Goal: Information Seeking & Learning: Learn about a topic

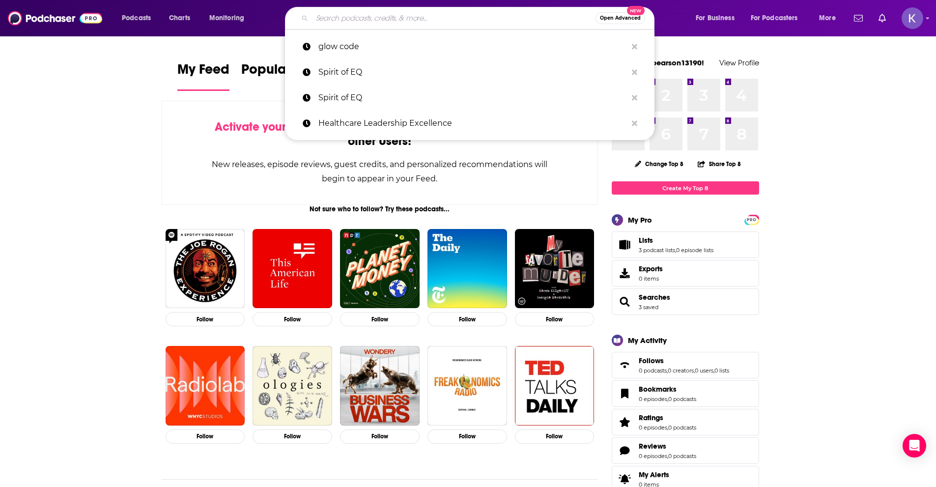
click at [345, 19] on input "Search podcasts, credits, & more..." at bounding box center [454, 18] width 284 height 16
paste input "Hard Beautiful Journey"
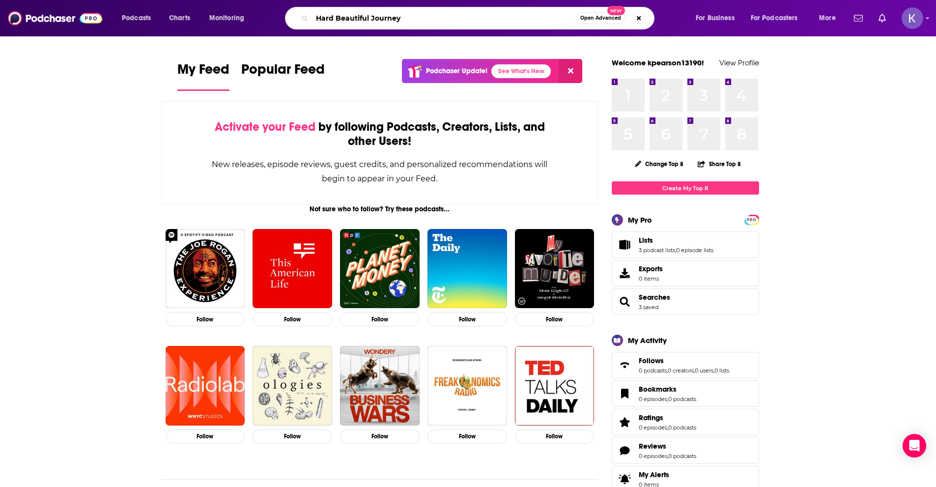
type input "Hard Beautiful Journey"
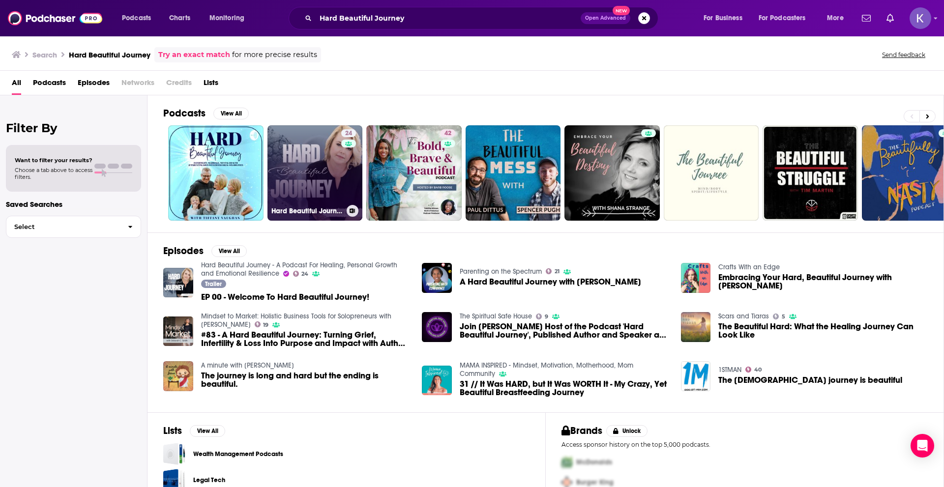
click at [314, 163] on link "24 Hard Beautiful Journey - A Podcast For Healing, Personal Growth and Emotiona…" at bounding box center [314, 172] width 95 height 95
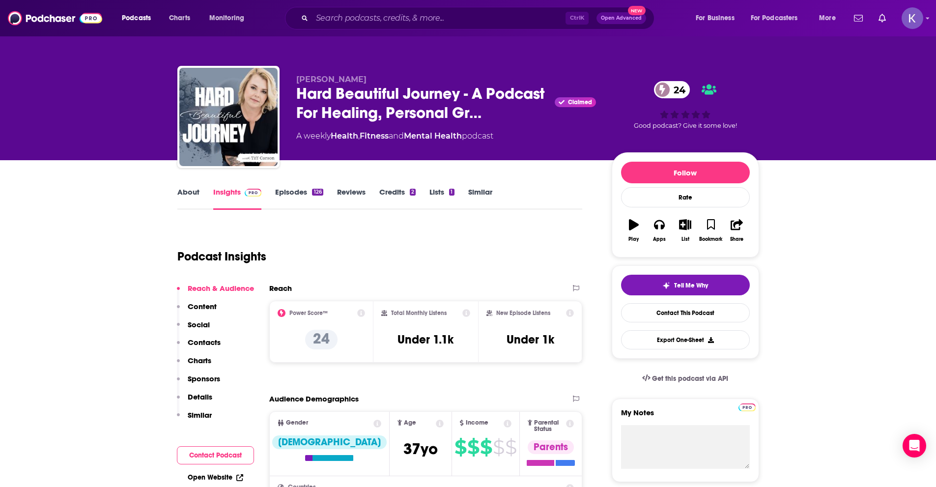
click at [189, 194] on link "About" at bounding box center [188, 198] width 22 height 23
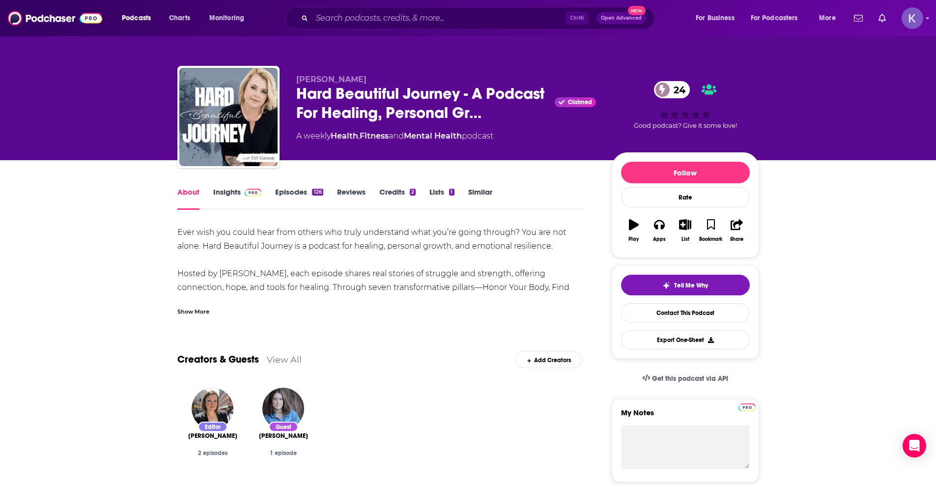
click at [213, 308] on div "Show More" at bounding box center [379, 307] width 405 height 17
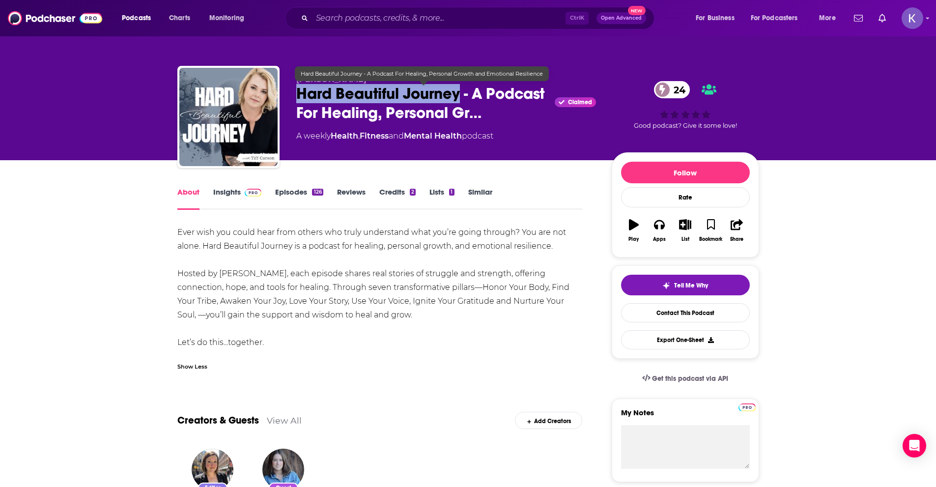
drag, startPoint x: 297, startPoint y: 93, endPoint x: 461, endPoint y: 89, distance: 163.7
click at [461, 89] on span "Hard Beautiful Journey - A Podcast For Healing, Personal Gr…" at bounding box center [423, 103] width 255 height 38
copy h1 "Hard Beautiful Journey"
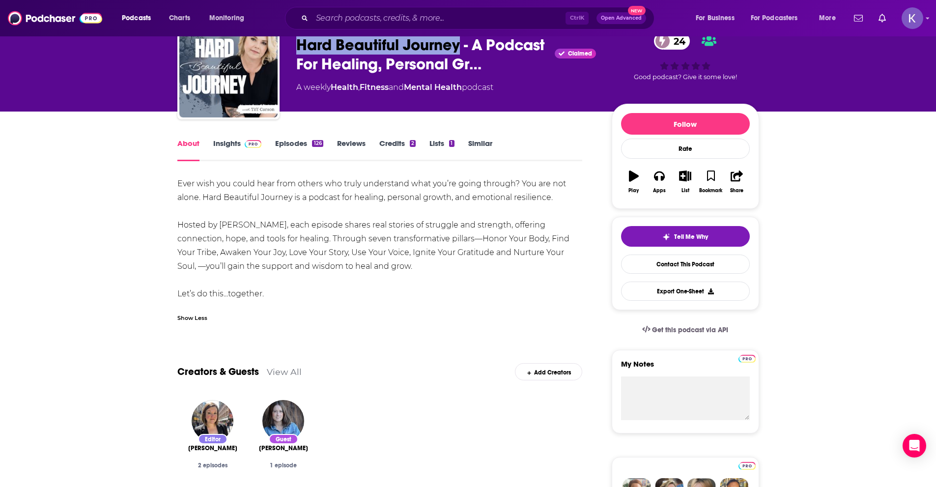
scroll to position [49, 0]
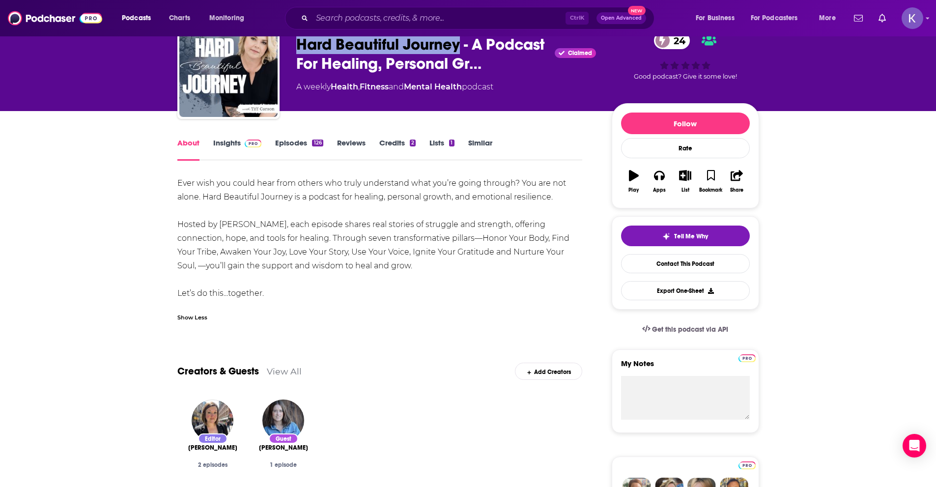
click at [234, 145] on link "Insights" at bounding box center [237, 149] width 49 height 23
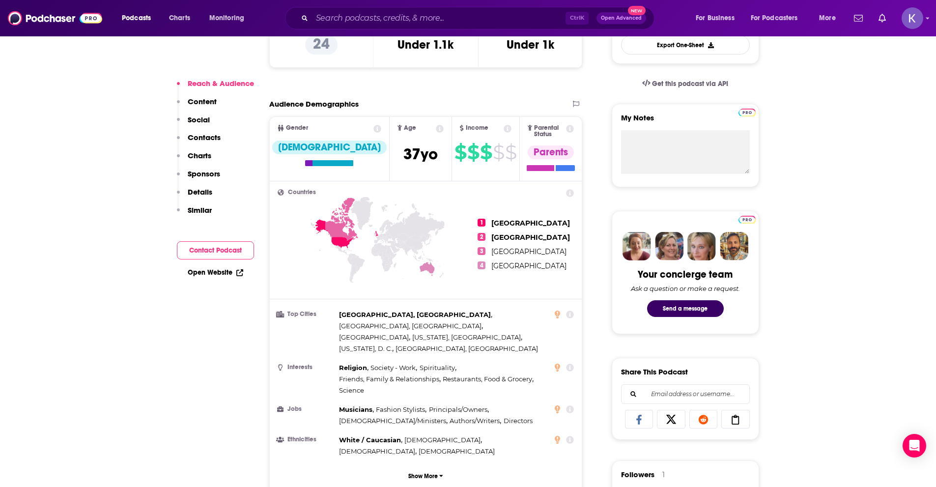
scroll to position [590, 0]
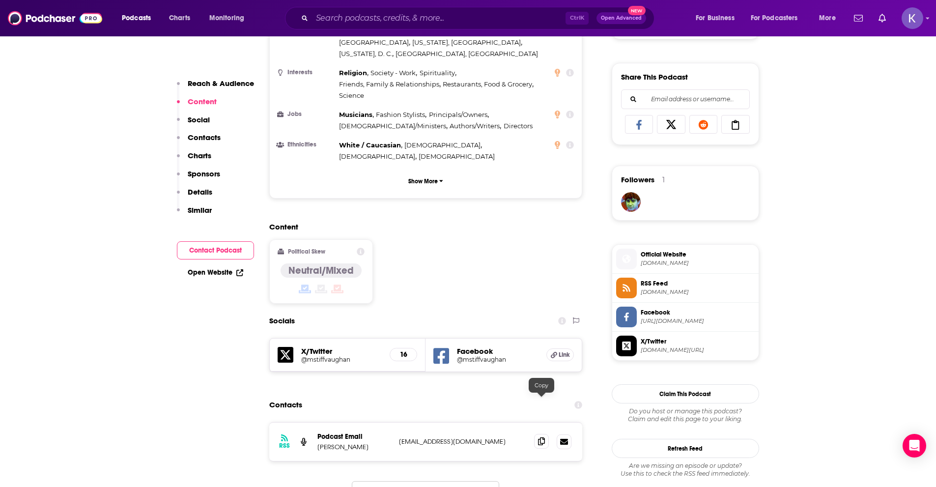
click at [544, 437] on icon at bounding box center [541, 441] width 7 height 8
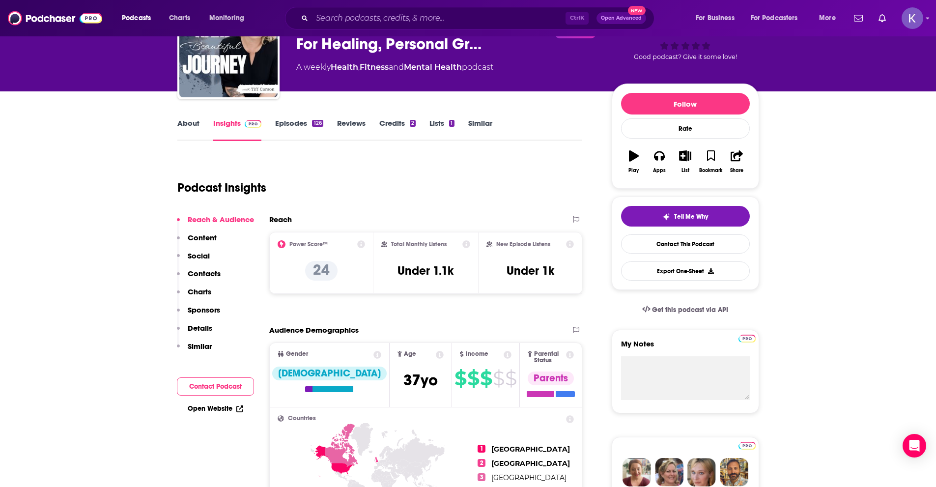
scroll to position [0, 0]
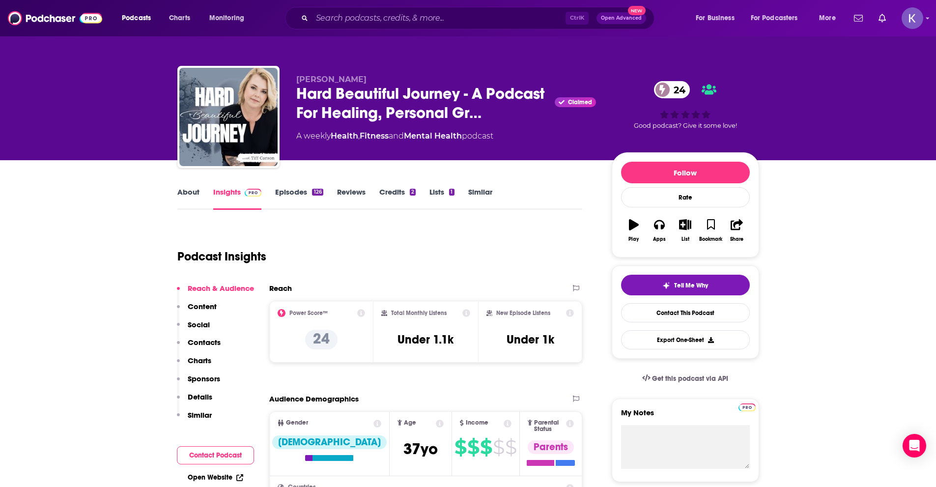
click at [188, 191] on link "About" at bounding box center [188, 198] width 22 height 23
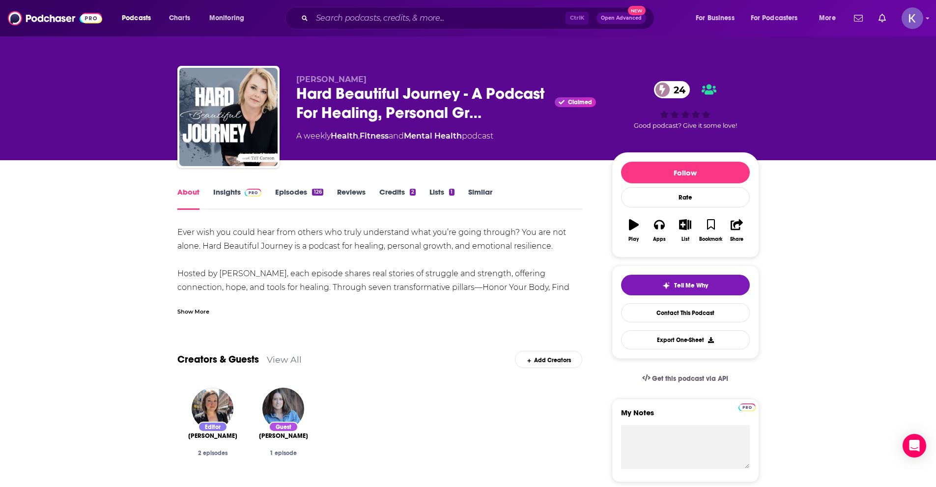
click at [202, 315] on div "Show More" at bounding box center [193, 310] width 32 height 9
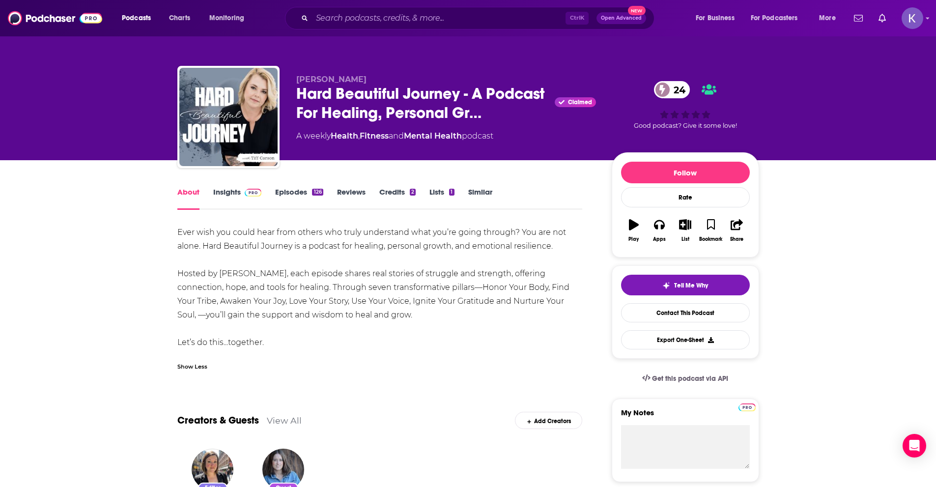
drag, startPoint x: 174, startPoint y: 228, endPoint x: 353, endPoint y: 347, distance: 215.2
copy div "Ever wish you could hear from others who truly understand what you’re going thr…"
click at [224, 196] on link "Insights" at bounding box center [237, 198] width 49 height 23
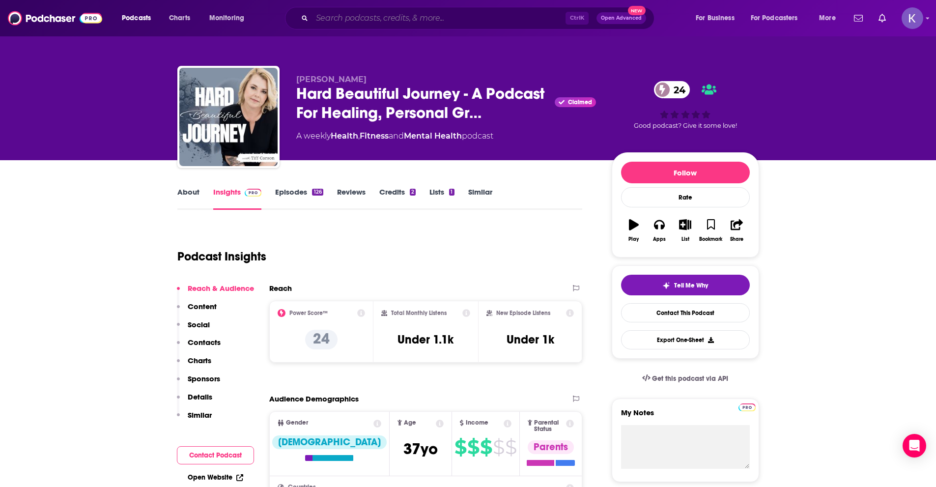
click at [377, 19] on input "Search podcasts, credits, & more..." at bounding box center [439, 18] width 254 height 16
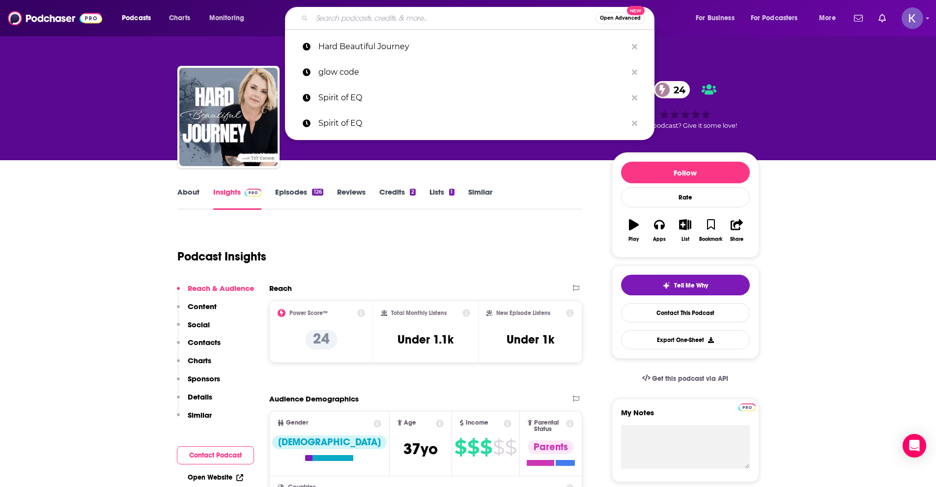
paste input "https://www.podchaser.com/podcasts/hard-beautiful-journey-a-podca-1308549"
type input "https://www.podchaser.com/podcasts/hard-beautiful-journey-a-podca-1308549"
paste input "The Healing Trauma Podcast"
type input "The Healing Trauma Podcast"
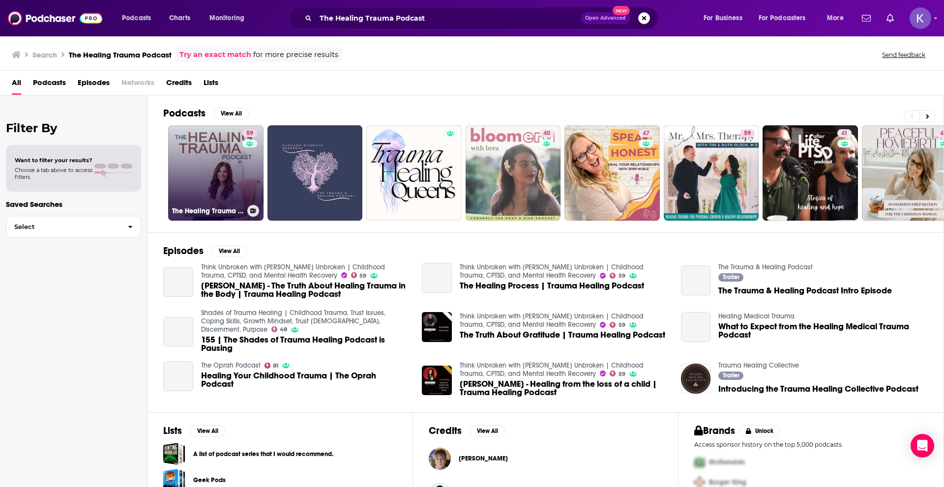
click at [206, 201] on link "59 The Healing Trauma Podcast" at bounding box center [215, 172] width 95 height 95
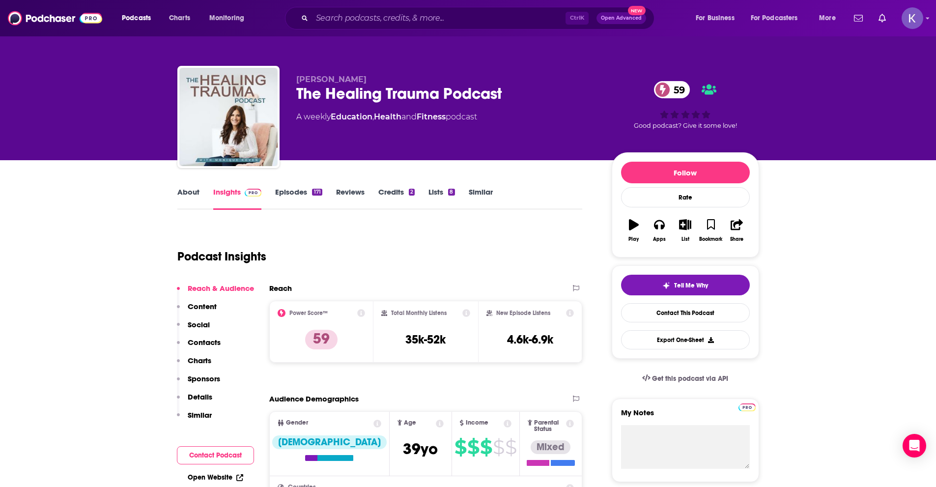
click at [192, 190] on link "About" at bounding box center [188, 198] width 22 height 23
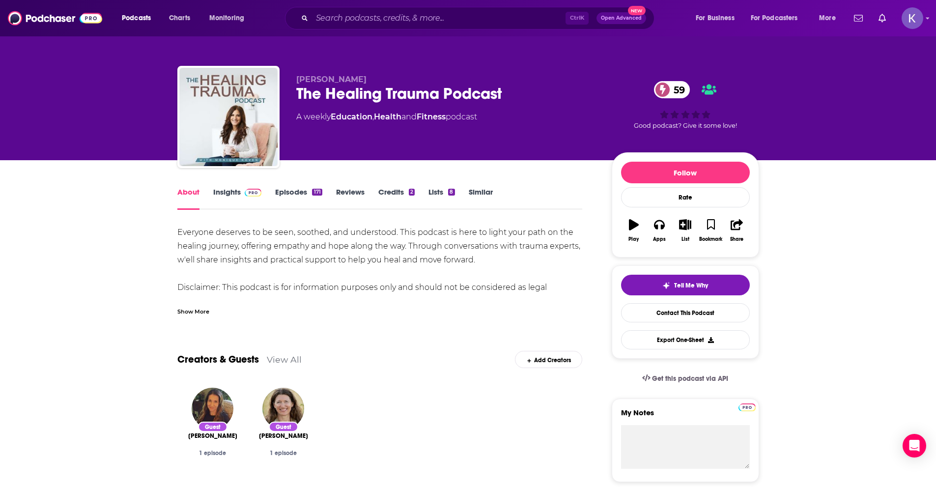
click at [190, 308] on div "Show More" at bounding box center [193, 310] width 32 height 9
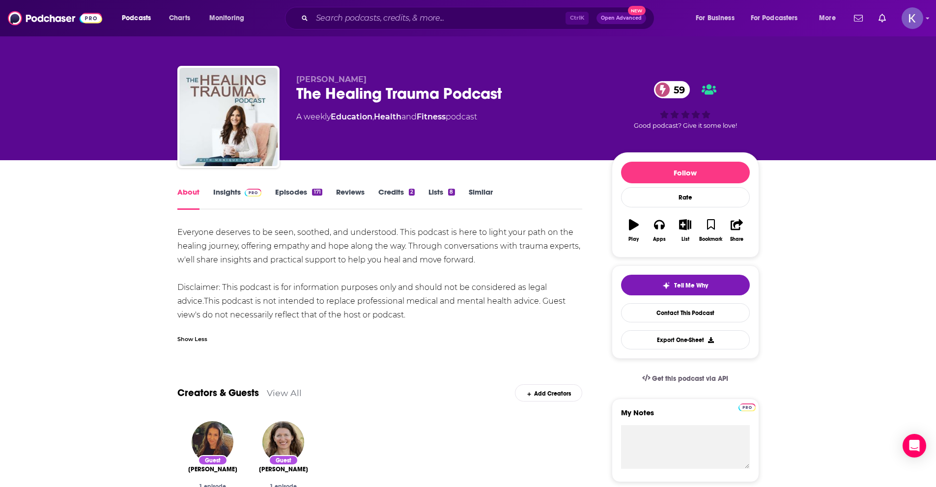
drag, startPoint x: 421, startPoint y: 318, endPoint x: 168, endPoint y: 230, distance: 268.6
copy div "Everyone deserves to be seen, soothed, and understood. This podcast is here to …"
click at [228, 201] on link "Insights" at bounding box center [237, 198] width 49 height 23
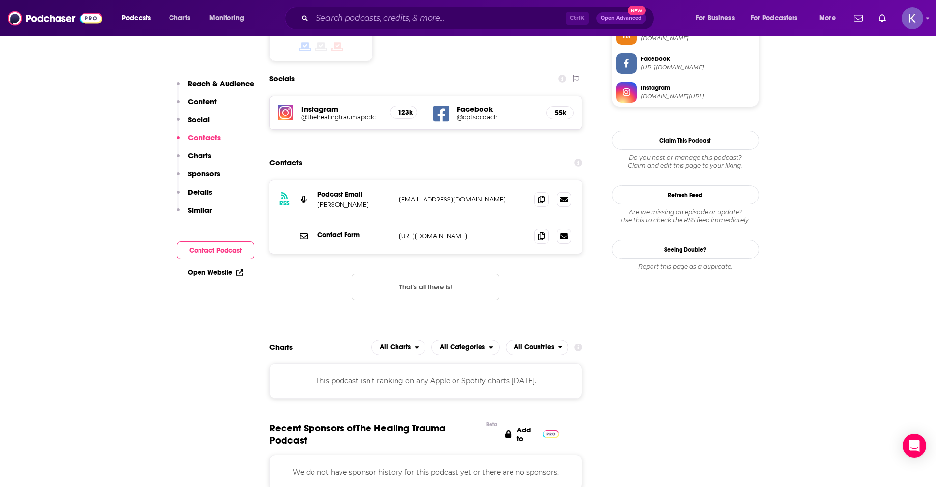
scroll to position [786, 0]
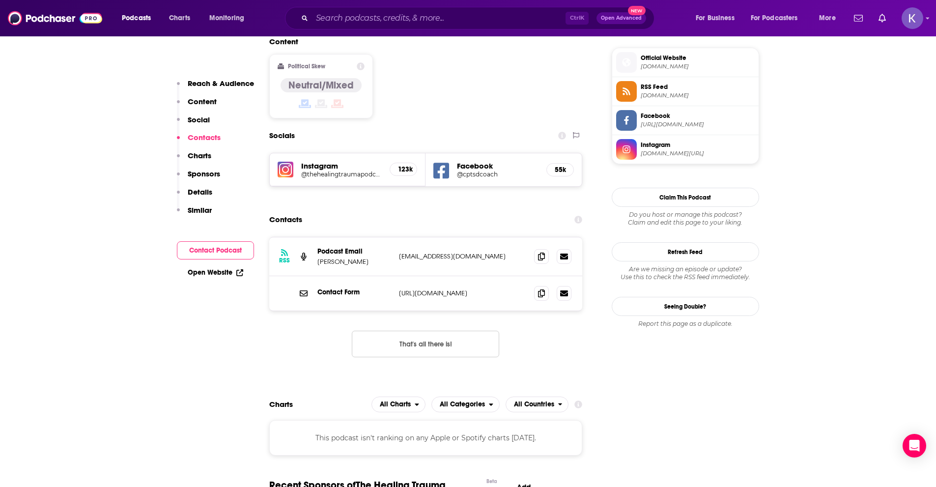
drag, startPoint x: 396, startPoint y: 207, endPoint x: 525, endPoint y: 207, distance: 128.8
click at [525, 237] on div "RSS Podcast Email Monique Koven contact@thehealingtraumapodcast.com contact@the…" at bounding box center [426, 256] width 314 height 39
copy p "contact@thehealingtraumapodcast.com"
drag, startPoint x: 367, startPoint y: 213, endPoint x: 312, endPoint y: 210, distance: 54.6
click at [312, 237] on div "RSS Podcast Email Monique Koven contact@thehealingtraumapodcast.com contact@the…" at bounding box center [426, 256] width 314 height 39
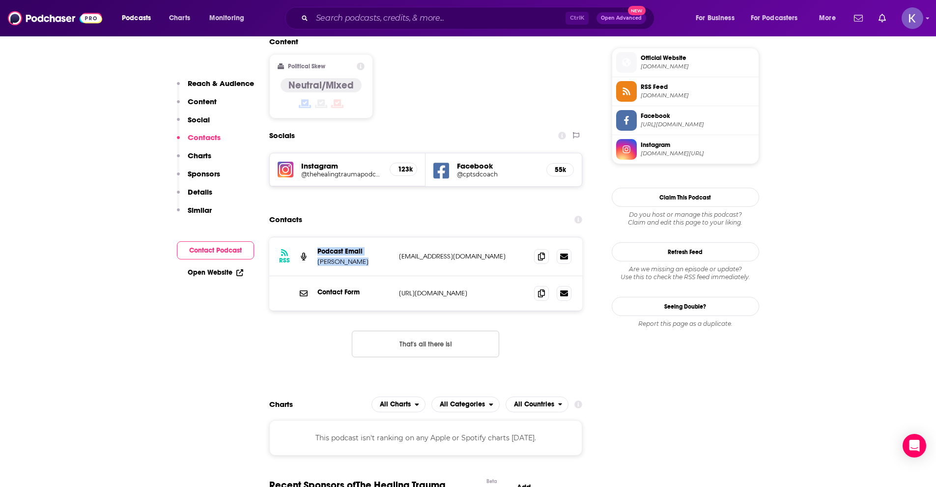
click at [331, 258] on p "Monique Koven" at bounding box center [355, 262] width 74 height 8
drag, startPoint x: 368, startPoint y: 212, endPoint x: 317, endPoint y: 216, distance: 51.3
click at [317, 237] on div "RSS Podcast Email Monique Koven contact@thehealingtraumapodcast.com contact@the…" at bounding box center [426, 256] width 314 height 39
copy p "Monique Koven"
click at [344, 258] on p "Monique Koven" at bounding box center [355, 262] width 74 height 8
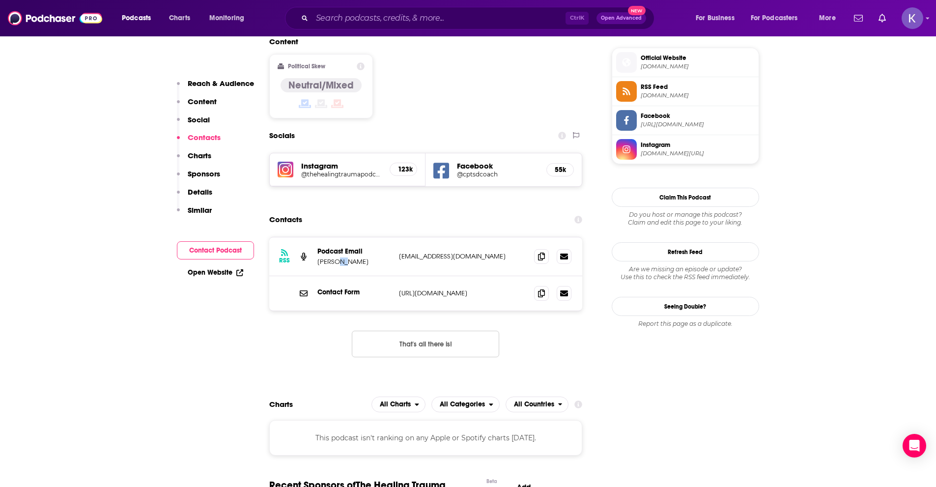
click at [342, 258] on p "Monique Koven" at bounding box center [355, 262] width 74 height 8
click at [343, 258] on p "Monique Koven" at bounding box center [355, 262] width 74 height 8
drag, startPoint x: 345, startPoint y: 211, endPoint x: 316, endPoint y: 211, distance: 29.0
click at [316, 237] on div "RSS Podcast Email Monique Koven contact@thehealingtraumapodcast.com contact@the…" at bounding box center [426, 256] width 314 height 39
copy p "Monique"
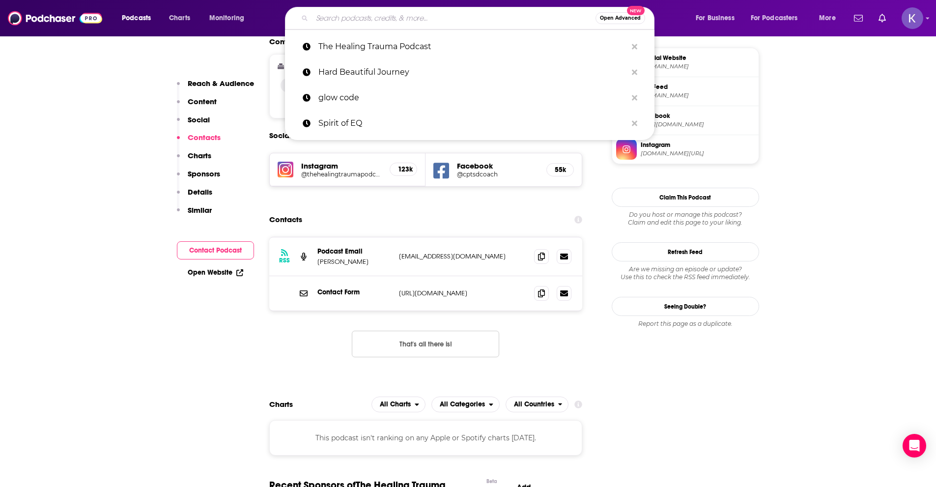
click at [347, 15] on input "Search podcasts, credits, & more..." at bounding box center [454, 18] width 284 height 16
paste input "You Are Not a Bad Person"
type input "You Are Not a Bad Person"
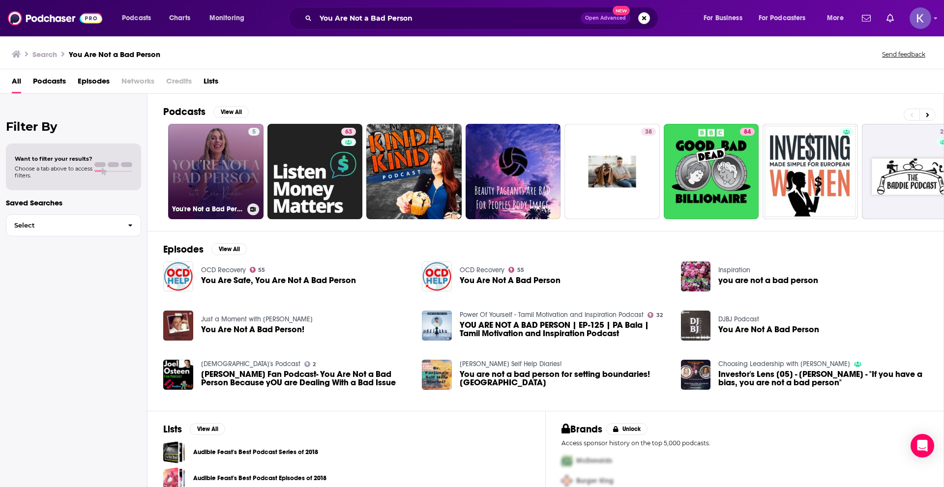
click at [211, 164] on link "5 You're Not a Bad Person" at bounding box center [215, 171] width 95 height 95
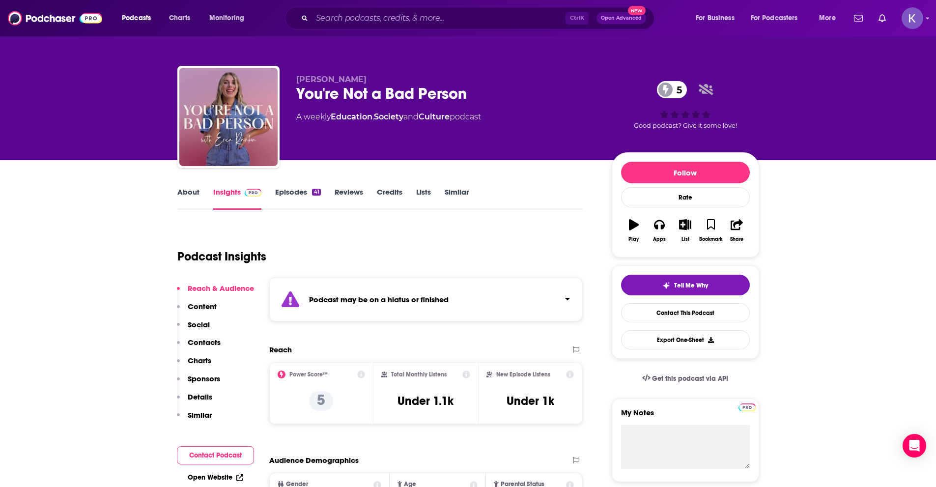
click at [183, 199] on link "About" at bounding box center [188, 198] width 22 height 23
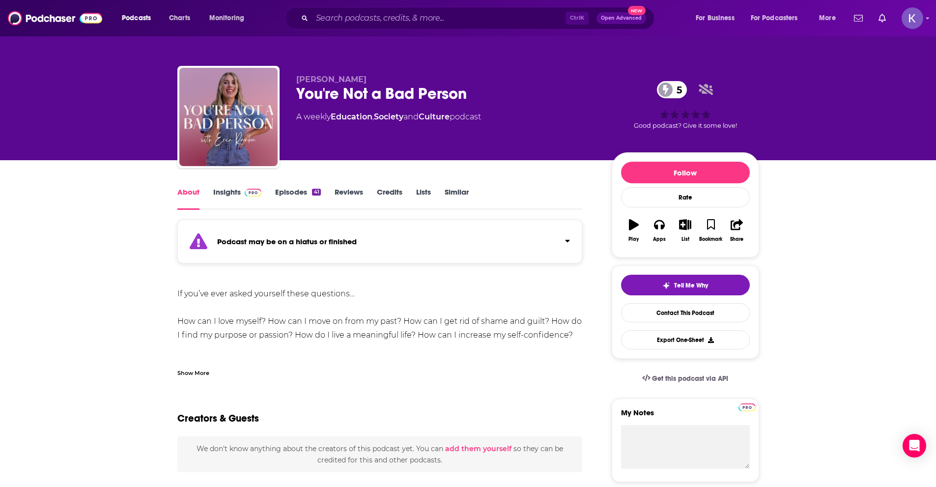
click at [183, 199] on link "About" at bounding box center [188, 198] width 22 height 23
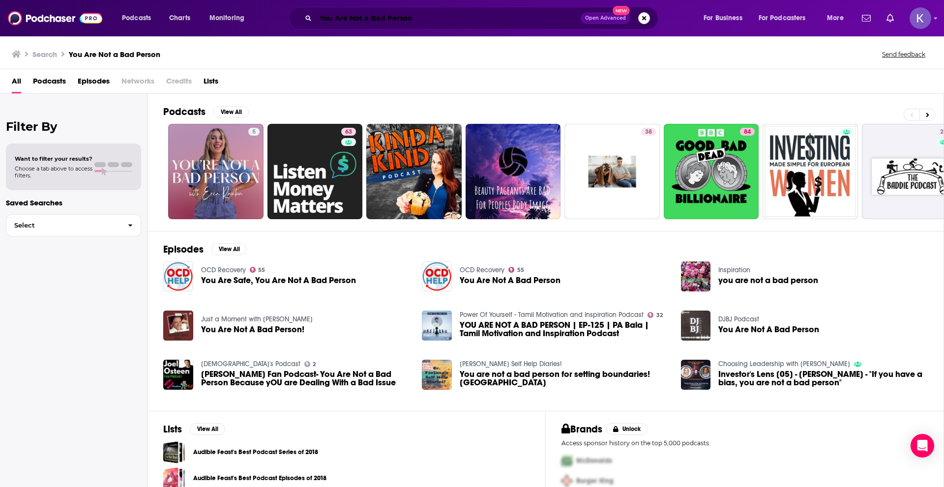
click at [342, 23] on input "You Are Not a Bad Person" at bounding box center [448, 18] width 265 height 16
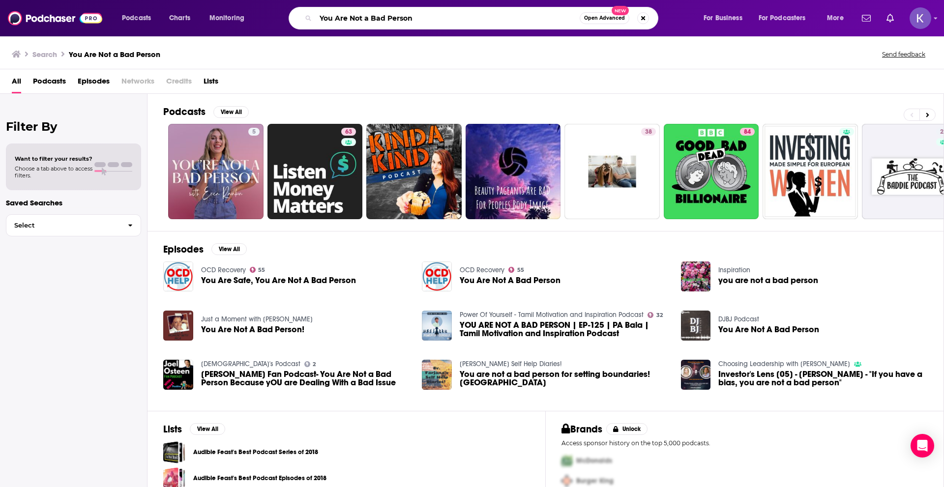
paste input "CALLING HOME"
type input "CALLING HOME"
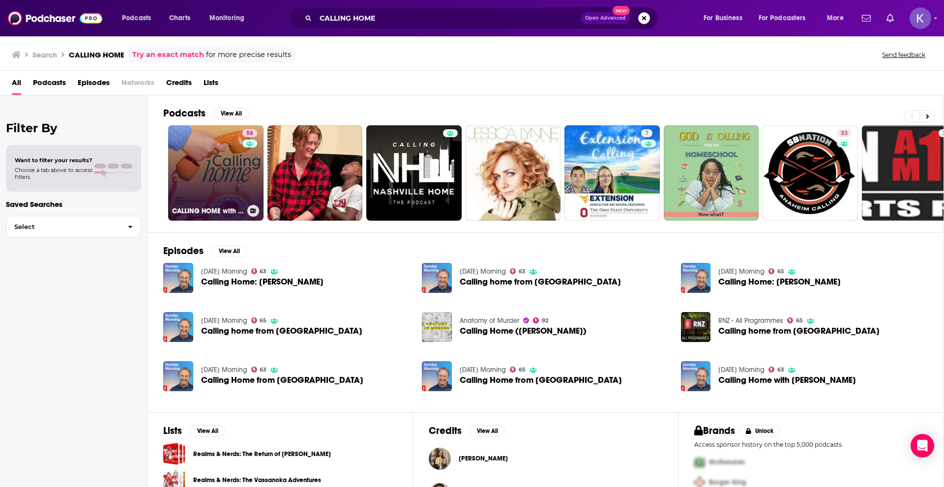
click at [225, 174] on link "58 CALLING HOME with Whitney Goodman, LMFT" at bounding box center [215, 172] width 95 height 95
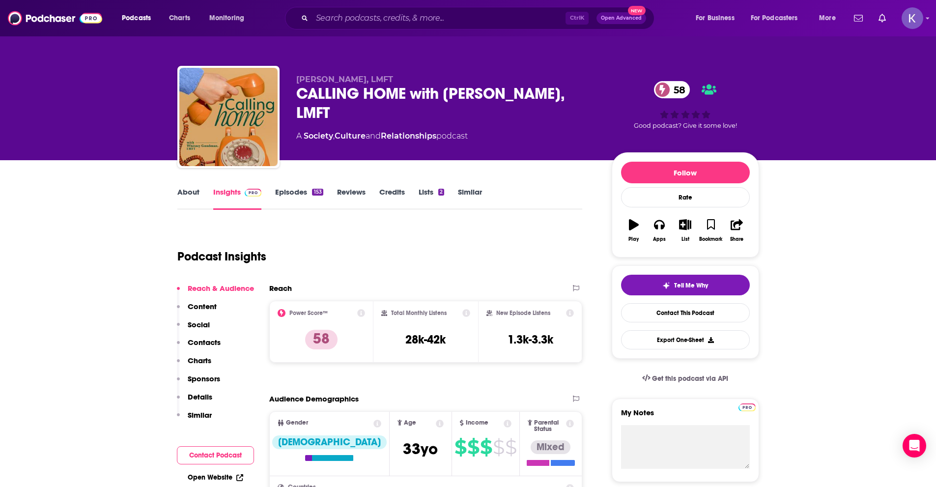
click at [194, 203] on link "About" at bounding box center [188, 198] width 22 height 23
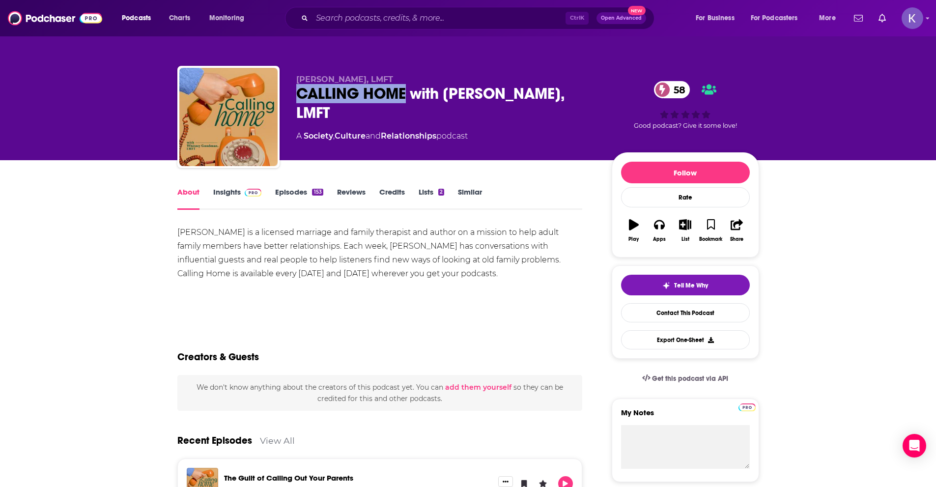
drag, startPoint x: 293, startPoint y: 89, endPoint x: 408, endPoint y: 87, distance: 115.0
click at [408, 87] on div "Whitney Goodman, LMFT CALLING HOME with Whitney Goodman, LMFT 58 A Society , Cu…" at bounding box center [468, 119] width 582 height 106
copy h1 "CALLING HOME"
drag, startPoint x: 507, startPoint y: 275, endPoint x: 170, endPoint y: 226, distance: 341.3
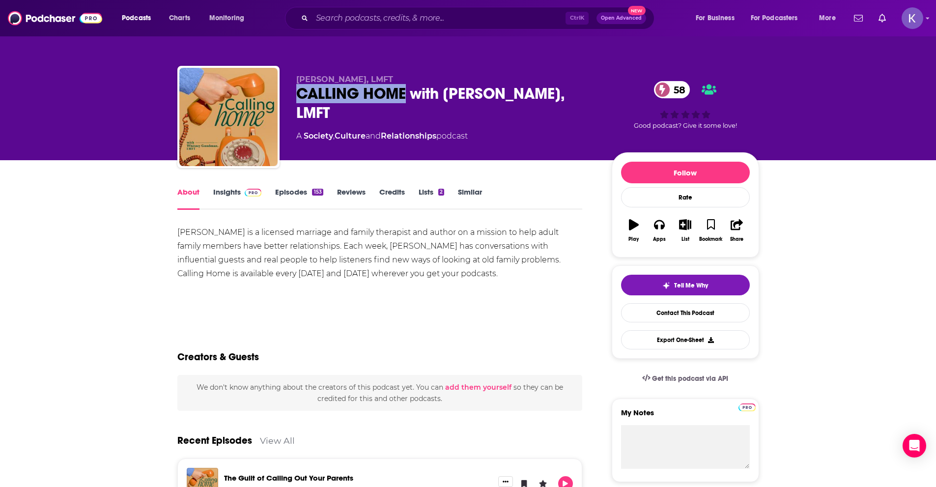
copy div "Whitney Goodman is a licensed marriage and family therapist and author on a mis…"
click at [231, 190] on link "Insights" at bounding box center [237, 198] width 49 height 23
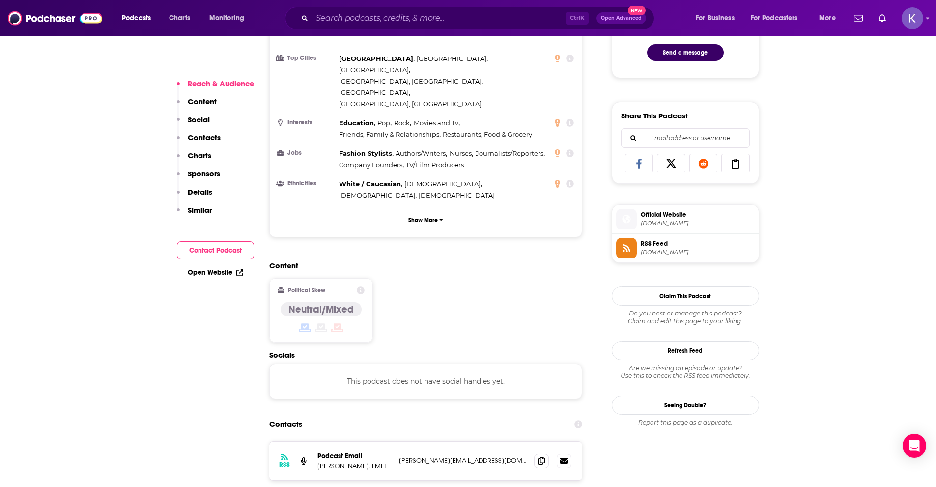
scroll to position [688, 0]
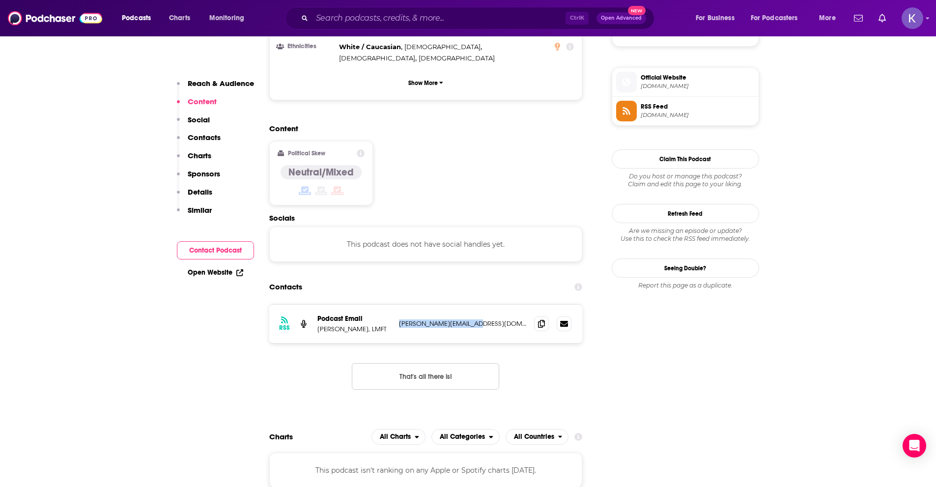
drag, startPoint x: 397, startPoint y: 274, endPoint x: 475, endPoint y: 278, distance: 77.7
click at [475, 305] on div "RSS Podcast Email Whitney Goodman, LMFT whitney@callinghome.co whitney@callingh…" at bounding box center [426, 324] width 314 height 38
copy p "whitney@callinghome.co"
drag, startPoint x: 319, startPoint y: 280, endPoint x: 340, endPoint y: 281, distance: 21.2
click at [340, 325] on p "Whitney Goodman, LMFT" at bounding box center [355, 329] width 74 height 8
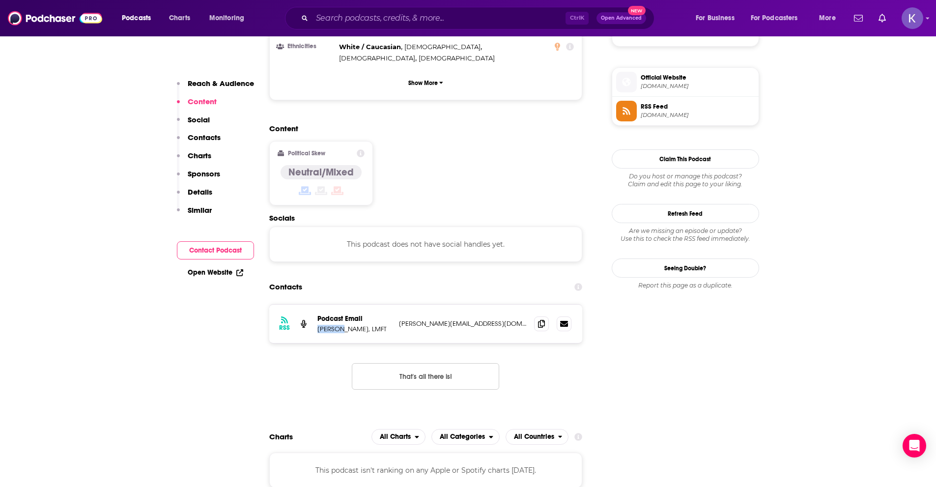
copy p "Whitney"
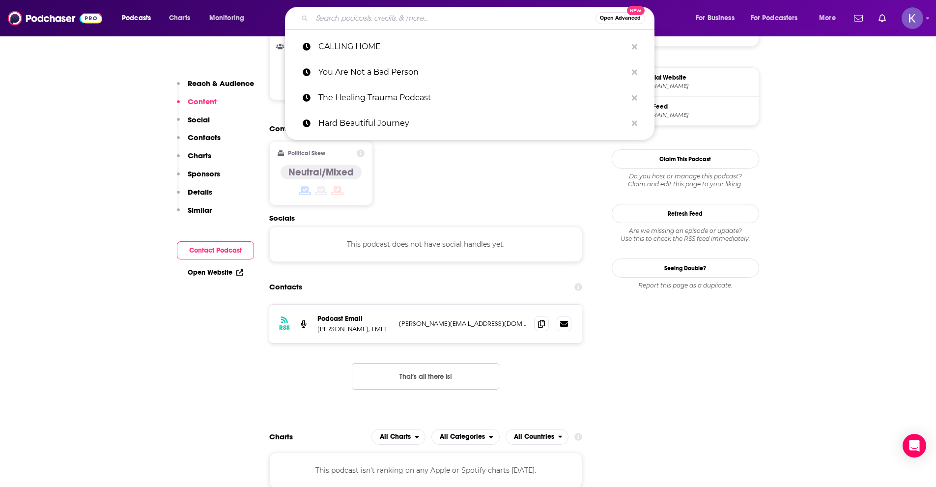
click at [337, 15] on input "Search podcasts, credits, & more..." at bounding box center [454, 18] width 284 height 16
paste input "Meditative Story"
type input "Meditative Story"
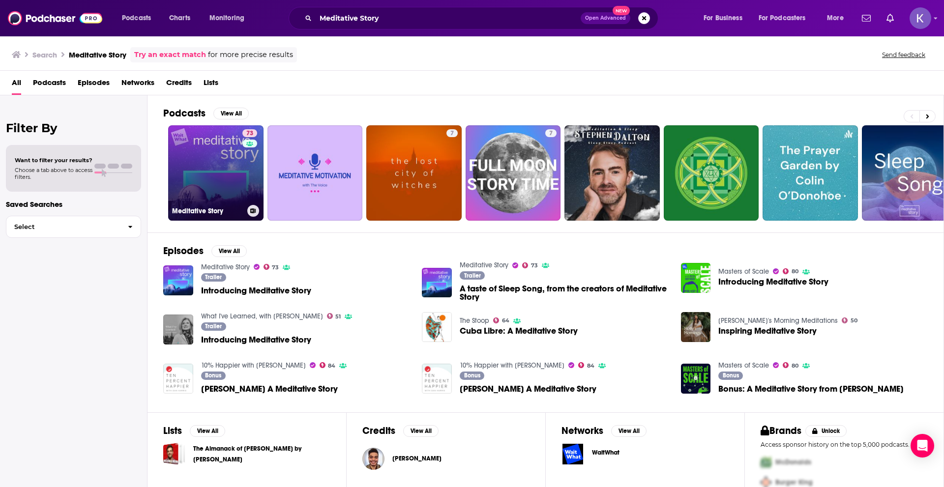
click at [236, 184] on link "73 Meditative Story" at bounding box center [215, 172] width 95 height 95
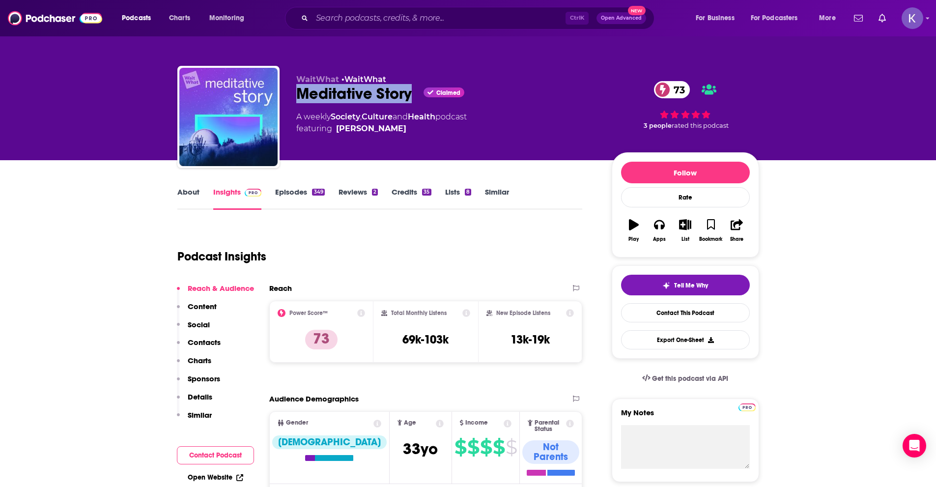
drag, startPoint x: 297, startPoint y: 94, endPoint x: 415, endPoint y: 98, distance: 117.5
click at [415, 98] on div "Meditative Story Claimed 73" at bounding box center [446, 93] width 300 height 19
click at [179, 192] on link "About" at bounding box center [188, 198] width 22 height 23
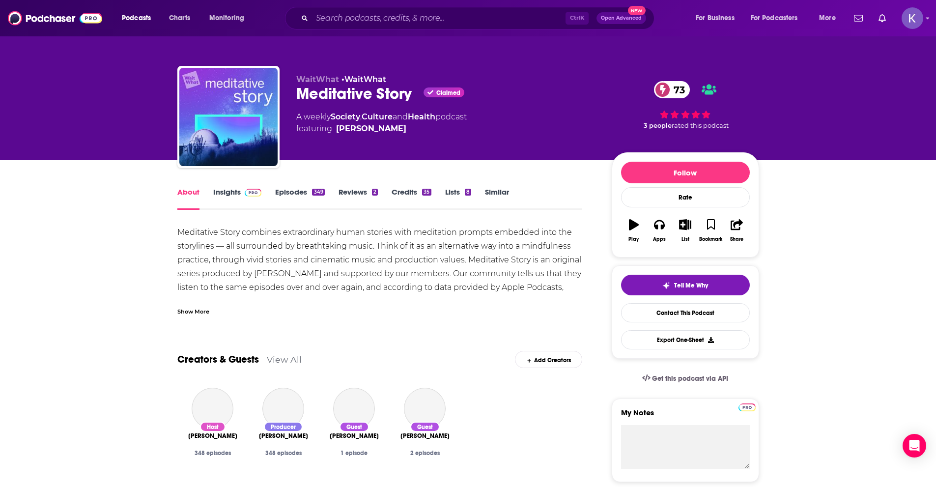
click at [189, 312] on div "Show More" at bounding box center [193, 310] width 32 height 9
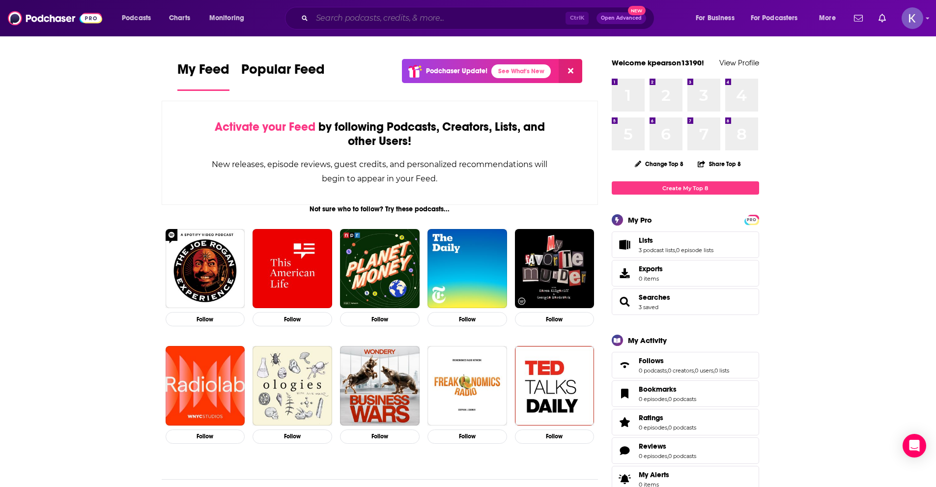
click at [367, 14] on input "Search podcasts, credits, & more..." at bounding box center [439, 18] width 254 height 16
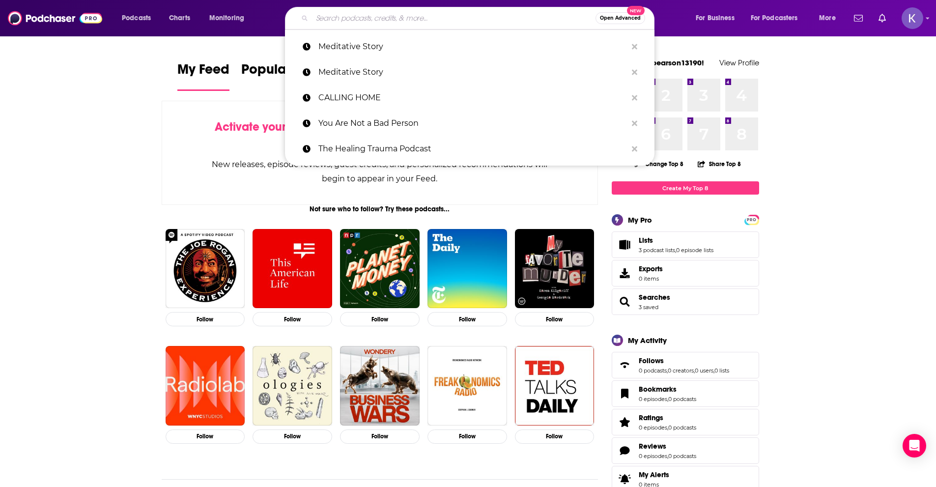
paste input "Invisibilia"
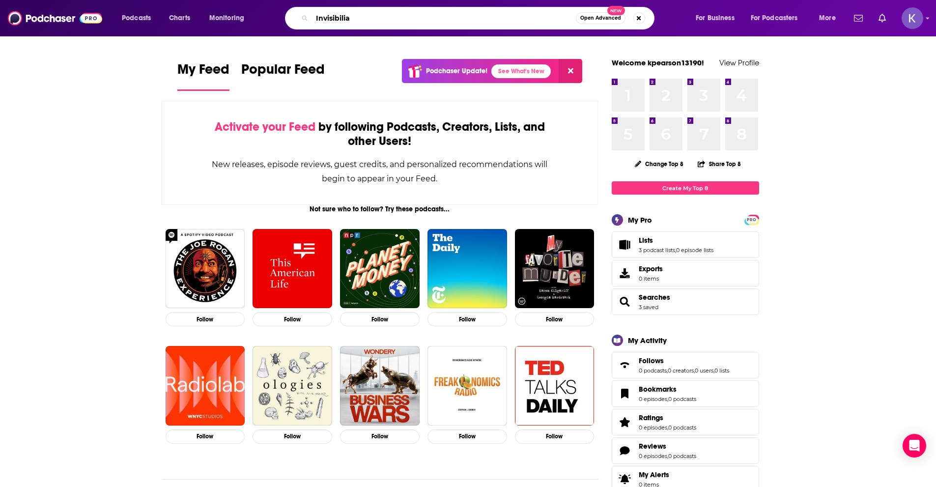
type input "Invisibilia"
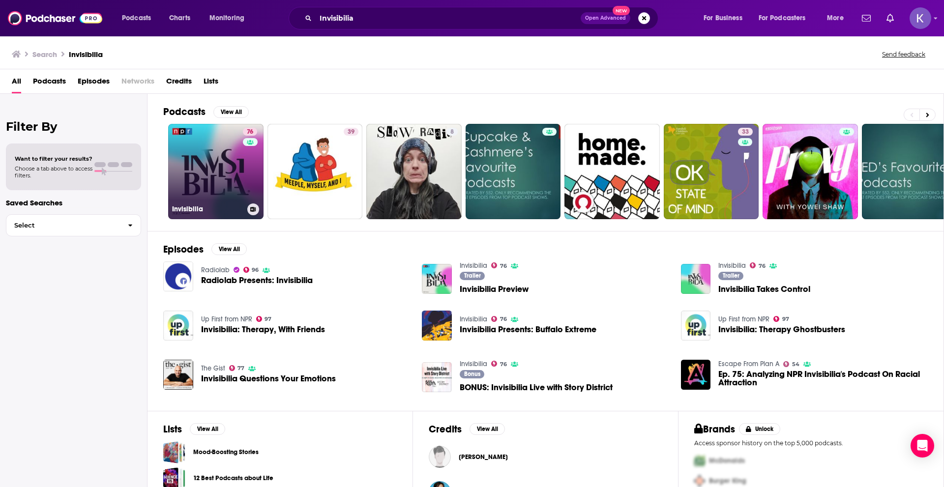
click at [240, 170] on link "76 Invisibilia" at bounding box center [215, 171] width 95 height 95
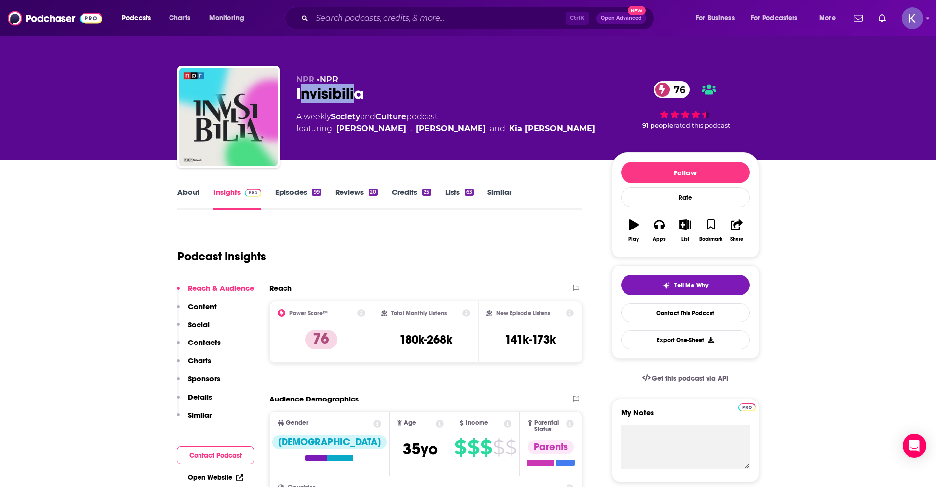
drag, startPoint x: 299, startPoint y: 94, endPoint x: 355, endPoint y: 94, distance: 56.0
click at [355, 94] on div "Invisibilia 76" at bounding box center [446, 93] width 300 height 19
drag, startPoint x: 371, startPoint y: 100, endPoint x: 363, endPoint y: 97, distance: 8.4
click at [368, 99] on div "Invisibilia 76" at bounding box center [446, 93] width 300 height 19
drag, startPoint x: 363, startPoint y: 97, endPoint x: 295, endPoint y: 101, distance: 67.9
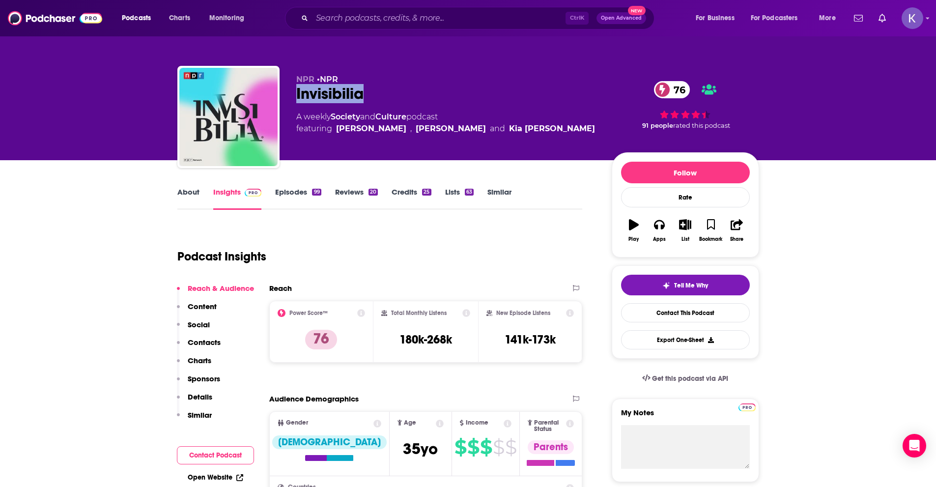
click at [295, 101] on div "NPR • NPR Invisibilia 76 A weekly Society and Culture podcast featuring Alix Sp…" at bounding box center [468, 119] width 582 height 106
copy h2 "Invisibilia"
click at [345, 18] on input "Search podcasts, credits, & more..." at bounding box center [439, 18] width 254 height 16
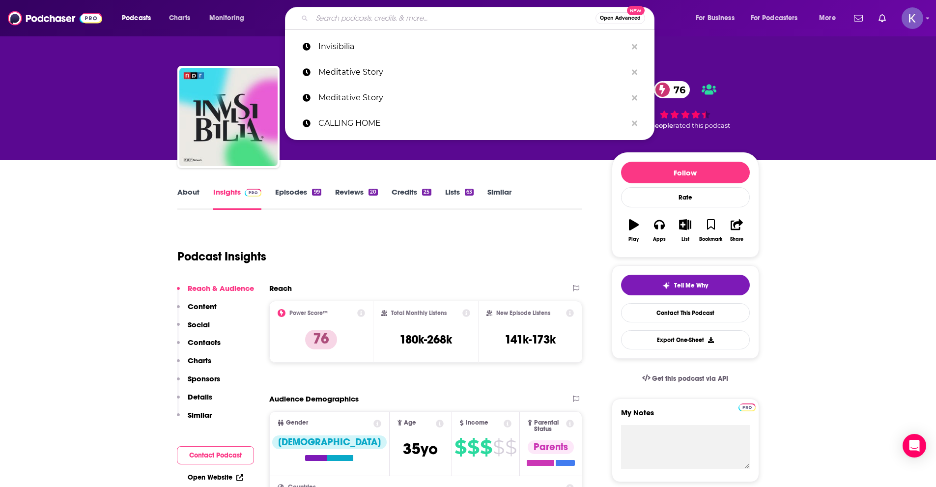
paste input "The Mental Illness Happy Hour"
type input "The Mental Illness Happy Hour"
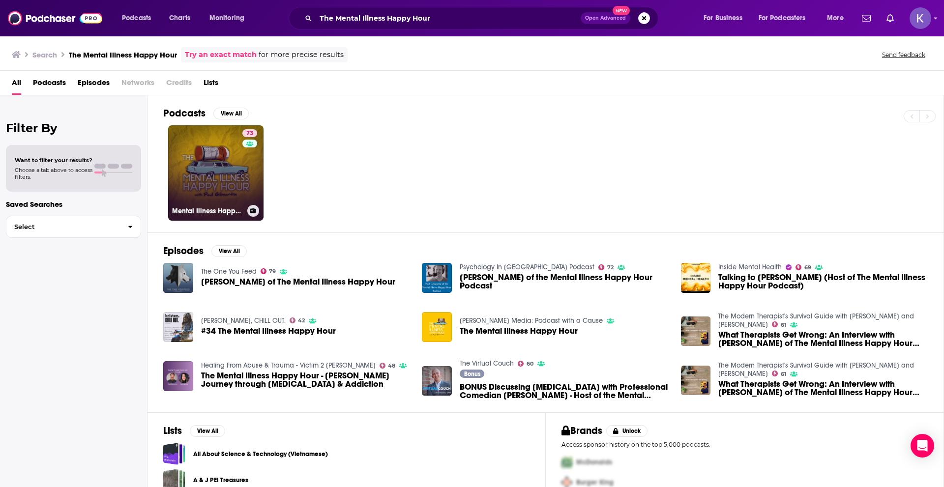
click at [228, 190] on link "73 Mental Illness Happy Hour" at bounding box center [215, 172] width 95 height 95
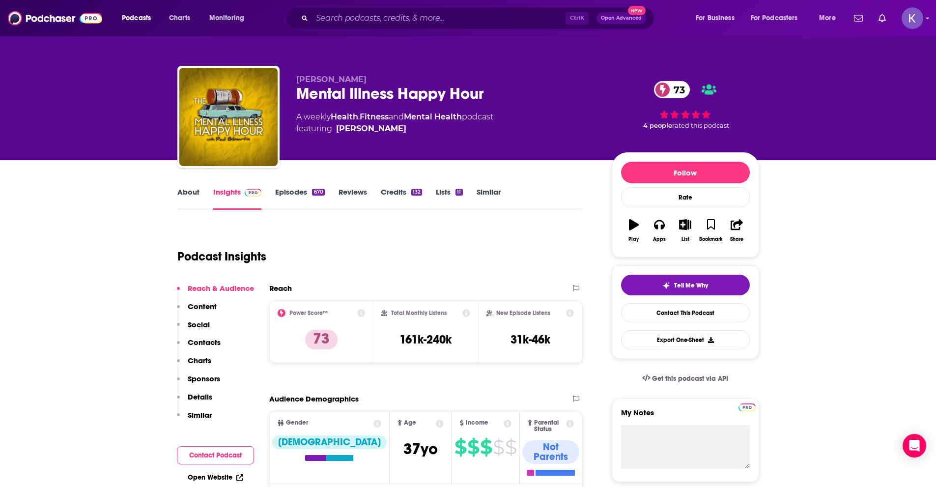
click at [194, 198] on link "About" at bounding box center [188, 198] width 22 height 23
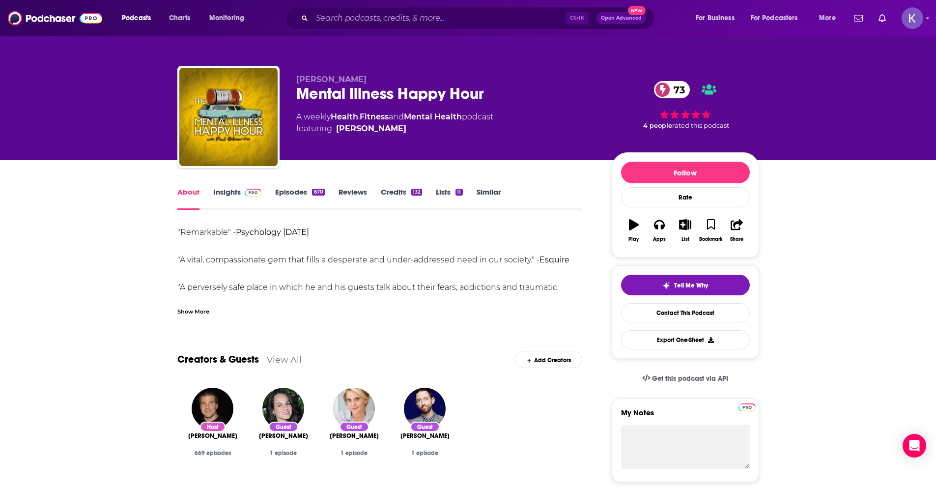
click at [185, 314] on div "Show More" at bounding box center [193, 310] width 32 height 9
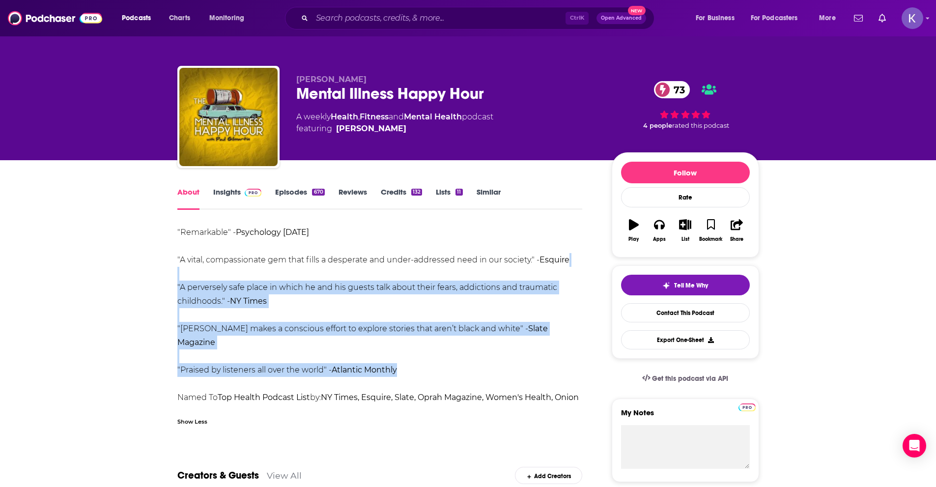
drag, startPoint x: 428, startPoint y: 356, endPoint x: 214, endPoint y: 272, distance: 229.3
click at [214, 272] on div ""Remarkable" - Psychology Today "A vital, compassionate gem that fills a desper…" at bounding box center [379, 322] width 405 height 193
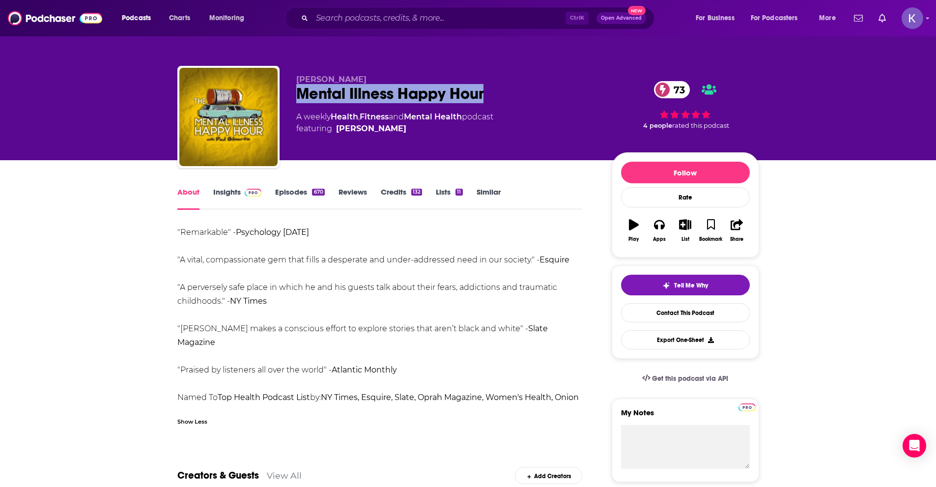
drag, startPoint x: 294, startPoint y: 92, endPoint x: 496, endPoint y: 88, distance: 202.0
click at [496, 88] on div "Paul Gilmartin Mental Illness Happy Hour 73 A weekly Health , Fitness and Menta…" at bounding box center [468, 119] width 582 height 106
copy h1 "Mental Illness Happy Hour"
click at [381, 15] on input "Search podcasts, credits, & more..." at bounding box center [439, 18] width 254 height 16
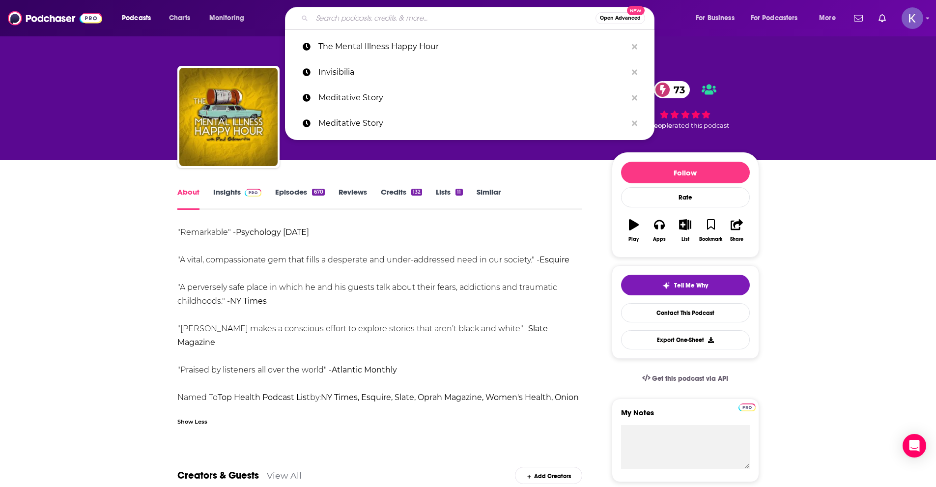
paste input "Depresh Mode With John Moe"
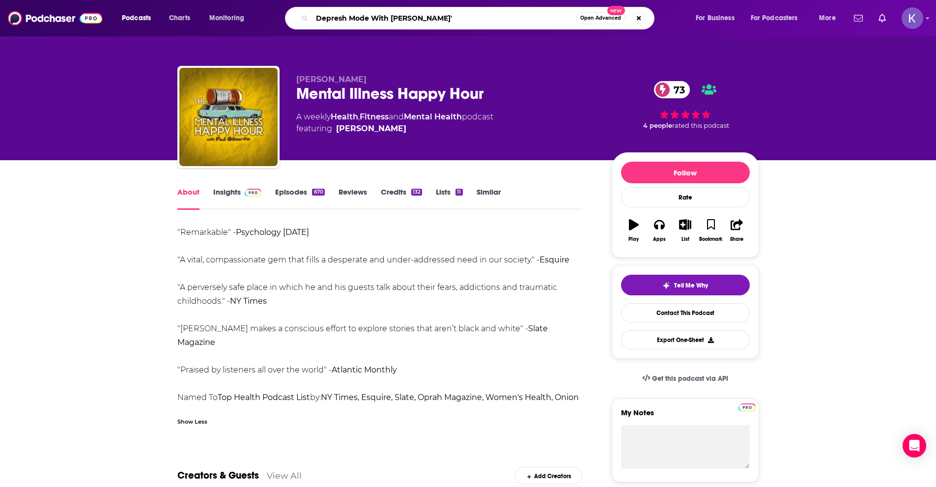
type input "Depresh Mode With John Moe"
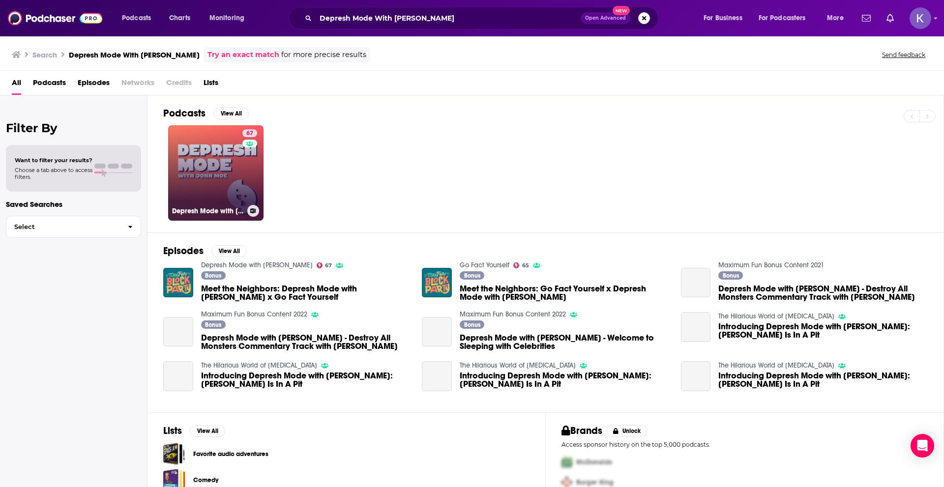
click at [214, 164] on link "67 Depresh Mode with John Moe" at bounding box center [215, 172] width 95 height 95
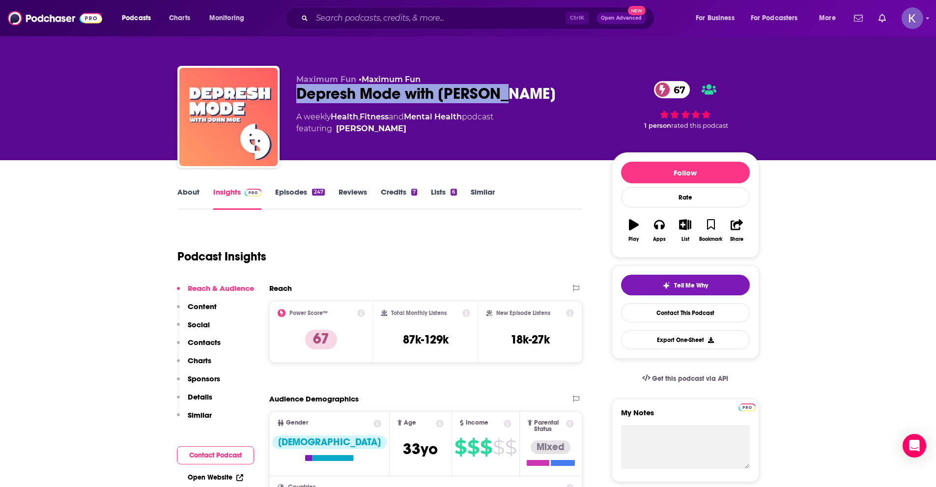
drag, startPoint x: 296, startPoint y: 89, endPoint x: 523, endPoint y: 91, distance: 226.6
click at [523, 91] on div "Depresh Mode with John Moe 67" at bounding box center [446, 93] width 300 height 19
copy h2 "Depresh Mode with John Moe"
click at [183, 195] on link "About" at bounding box center [188, 198] width 22 height 23
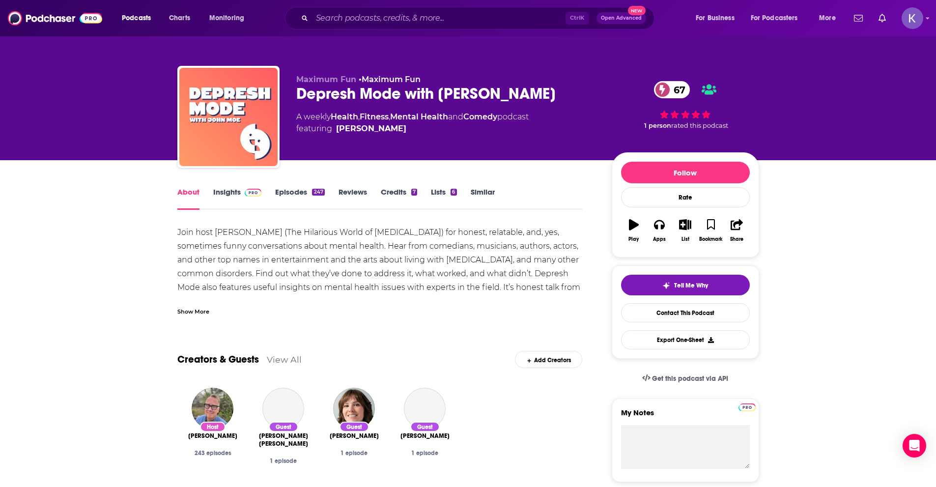
click at [225, 189] on link "Insights" at bounding box center [237, 198] width 49 height 23
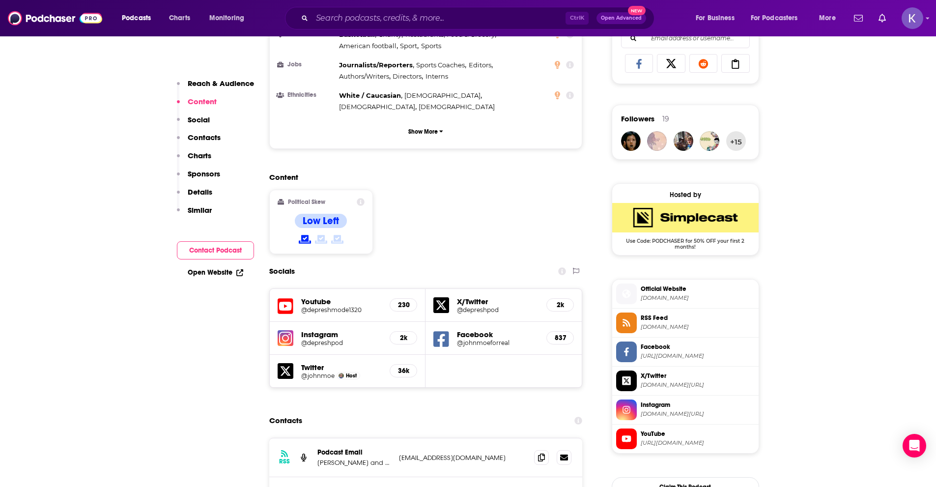
scroll to position [737, 0]
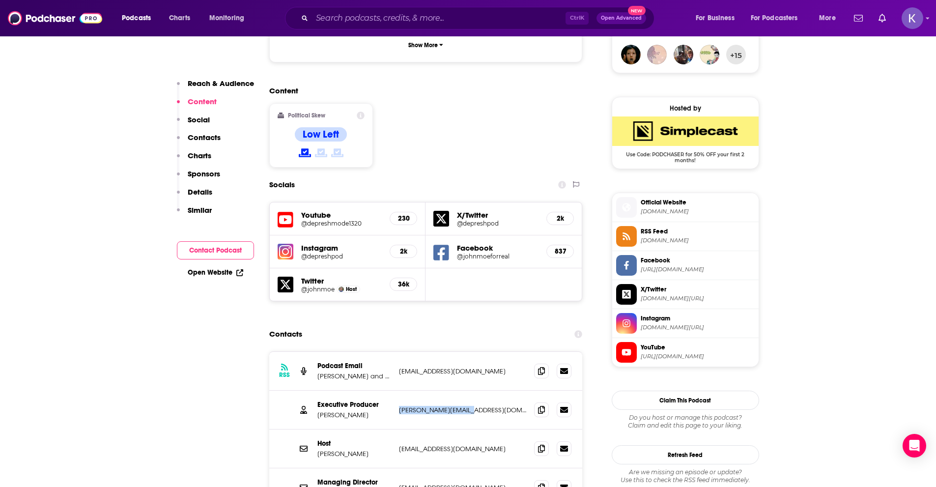
drag, startPoint x: 399, startPoint y: 347, endPoint x: 484, endPoint y: 350, distance: 85.1
click at [484, 406] on p "laura@maximumfun.org" at bounding box center [463, 410] width 128 height 8
copy p "laura@maximumfun.org"
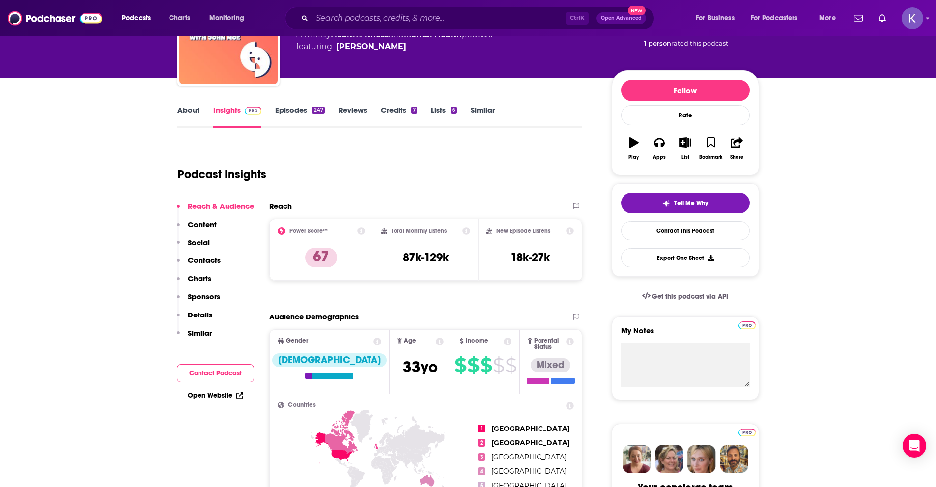
scroll to position [0, 0]
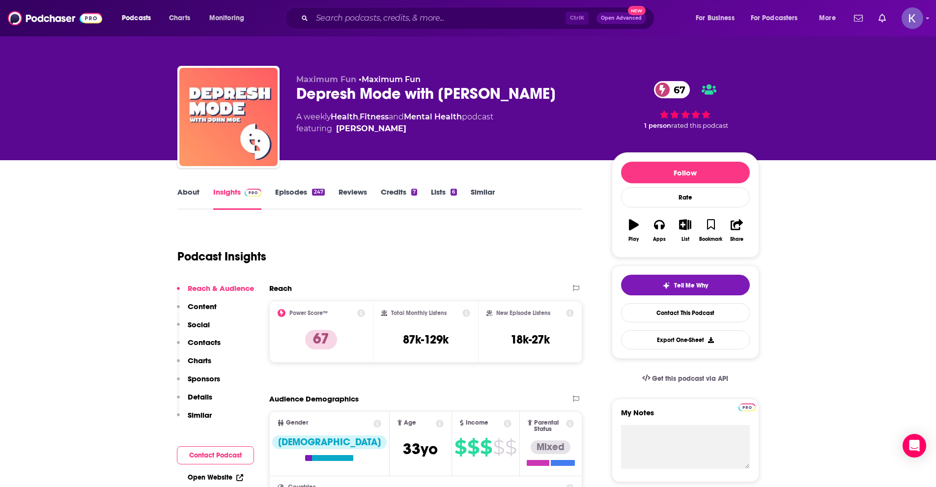
click at [195, 196] on link "About" at bounding box center [188, 198] width 22 height 23
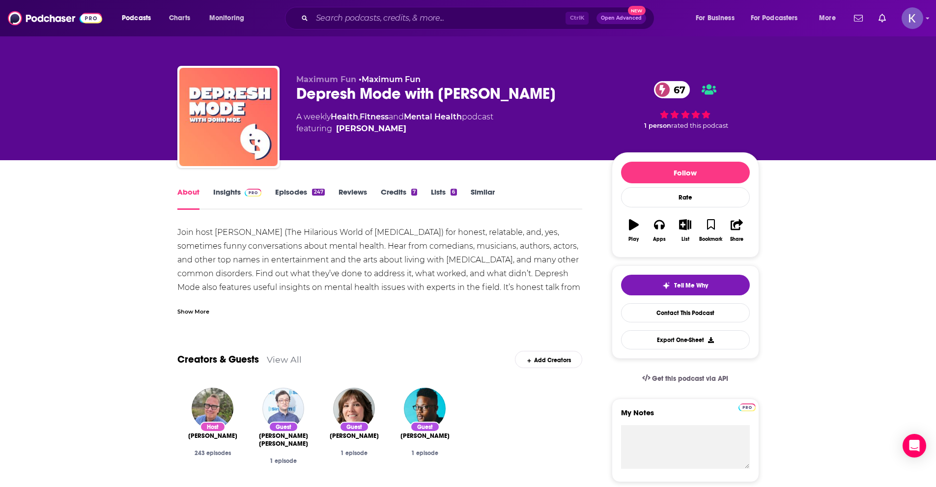
click at [193, 311] on div "Show More" at bounding box center [193, 310] width 32 height 9
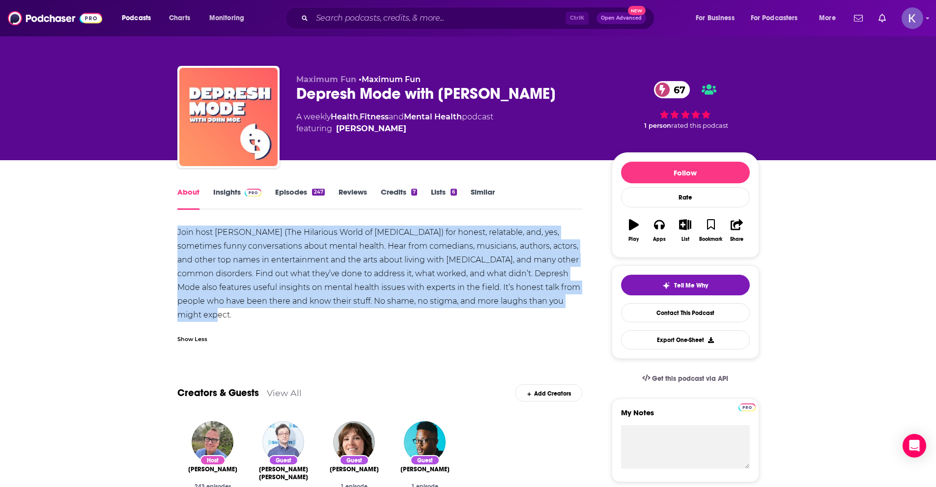
drag, startPoint x: 175, startPoint y: 230, endPoint x: 271, endPoint y: 316, distance: 128.4
copy div "Join host John Moe (The Hilarious World of Depression) for honest, relatable, a…"
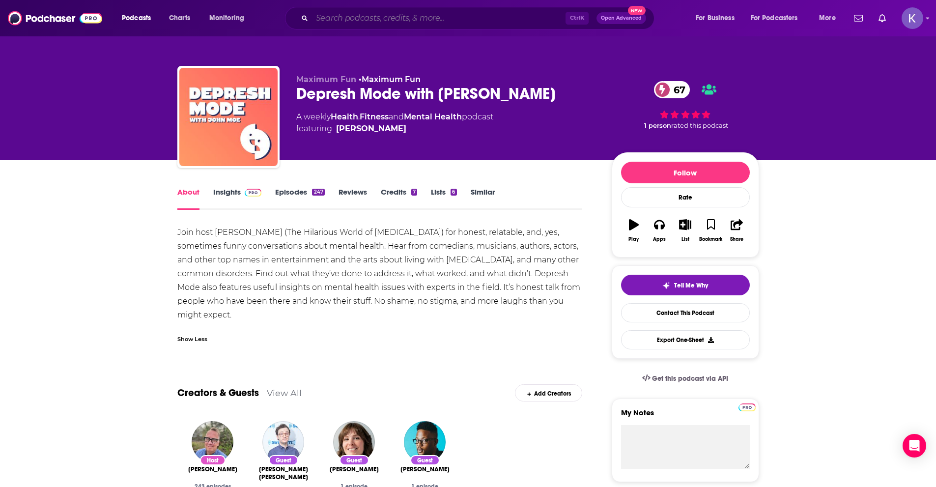
click at [345, 24] on input "Search podcasts, credits, & more..." at bounding box center [439, 18] width 254 height 16
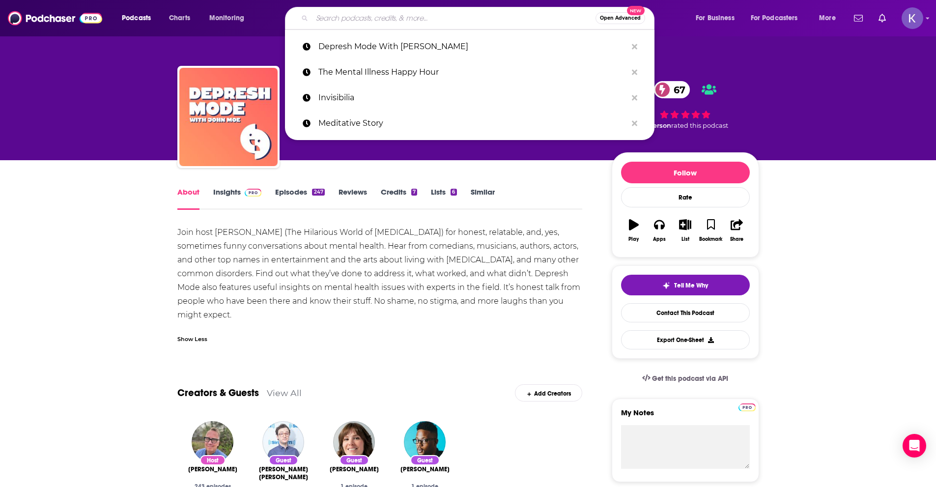
paste input "Feelings and Other F Words"
type input "Feelings and Other F Words"
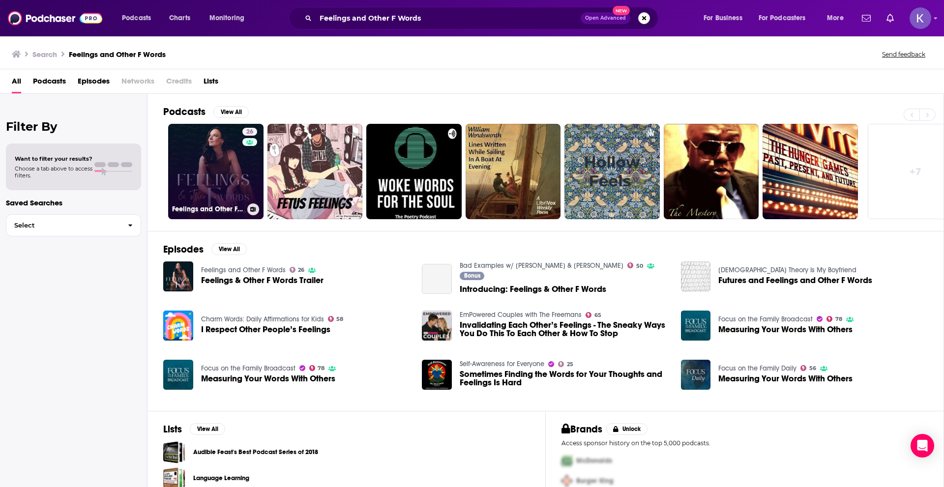
click at [229, 164] on link "26 Feelings and Other F Words" at bounding box center [215, 171] width 95 height 95
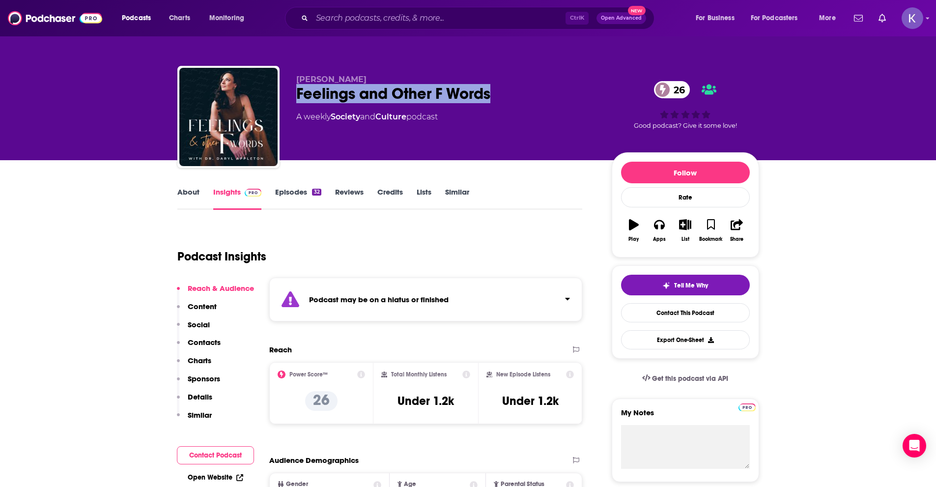
drag, startPoint x: 292, startPoint y: 94, endPoint x: 491, endPoint y: 89, distance: 198.6
click at [491, 89] on div "Dr. Daryl Appleton Feelings and Other F Words 26 A weekly Society and Culture p…" at bounding box center [468, 119] width 582 height 106
copy h2 "Feelings and Other F Words"
click at [350, 139] on div "Dr. Daryl Appleton Feelings and Other F Words 26 A weekly Society and Culture p…" at bounding box center [446, 114] width 300 height 79
drag, startPoint x: 296, startPoint y: 96, endPoint x: 518, endPoint y: 89, distance: 221.8
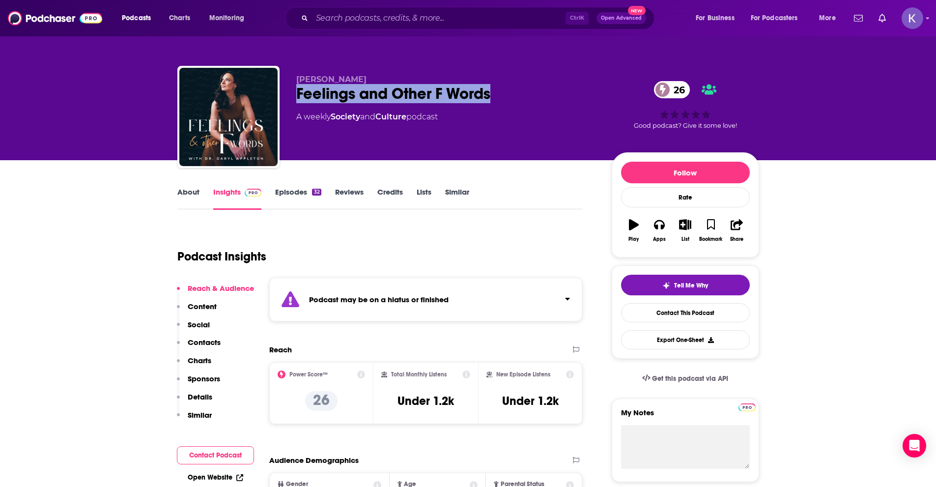
click at [518, 89] on div "Feelings and Other F Words 26" at bounding box center [446, 93] width 300 height 19
copy h2 "Feelings and Other F Words"
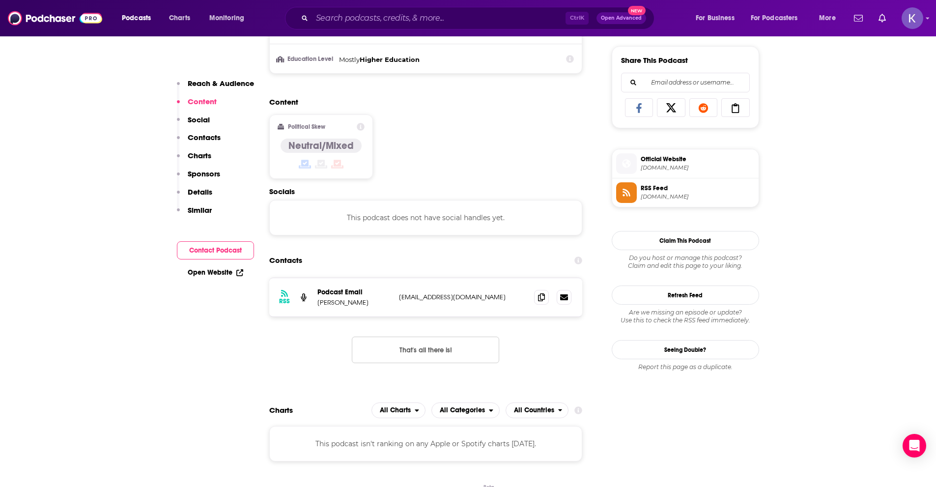
scroll to position [639, 0]
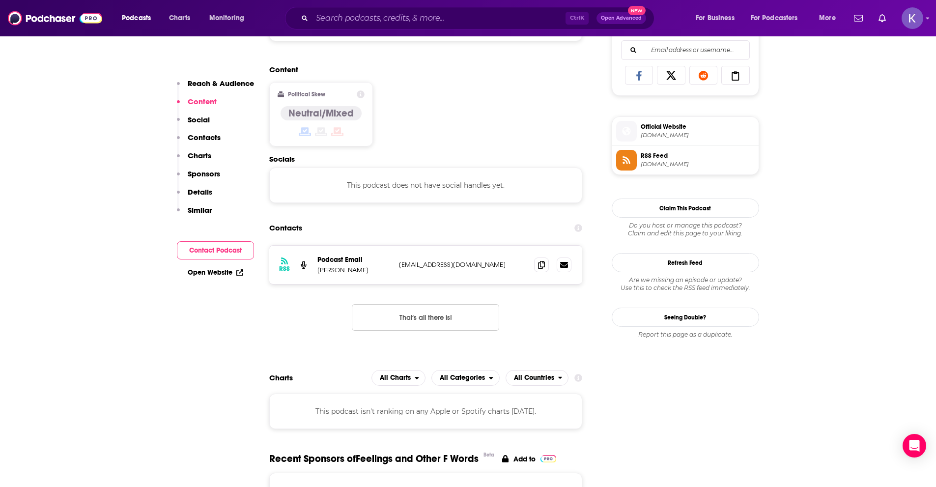
drag, startPoint x: 318, startPoint y: 271, endPoint x: 372, endPoint y: 270, distance: 54.1
click at [372, 270] on p "Dr. Daryl Appleton" at bounding box center [355, 270] width 74 height 8
copy p "Dr. Daryl Appleton"
drag, startPoint x: 401, startPoint y: 265, endPoint x: 492, endPoint y: 263, distance: 91.4
click at [492, 263] on p "contact@drdarylappleton.com" at bounding box center [463, 264] width 128 height 8
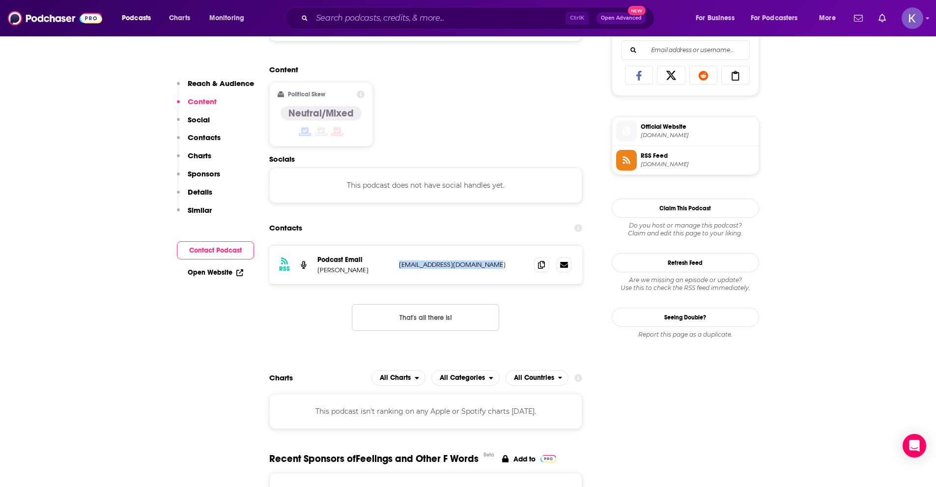
copy p "contact@drdarylappleton.com"
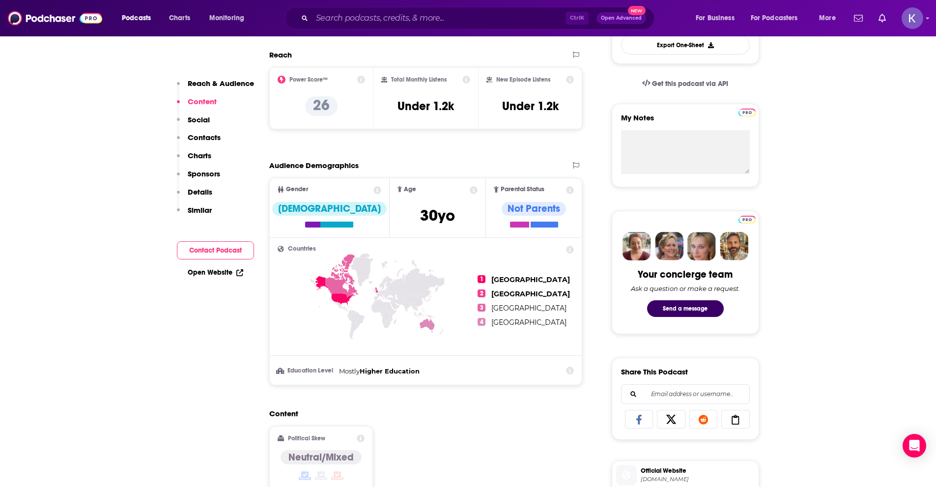
scroll to position [0, 0]
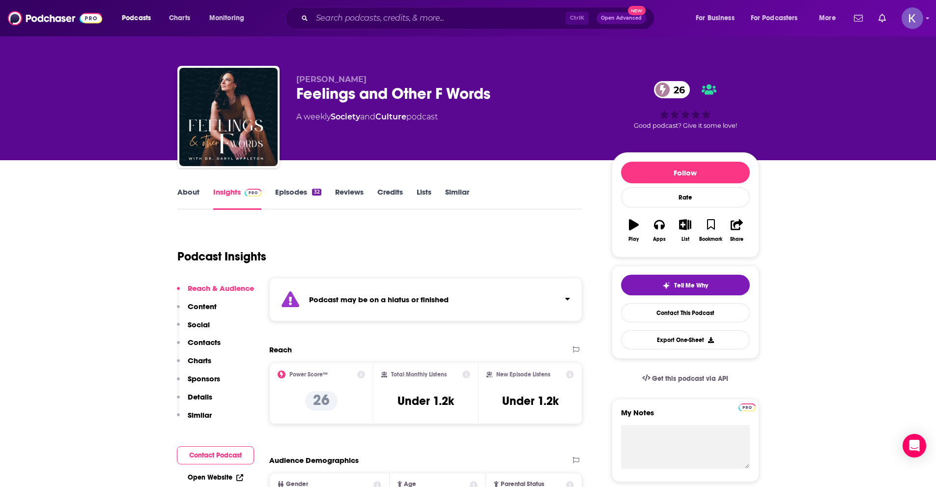
click at [180, 200] on link "About" at bounding box center [188, 198] width 22 height 23
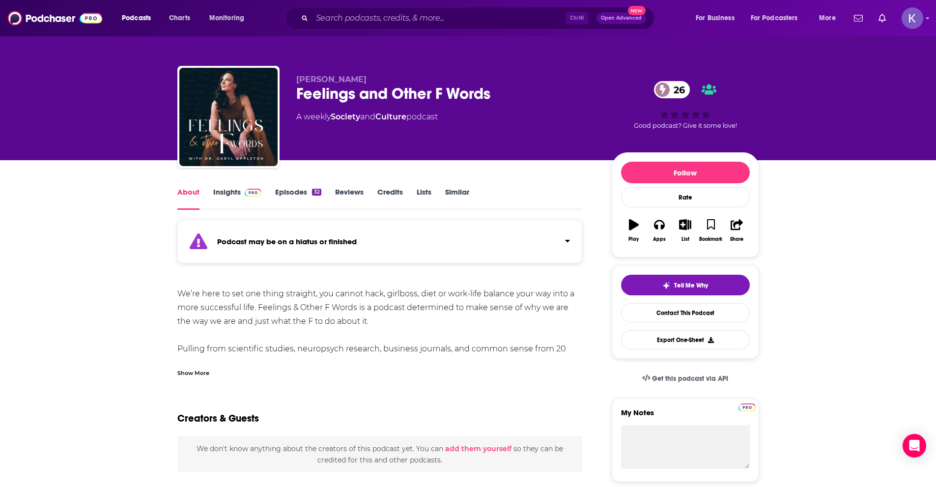
click at [191, 372] on div "Show More" at bounding box center [193, 372] width 32 height 9
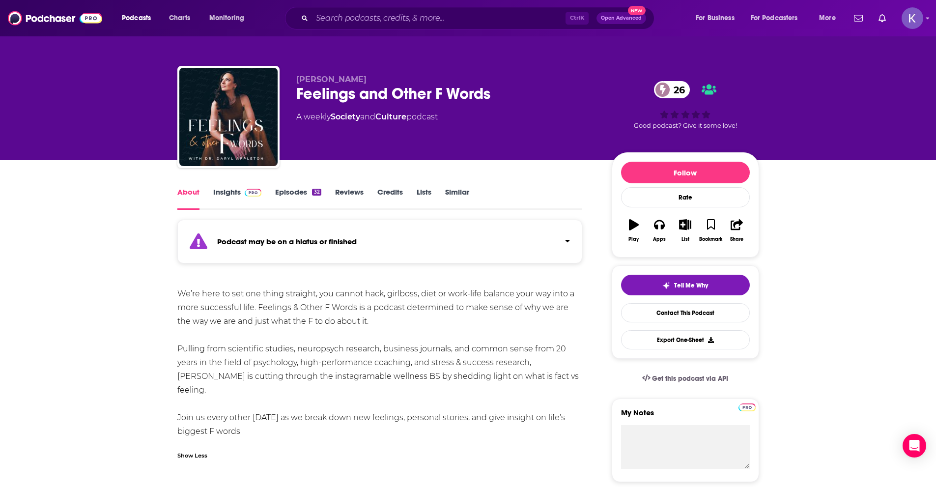
drag, startPoint x: 176, startPoint y: 290, endPoint x: 398, endPoint y: 418, distance: 256.3
copy div "We’re here to set one thing straight, you cannot hack, girlboss, diet or work-l…"
click at [388, 22] on input "Search podcasts, credits, & more..." at bounding box center [439, 18] width 254 height 16
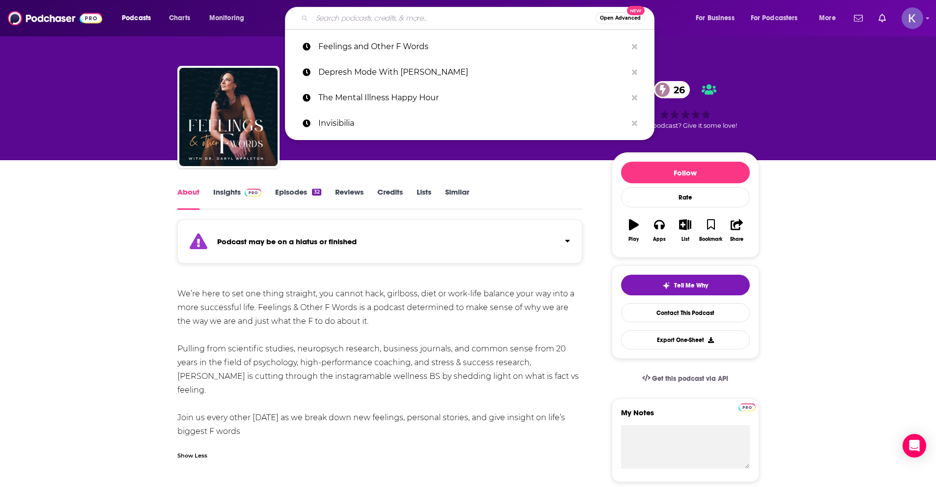
paste input "Making Lemonade"
type input "Making Lemonade"
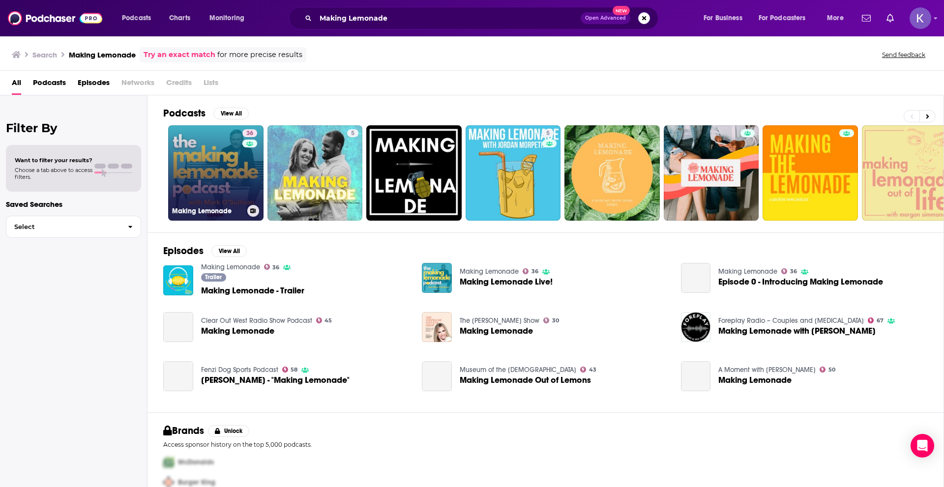
click at [236, 173] on link "36 Making Lemonade" at bounding box center [215, 172] width 95 height 95
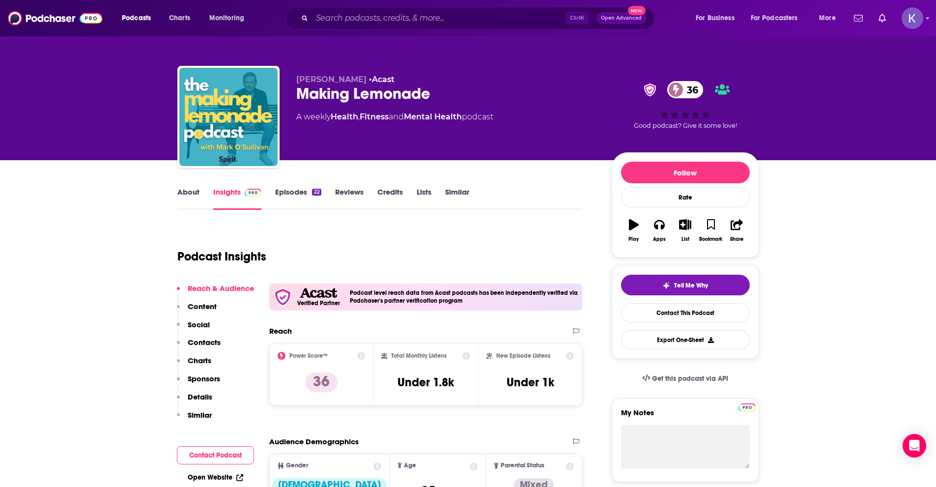
click at [185, 193] on link "About" at bounding box center [188, 198] width 22 height 23
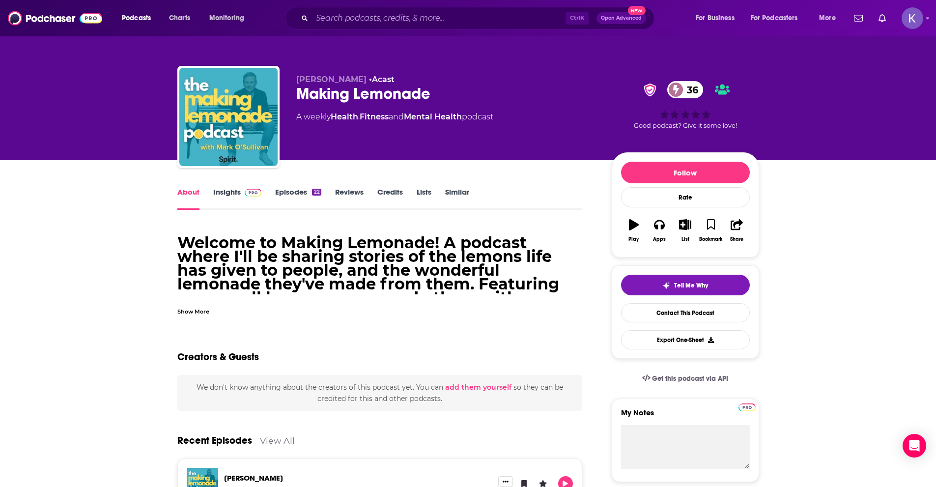
click at [197, 314] on div "Show More" at bounding box center [193, 310] width 32 height 9
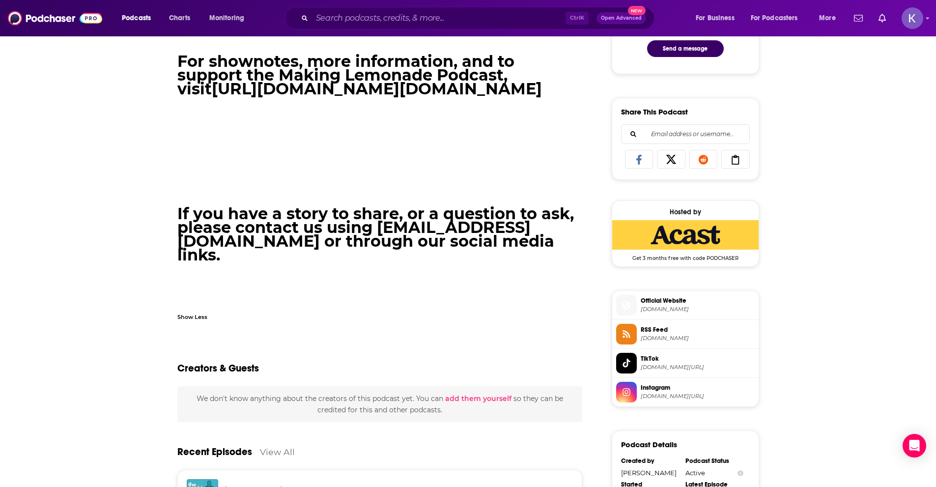
scroll to position [590, 0]
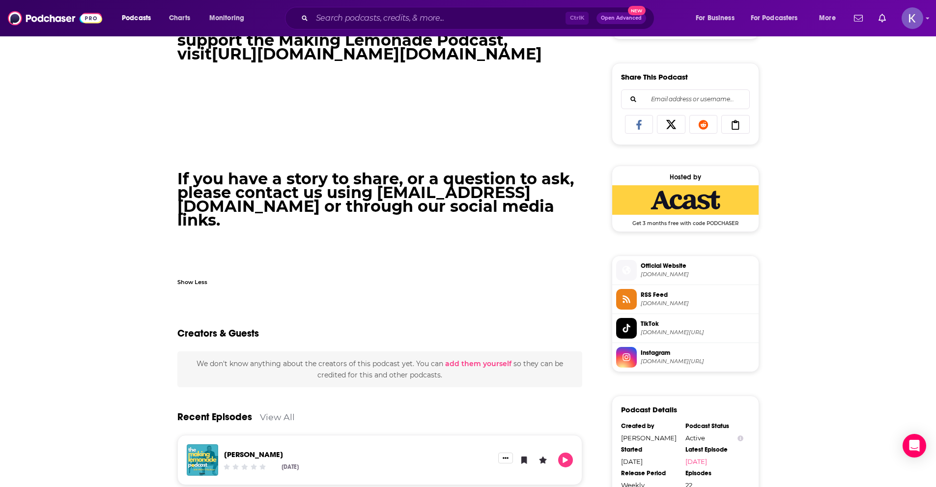
drag, startPoint x: 176, startPoint y: 146, endPoint x: 461, endPoint y: 264, distance: 307.6
click at [461, 264] on div "About Insights Episodes 22 Reviews Credits Lists Similar Welcome to Making Lemo…" at bounding box center [387, 289] width 450 height 1386
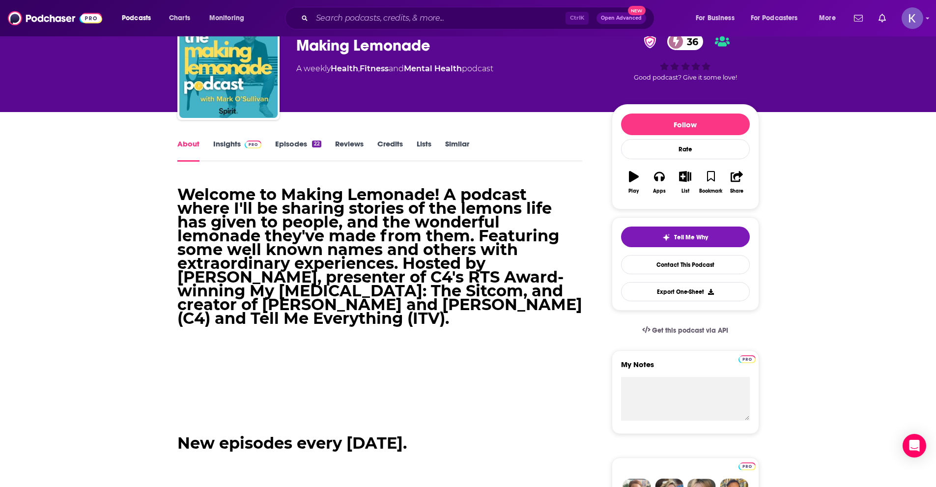
scroll to position [0, 0]
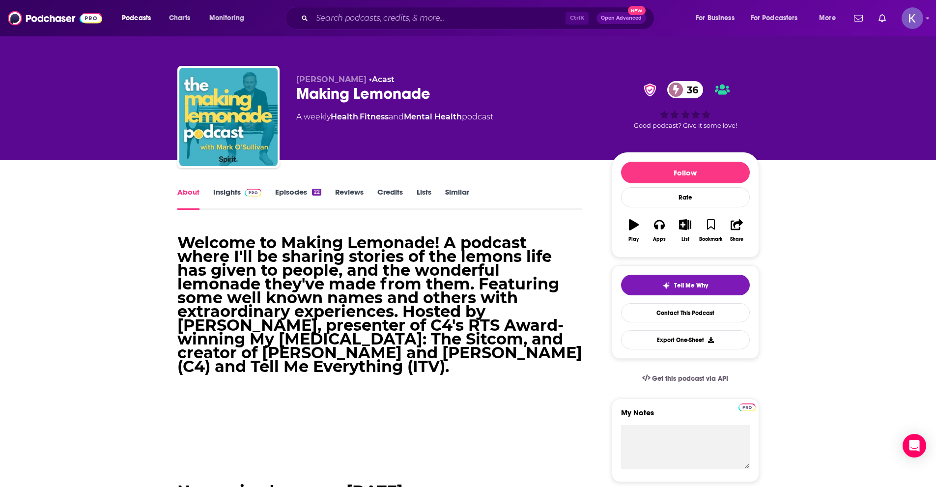
click at [234, 188] on link "Insights" at bounding box center [237, 198] width 49 height 23
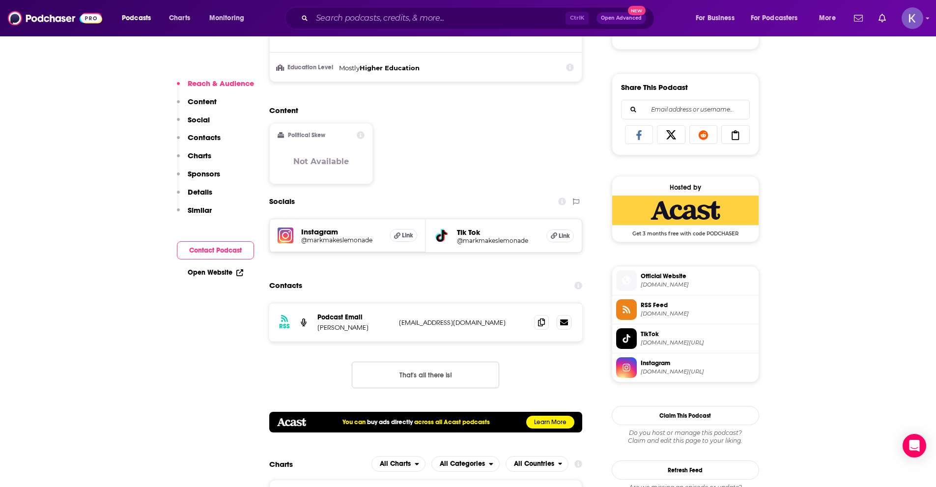
scroll to position [590, 0]
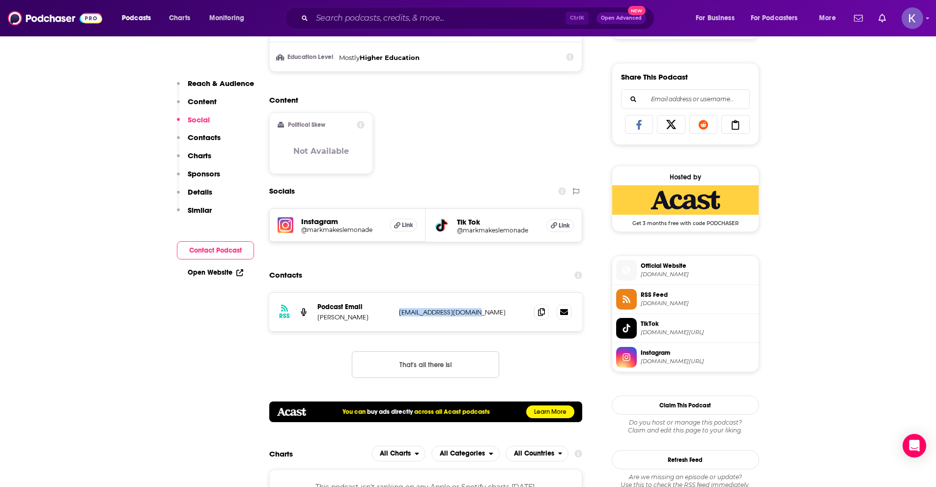
drag, startPoint x: 399, startPoint y: 312, endPoint x: 488, endPoint y: 316, distance: 89.0
click at [488, 316] on p "info@makinglemonade.uk" at bounding box center [463, 312] width 128 height 8
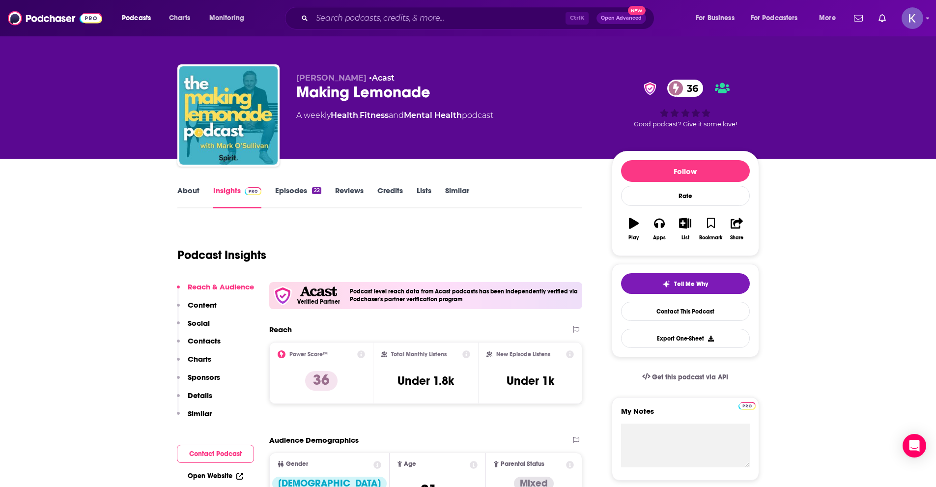
scroll to position [0, 0]
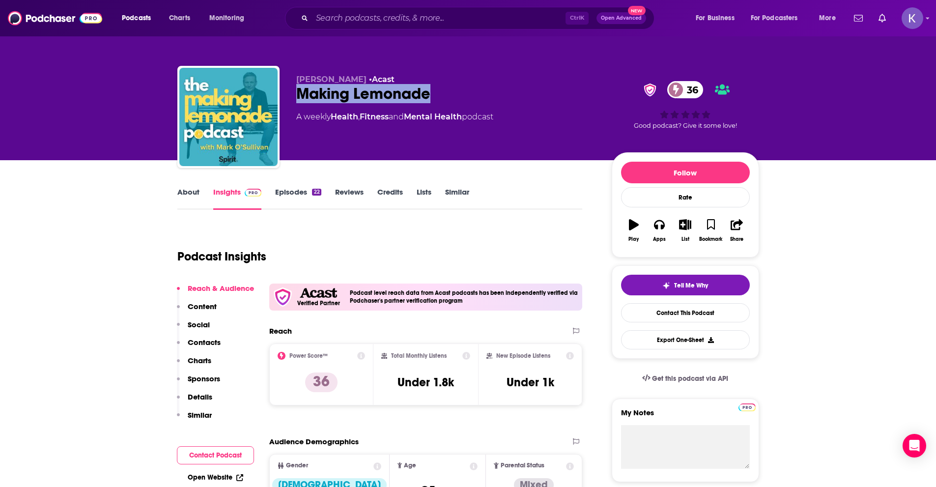
drag, startPoint x: 433, startPoint y: 91, endPoint x: 298, endPoint y: 102, distance: 135.1
click at [298, 102] on div "Making Lemonade 36" at bounding box center [446, 93] width 300 height 19
drag, startPoint x: 293, startPoint y: 78, endPoint x: 361, endPoint y: 78, distance: 67.3
click at [361, 78] on div "Mark O'Sullivan • Acast Making Lemonade 36 A weekly Health , Fitness and Mental…" at bounding box center [468, 119] width 582 height 106
drag, startPoint x: 436, startPoint y: 94, endPoint x: 299, endPoint y: 106, distance: 137.6
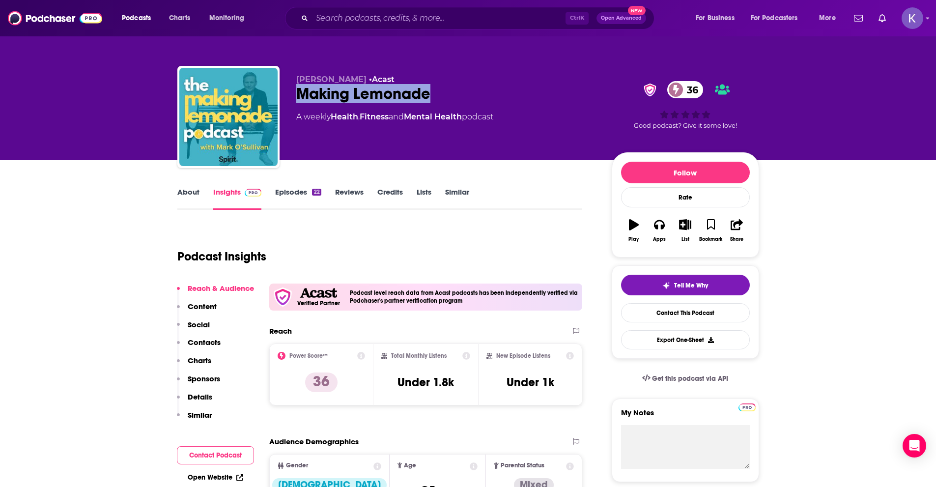
click at [299, 106] on div "Mark O'Sullivan • Acast Making Lemonade 36 A weekly Health , Fitness and Mental…" at bounding box center [446, 114] width 300 height 79
click at [359, 16] on input "Search podcasts, credits, & more..." at bounding box center [439, 18] width 254 height 16
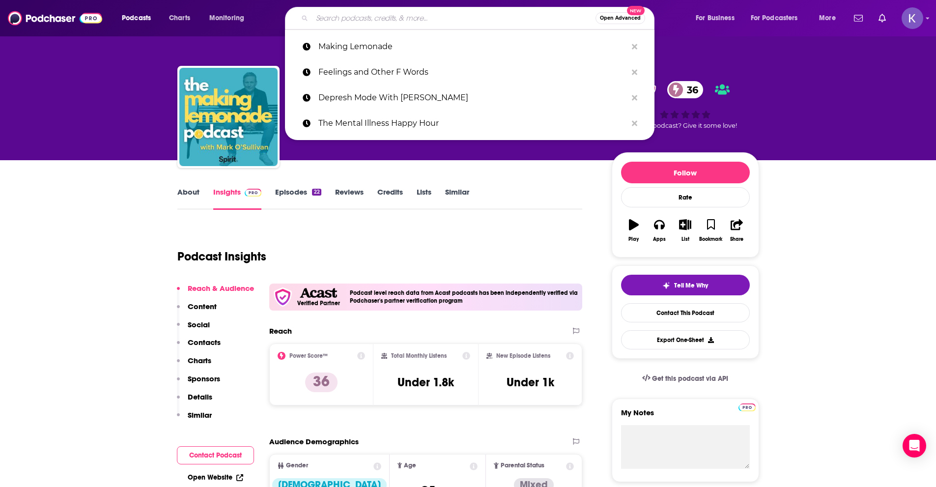
paste input "https://podcasts.apple.com/us/podcast/inside-mental-health/id1175777581"
type input "https://podcasts.apple.com/us/podcast/inside-mental-health/id1175777581"
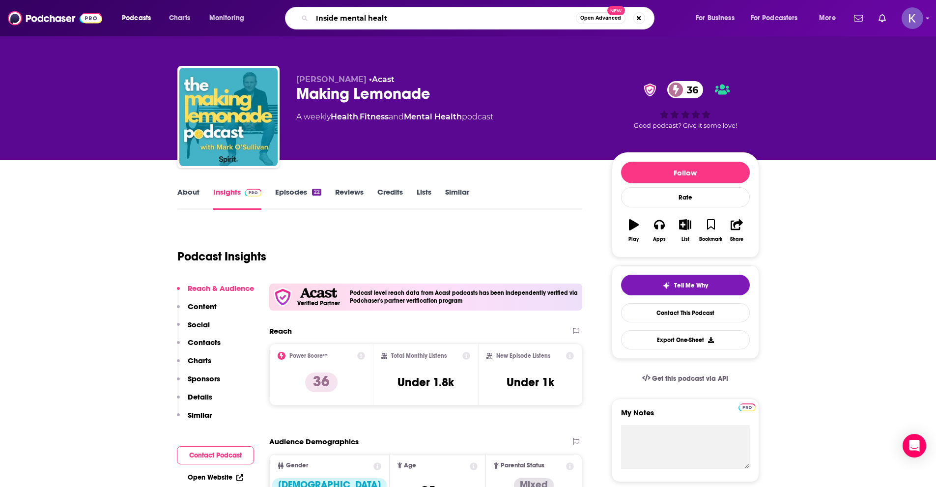
type input "Inside mental health"
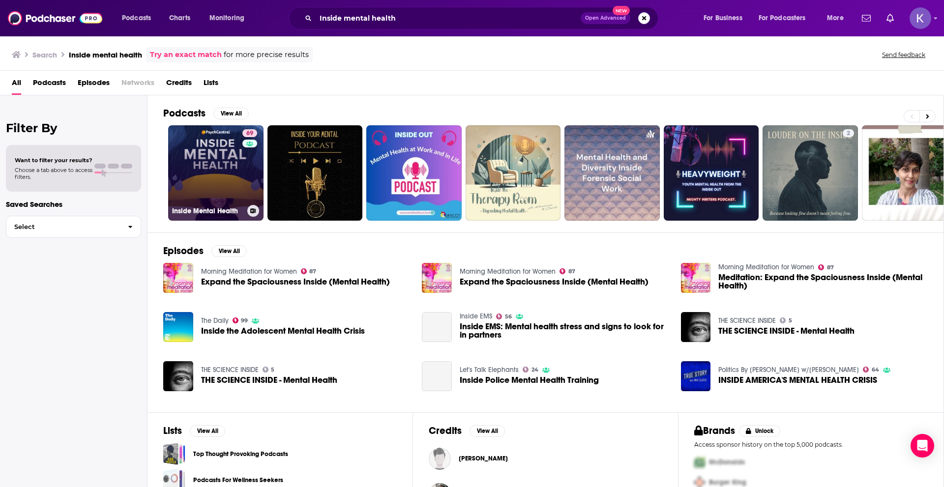
click at [220, 181] on link "69 Inside Mental Health" at bounding box center [215, 172] width 95 height 95
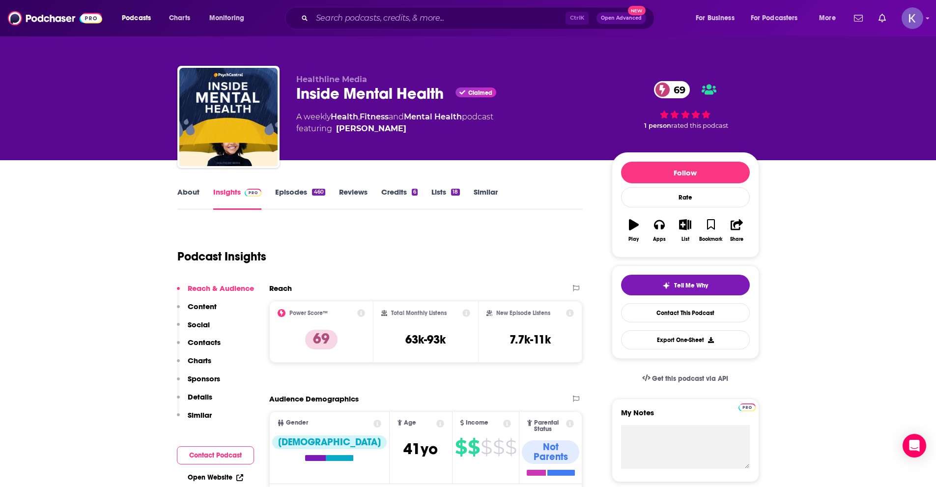
click at [182, 197] on link "About" at bounding box center [188, 198] width 22 height 23
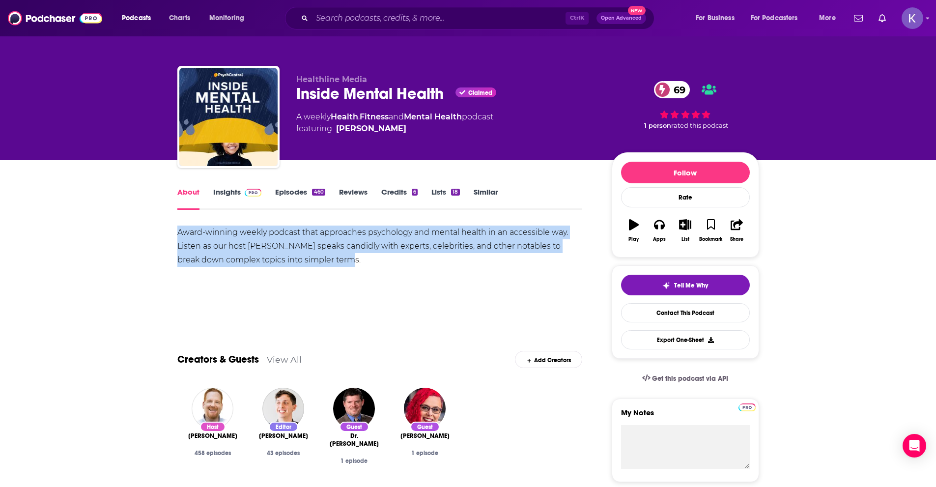
drag, startPoint x: 304, startPoint y: 257, endPoint x: 173, endPoint y: 231, distance: 133.6
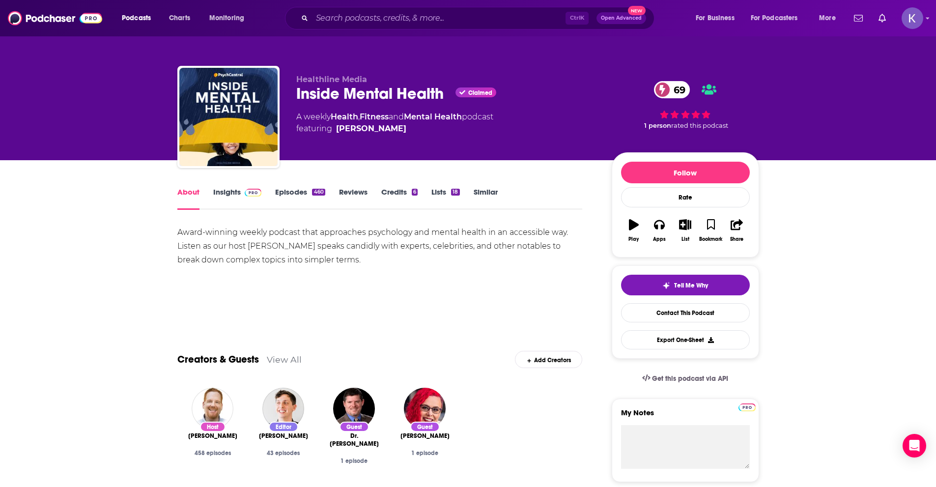
click at [212, 186] on div "About Insights Episodes 460 Reviews Credits 6 Lists 18 Similar" at bounding box center [379, 198] width 405 height 24
click at [186, 191] on link "About" at bounding box center [188, 198] width 22 height 23
click at [226, 194] on link "Insights" at bounding box center [237, 198] width 49 height 23
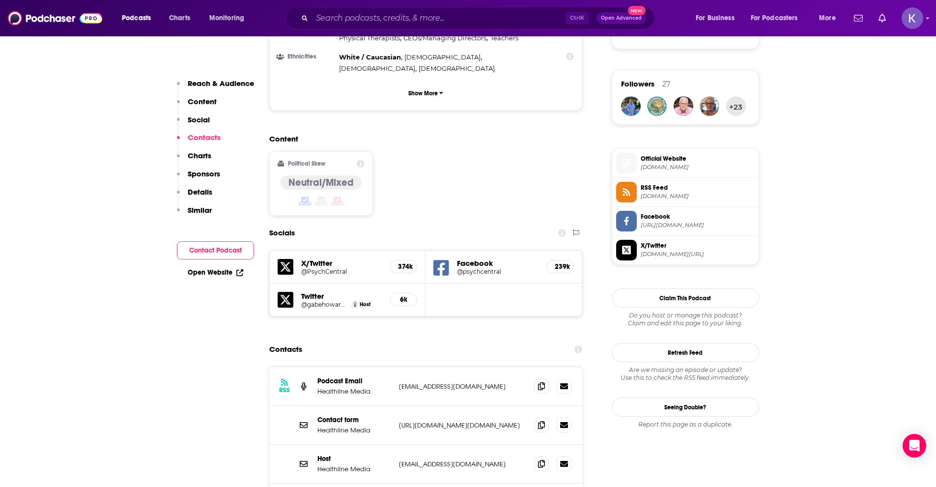
scroll to position [786, 0]
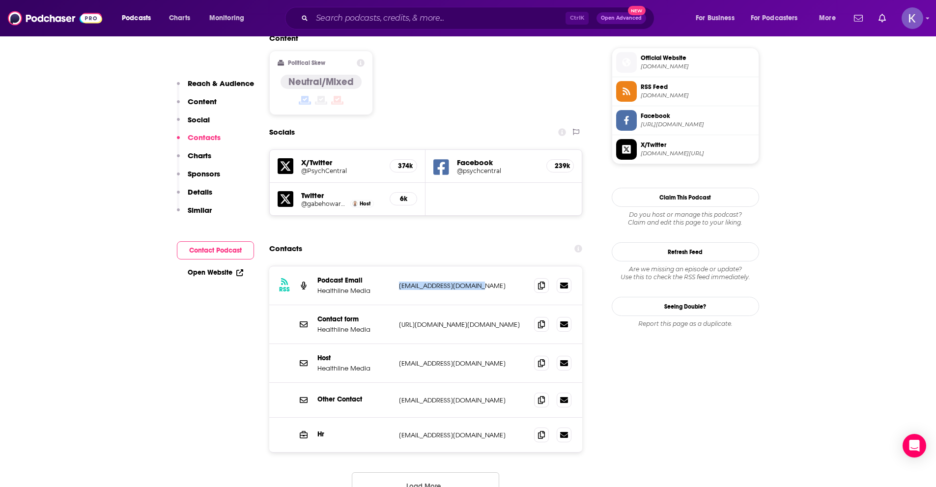
drag, startPoint x: 398, startPoint y: 217, endPoint x: 492, endPoint y: 214, distance: 93.9
click at [492, 266] on div "RSS Podcast Email Healthline Media edonovan@healthline.com edonovan@healthline.…" at bounding box center [426, 285] width 314 height 39
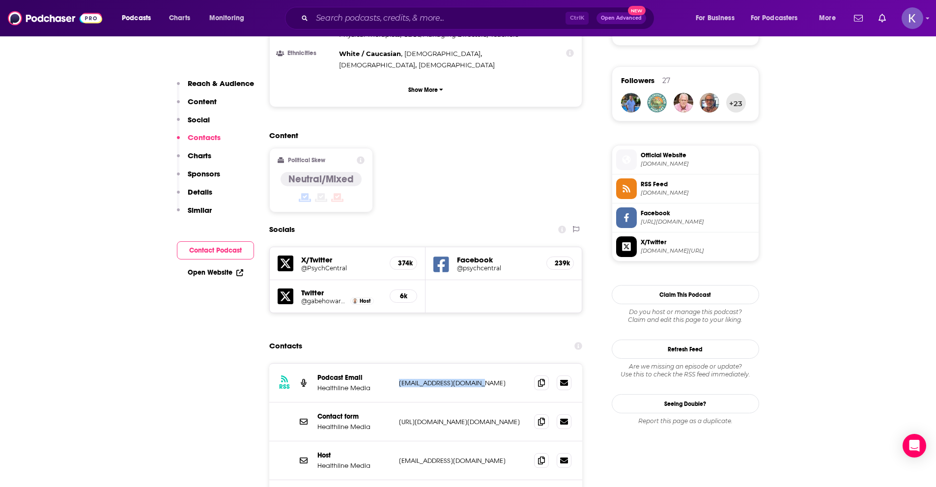
scroll to position [639, 0]
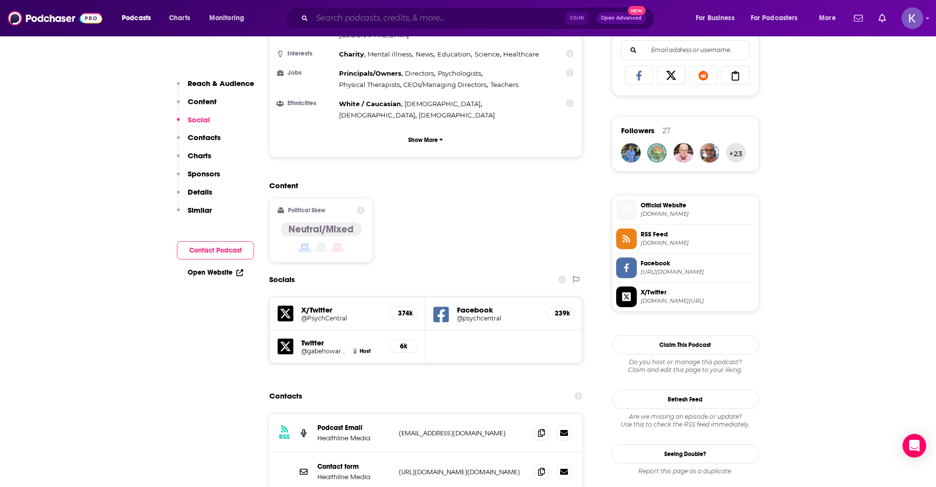
click at [329, 21] on input "Search podcasts, credits, & more..." at bounding box center [439, 18] width 254 height 16
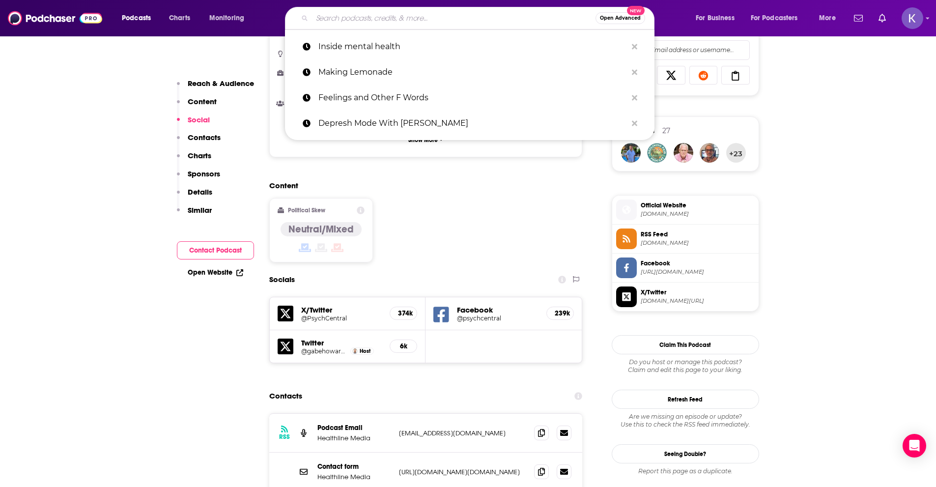
paste input "The Anxious Truth"
type input "The Anxious Truth"
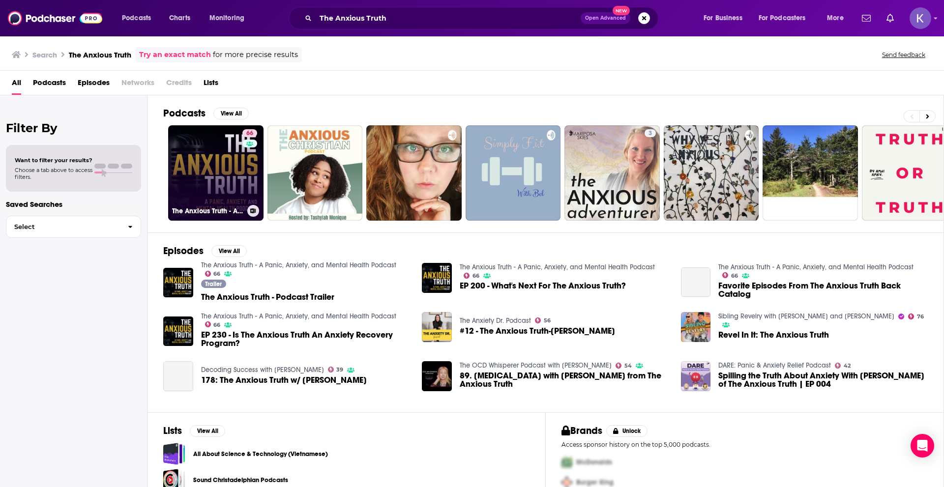
click at [207, 148] on link "66 The Anxious Truth - A Panic, Anxiety, and Mental Health Podcast" at bounding box center [215, 172] width 95 height 95
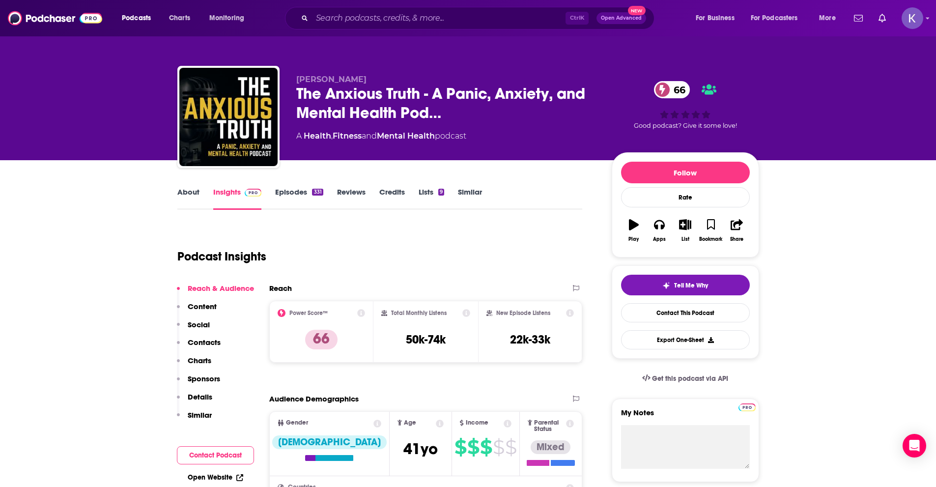
click at [188, 195] on link "About" at bounding box center [188, 198] width 22 height 23
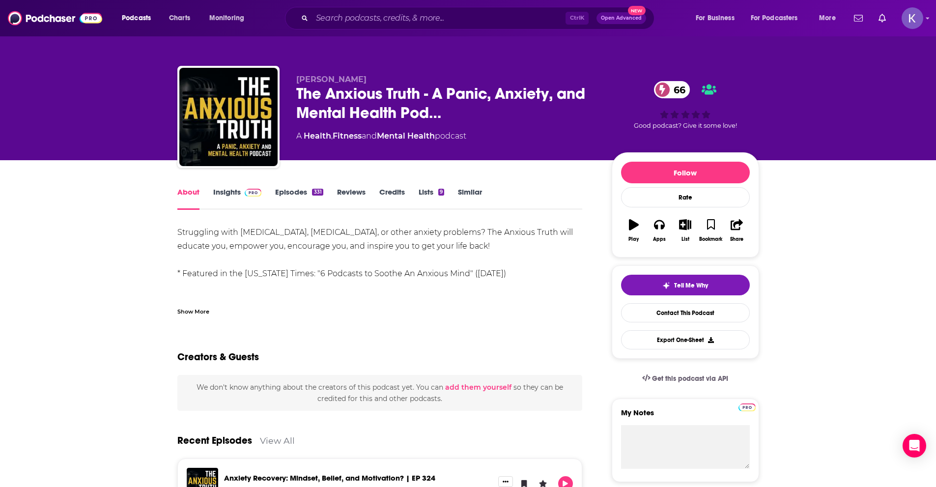
click at [201, 312] on div "Show More" at bounding box center [193, 310] width 32 height 9
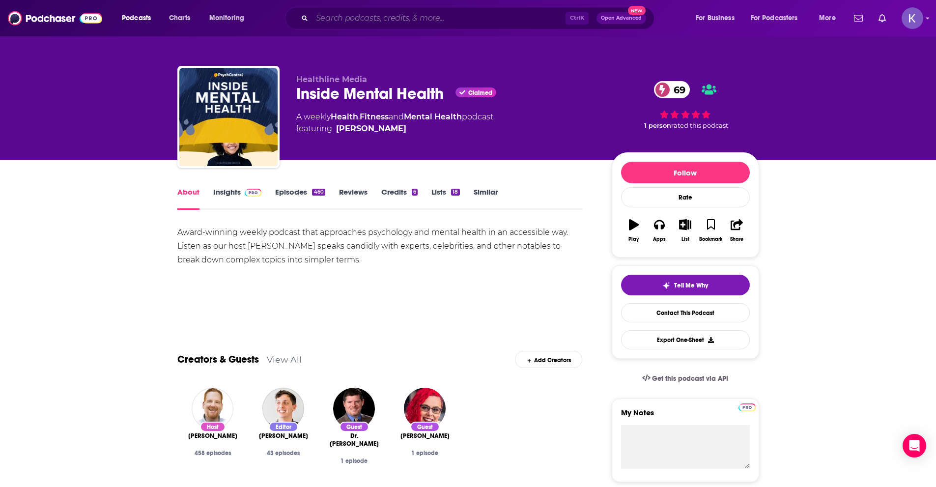
click at [352, 21] on input "Search podcasts, credits, & more..." at bounding box center [439, 18] width 254 height 16
paste input "Feelings and Other F Words"
type input "Feelings and Other F Words"
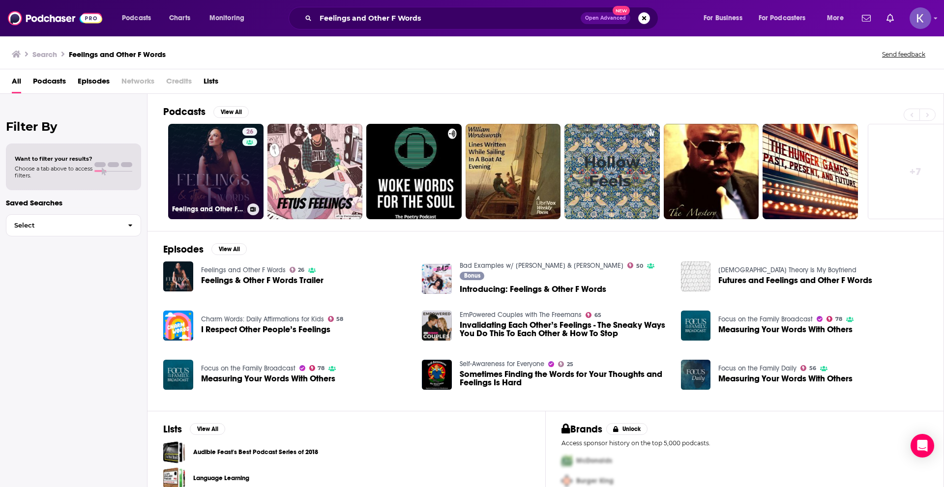
click at [218, 181] on link "26 Feelings and Other F Words" at bounding box center [215, 171] width 95 height 95
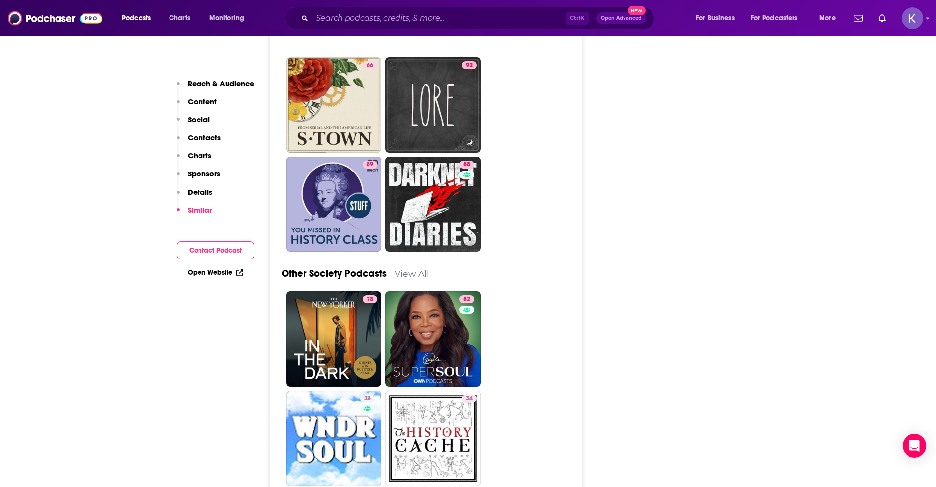
scroll to position [2408, 0]
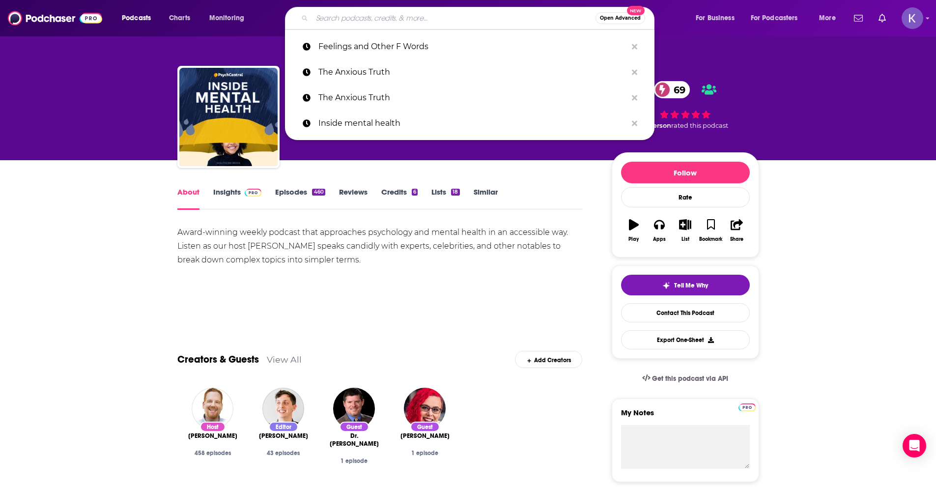
click at [362, 21] on input "Search podcasts, credits, & more..." at bounding box center [454, 18] width 284 height 16
paste input "CALLING HOME"
type input "CALLING HOME"
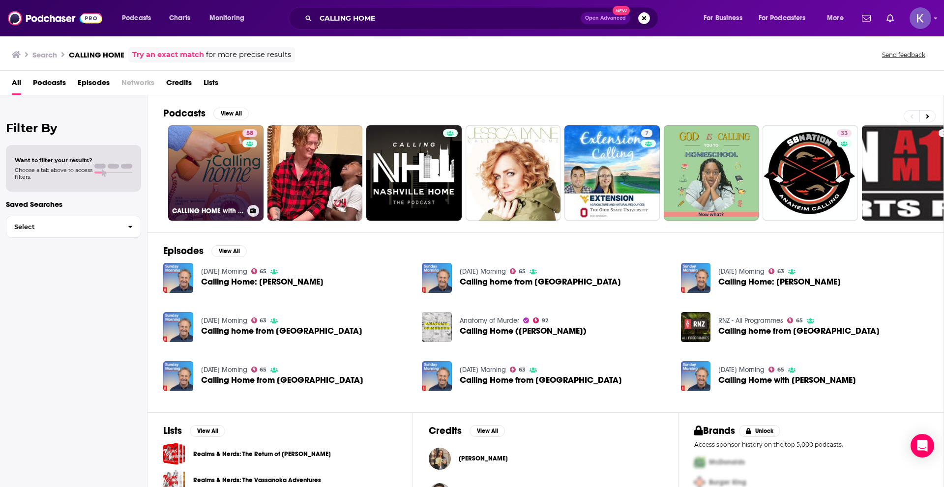
click at [218, 176] on link "58 CALLING HOME with Whitney Goodman, LMFT" at bounding box center [215, 172] width 95 height 95
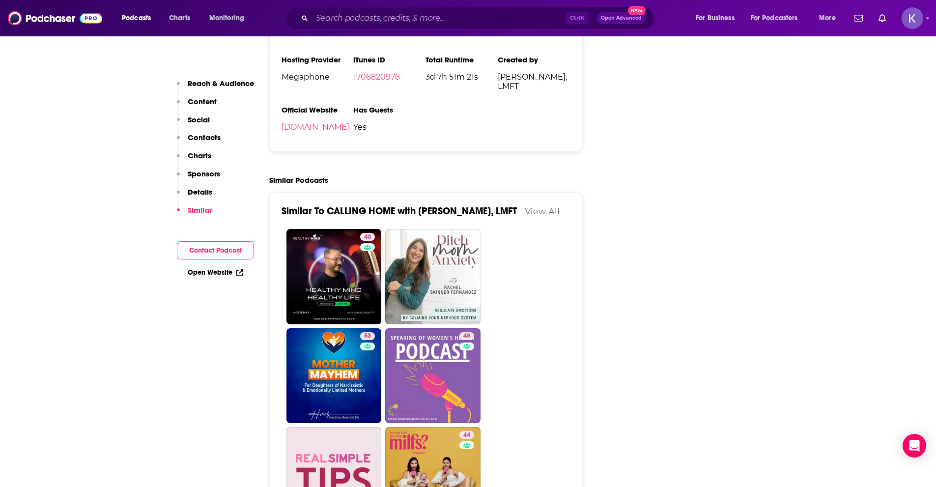
scroll to position [1573, 0]
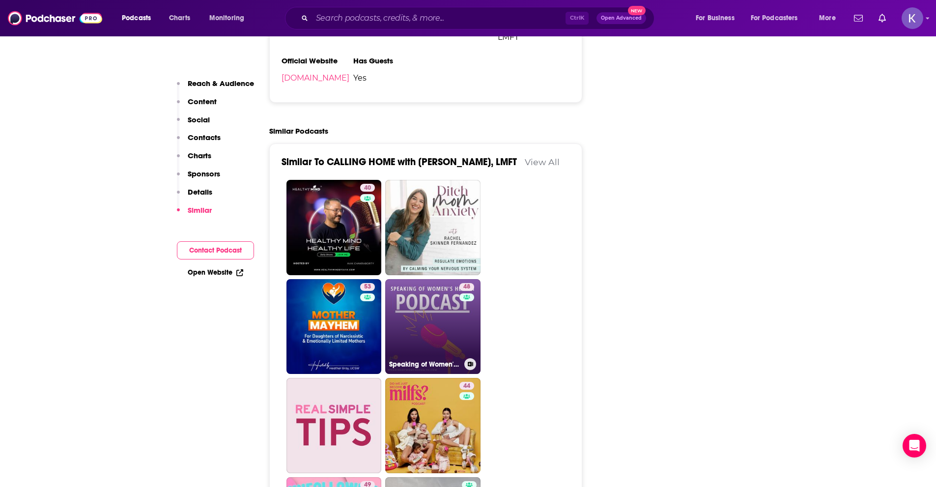
click at [445, 297] on link "48 Speaking of Women's Health" at bounding box center [432, 326] width 95 height 95
type input "https://www.podchaser.com/podcasts/speaking-of-womens-health-5072235"
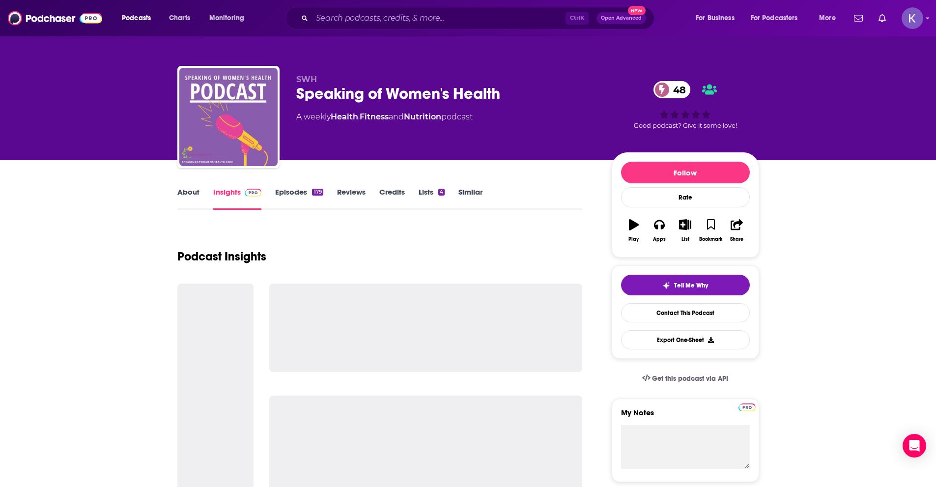
click at [198, 192] on link "About" at bounding box center [188, 198] width 22 height 23
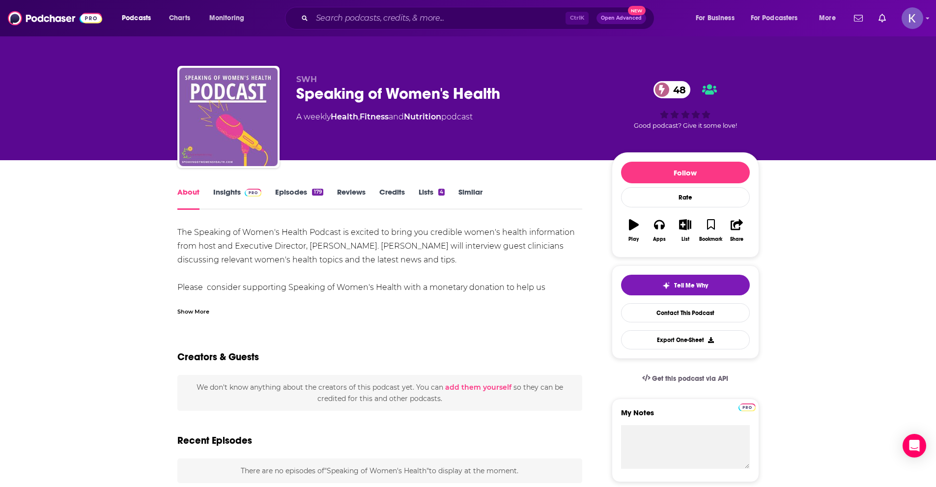
click at [192, 315] on div "Show More" at bounding box center [193, 310] width 32 height 9
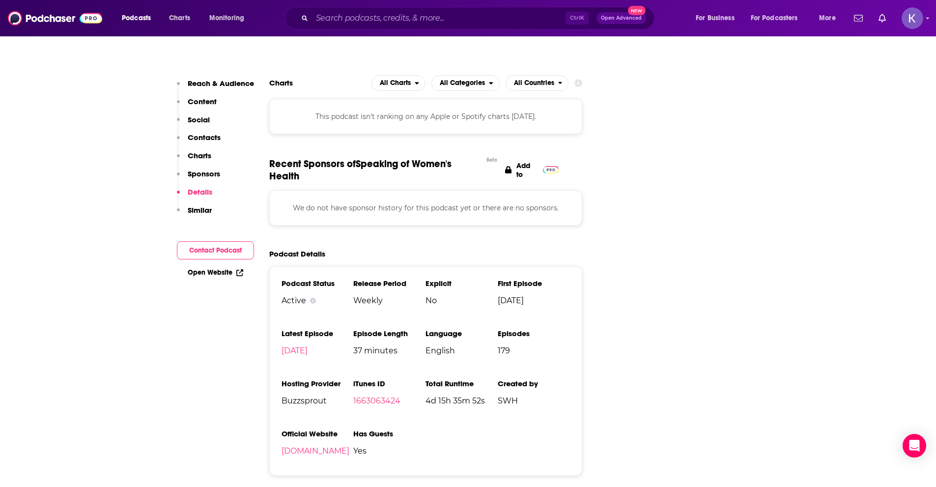
scroll to position [688, 0]
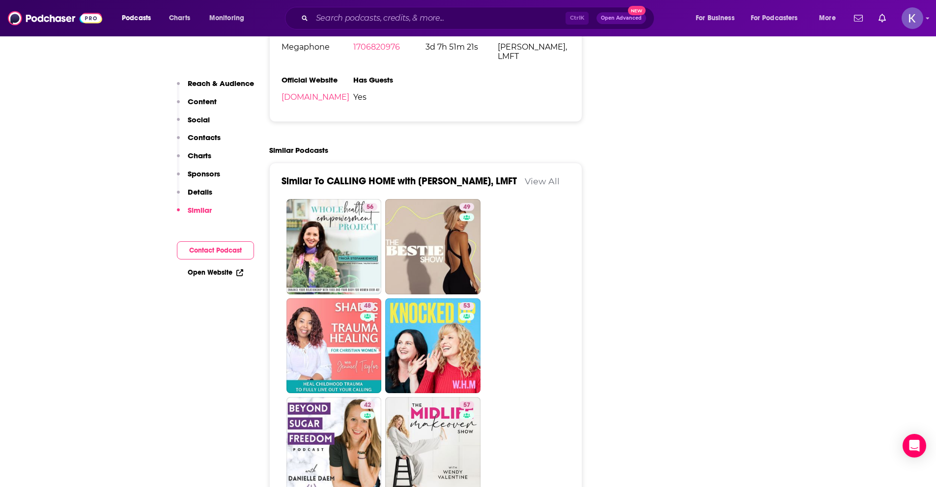
scroll to position [1573, 0]
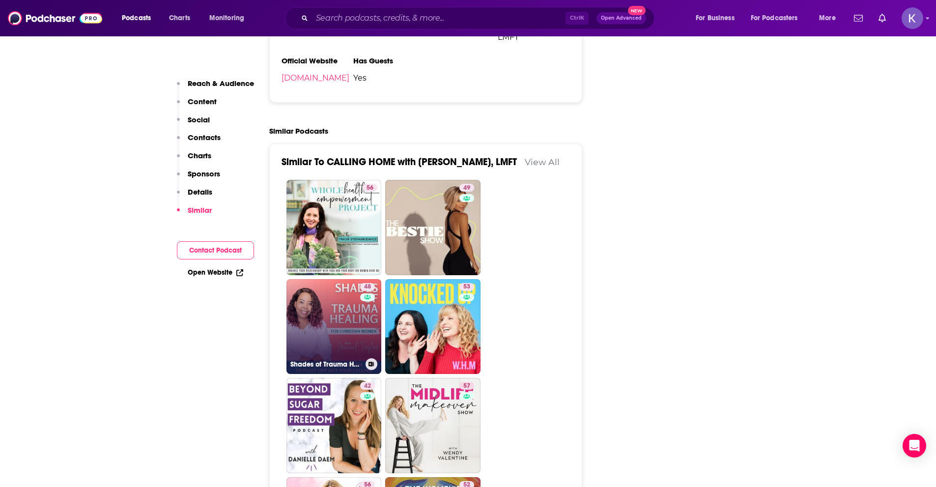
click at [342, 297] on link "48 Shades of Trauma Healing | Childhood Trauma, Trust Issues, Coping Skills, Gr…" at bounding box center [334, 326] width 95 height 95
type input "https://www.podchaser.com/podcasts/shades-of-trauma-healing-child-5399019"
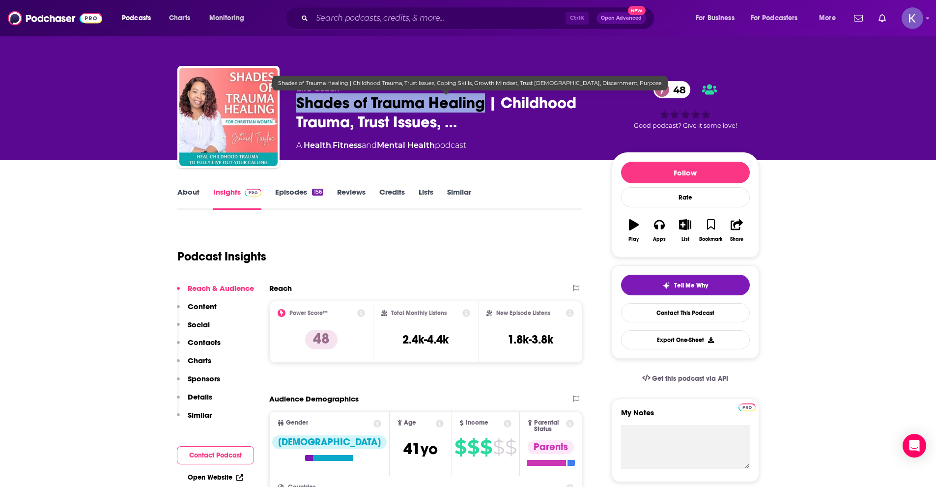
drag, startPoint x: 298, startPoint y: 105, endPoint x: 488, endPoint y: 104, distance: 189.7
click at [488, 104] on span "Shades of Trauma Healing | Childhood Trauma, Trust Issues, …" at bounding box center [446, 112] width 300 height 38
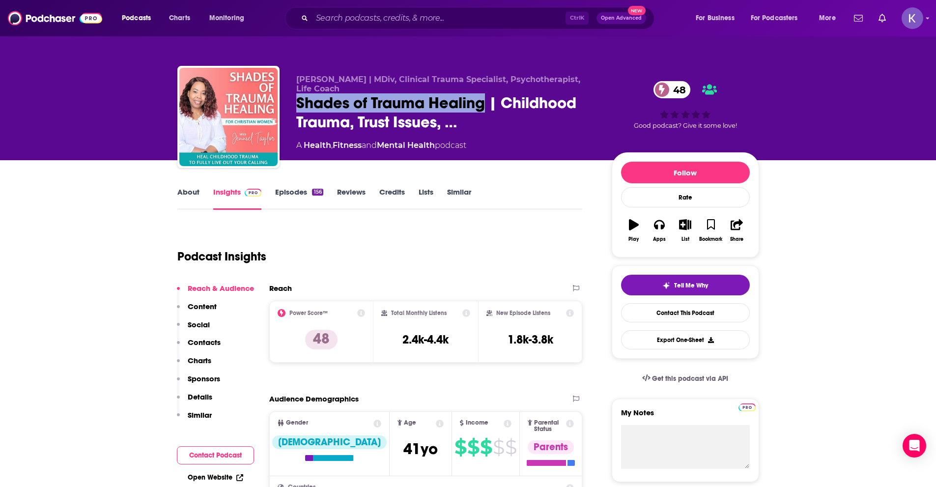
click at [194, 197] on link "About" at bounding box center [188, 198] width 22 height 23
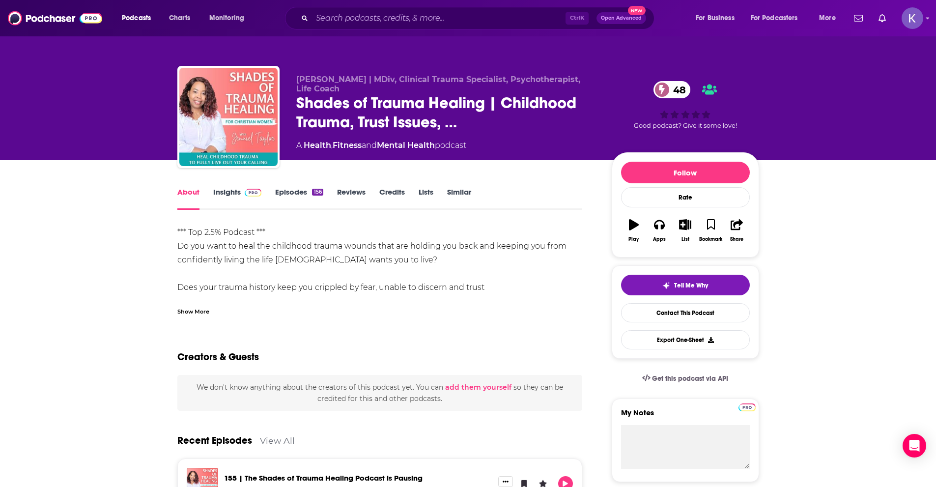
click at [185, 312] on div "Show More" at bounding box center [193, 310] width 32 height 9
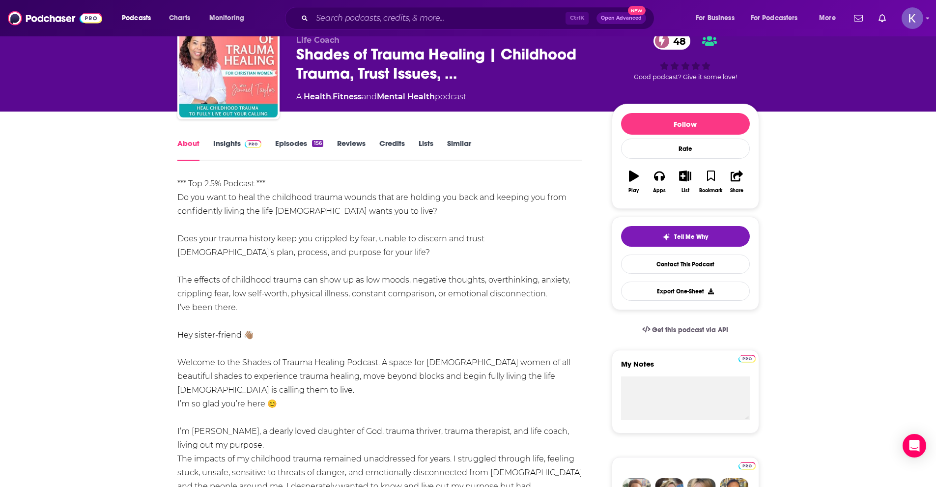
scroll to position [49, 0]
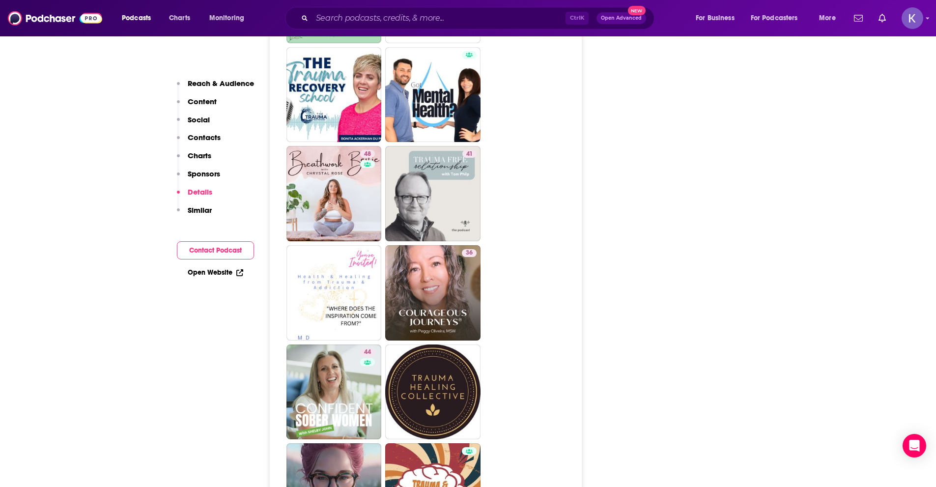
scroll to position [1917, 0]
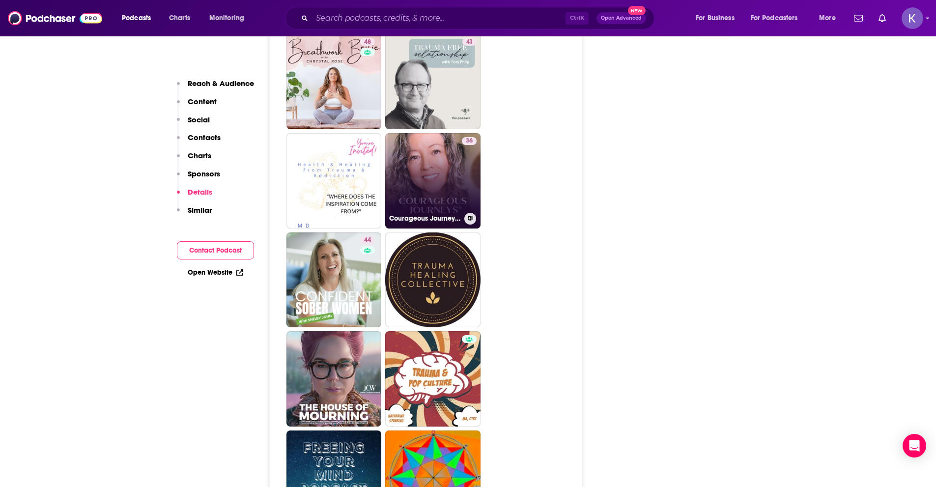
click at [442, 133] on link "36 Courageous Journeys® ~ Impact & healing from childhood trauma" at bounding box center [432, 180] width 95 height 95
type input "https://www.podchaser.com/podcasts/courageous-journeys-impact-hea-5355761"
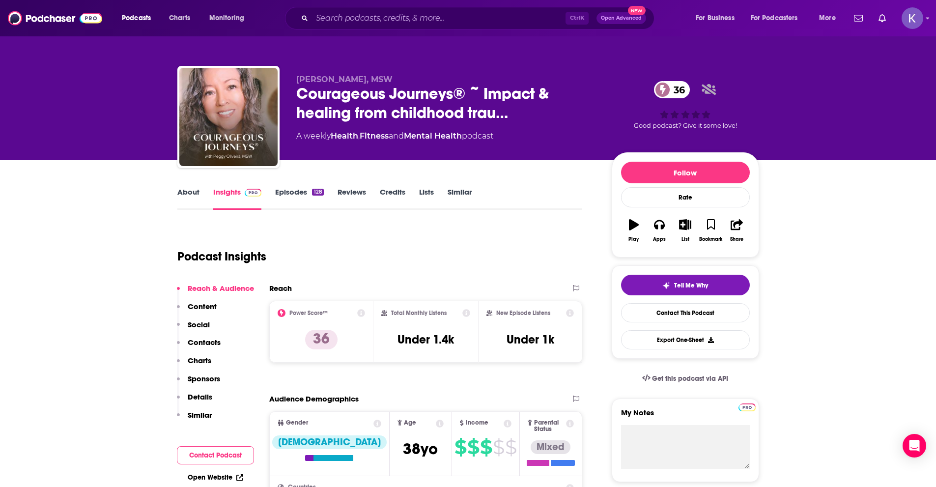
click at [194, 199] on link "About" at bounding box center [188, 198] width 22 height 23
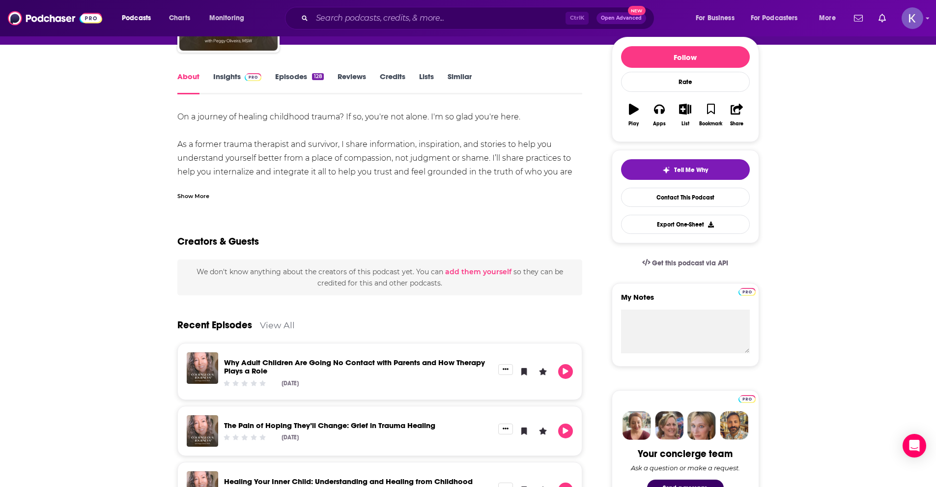
scroll to position [98, 0]
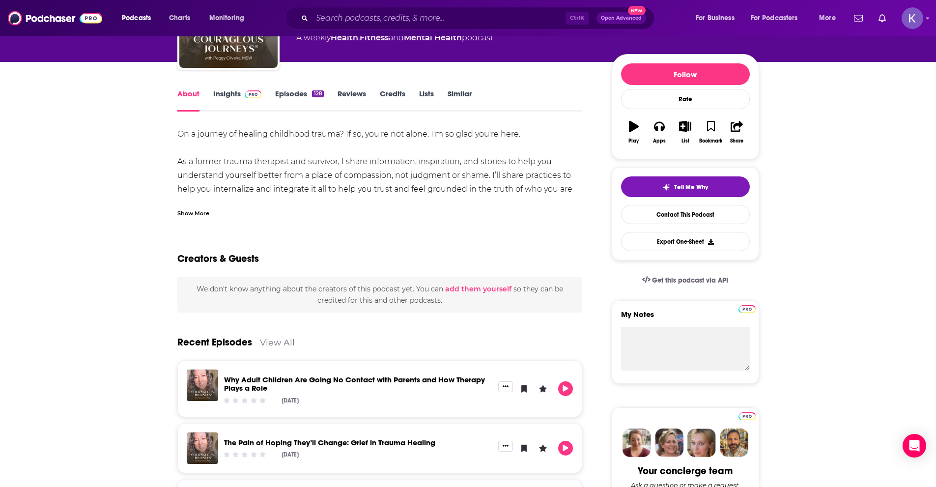
click at [209, 211] on div "Show More" at bounding box center [193, 212] width 32 height 9
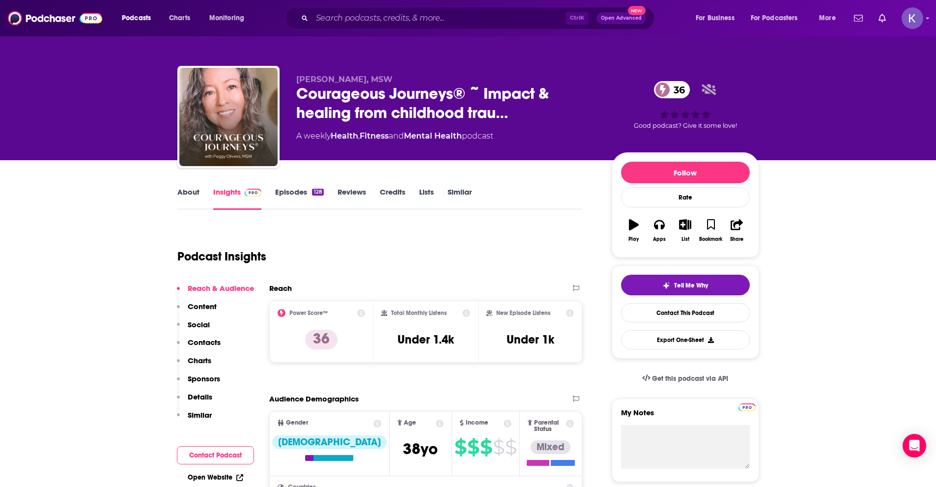
click at [192, 199] on link "About" at bounding box center [188, 198] width 22 height 23
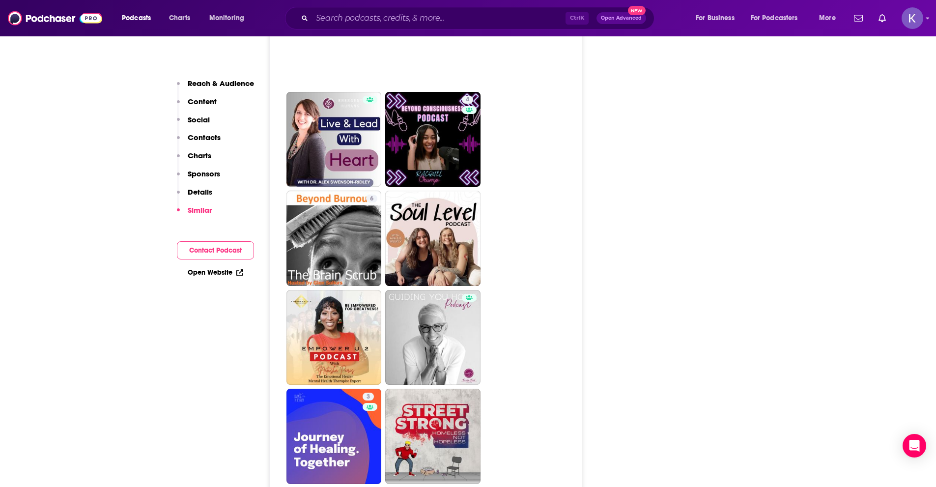
scroll to position [2457, 0]
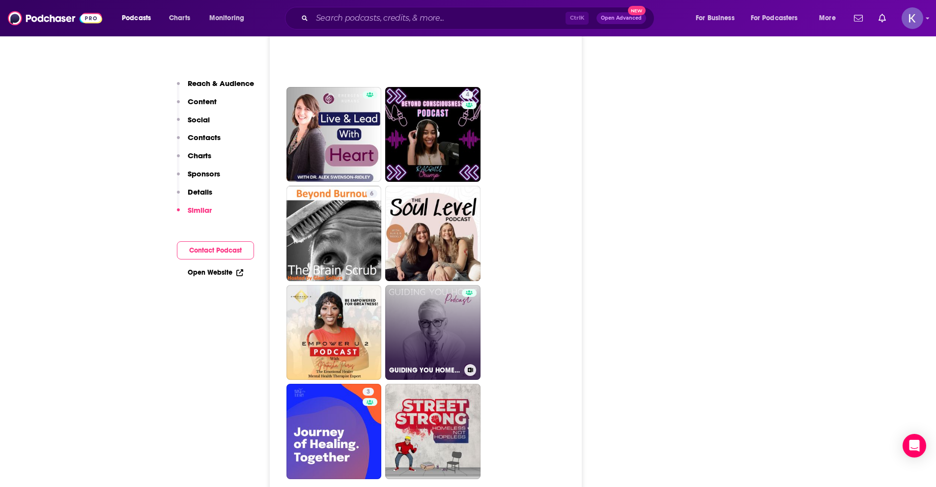
click at [448, 302] on link "GUIDING YOU HOME - Building the Confidence to Go Within" at bounding box center [432, 332] width 95 height 95
type input "https://www.podchaser.com/podcasts/guiding-you-home-building-the-3685340"
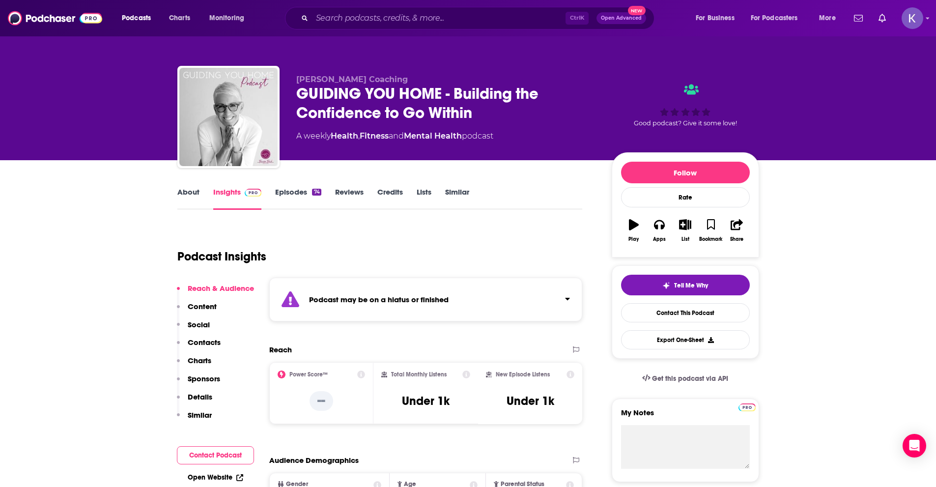
click at [292, 91] on div "Teresa Ford Coaching GUIDING YOU HOME - Building the Confidence to Go Within A …" at bounding box center [468, 119] width 582 height 106
click at [197, 200] on link "About" at bounding box center [188, 198] width 22 height 23
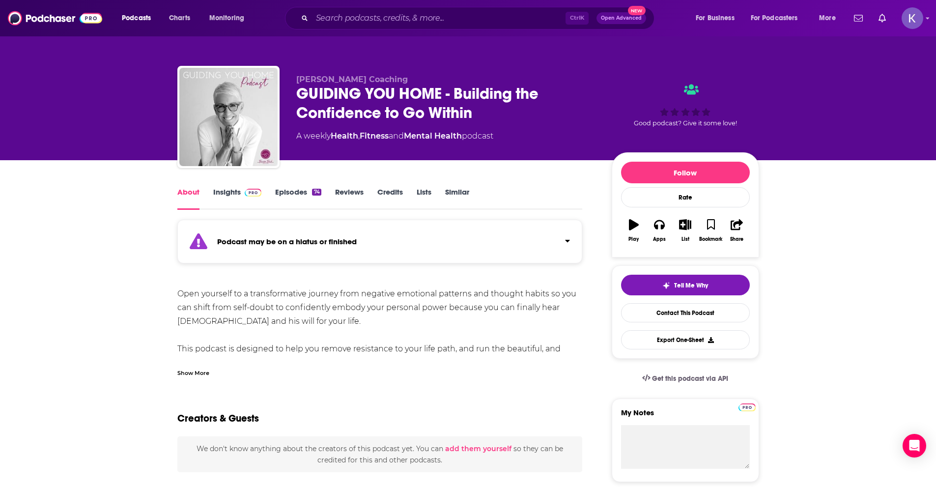
click at [186, 377] on div "Show More" at bounding box center [193, 372] width 32 height 9
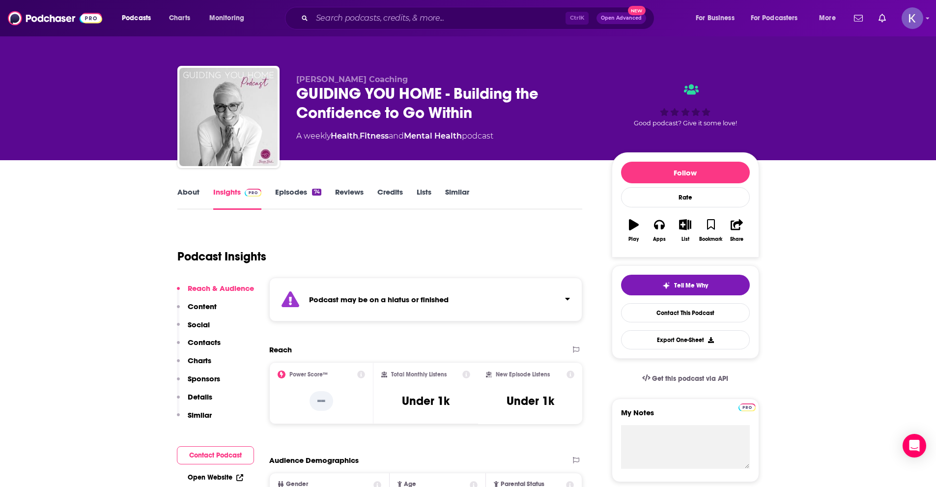
type input "https://www.podchaser.com/podcasts/calling-home-with-whitney-good-5470325"
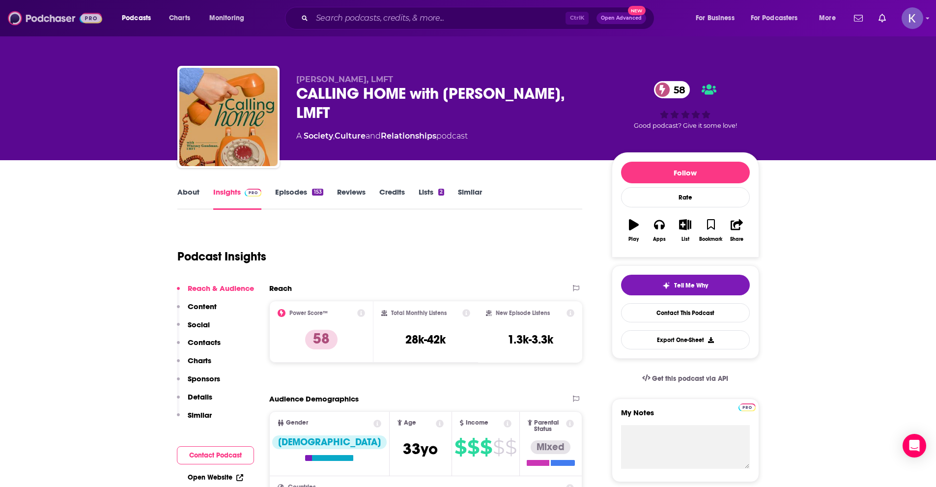
click at [62, 18] on img at bounding box center [55, 18] width 94 height 19
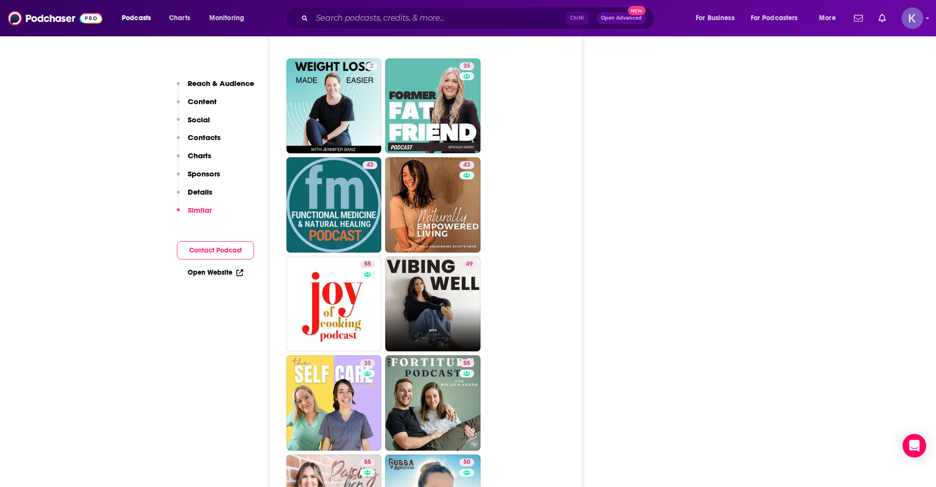
scroll to position [2310, 0]
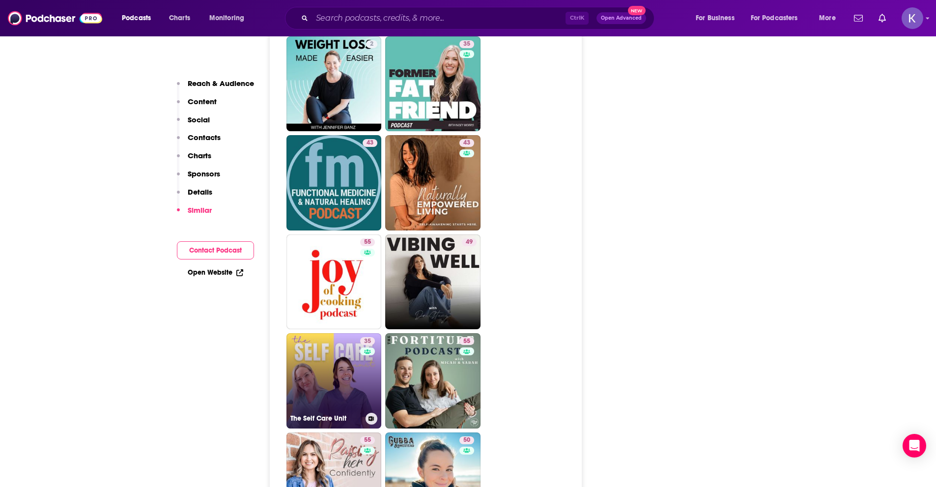
click at [329, 348] on link "35 The Self Care Unit" at bounding box center [334, 380] width 95 height 95
type input "https://www.podchaser.com/podcasts/the-self-care-unit-4919333"
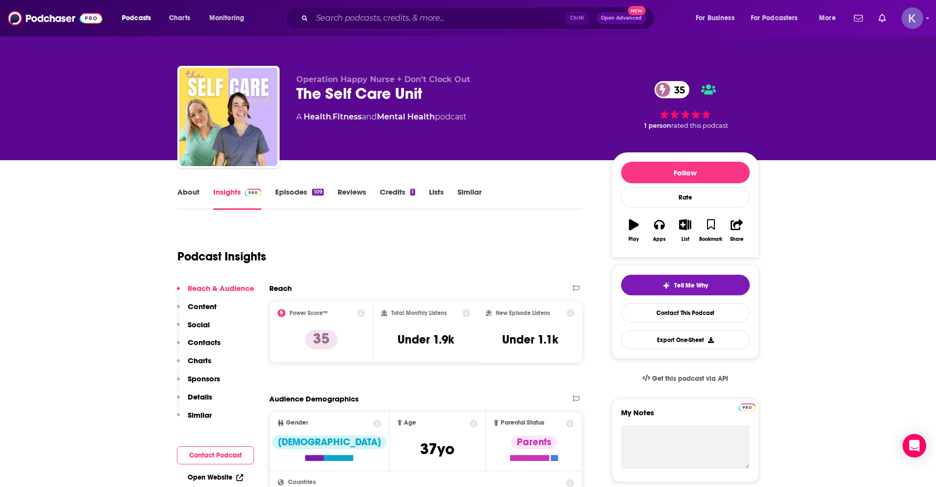
click at [185, 198] on link "About" at bounding box center [188, 198] width 22 height 23
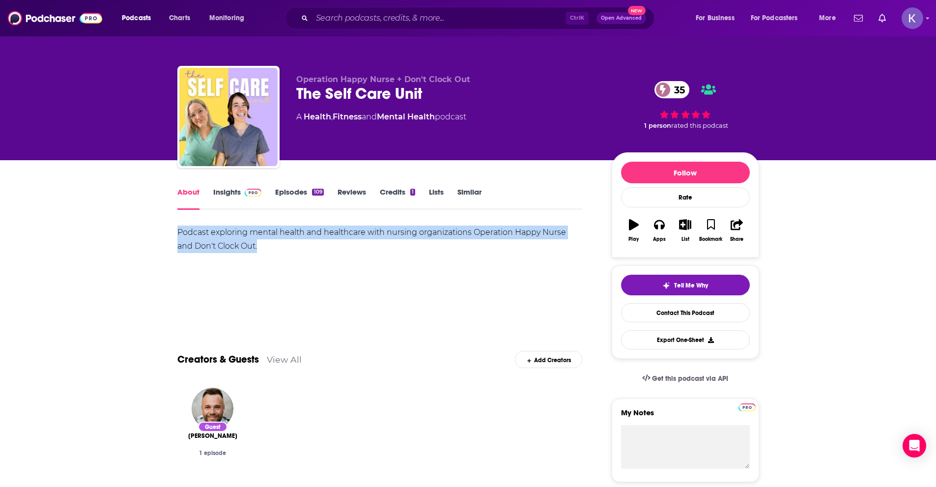
drag, startPoint x: 260, startPoint y: 245, endPoint x: 175, endPoint y: 236, distance: 85.1
copy div "Podcast exploring mental health and healthcare with nursing organizations Opera…"
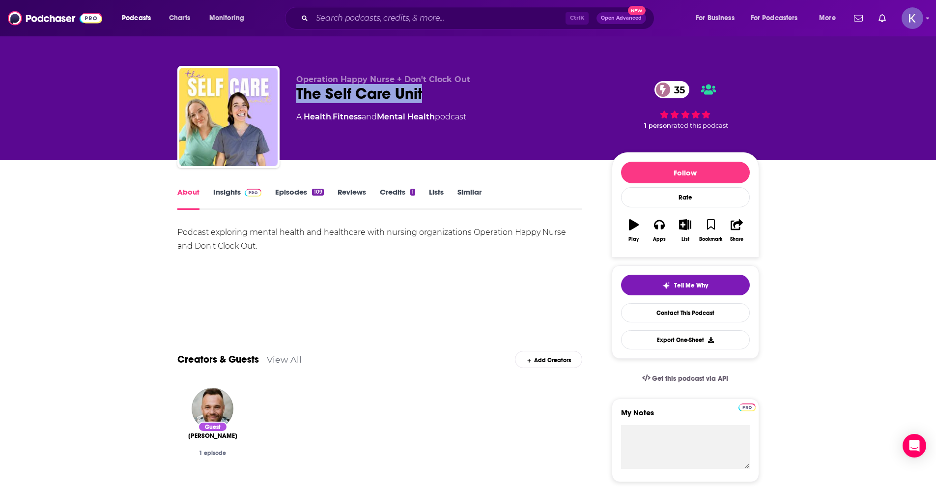
drag, startPoint x: 293, startPoint y: 93, endPoint x: 424, endPoint y: 94, distance: 130.7
click at [424, 94] on div "Operation Happy Nurse + Don't Clock Out The Self Care Unit 35 A Health , Fitnes…" at bounding box center [468, 119] width 582 height 106
copy h1 "The Self Care Unit"
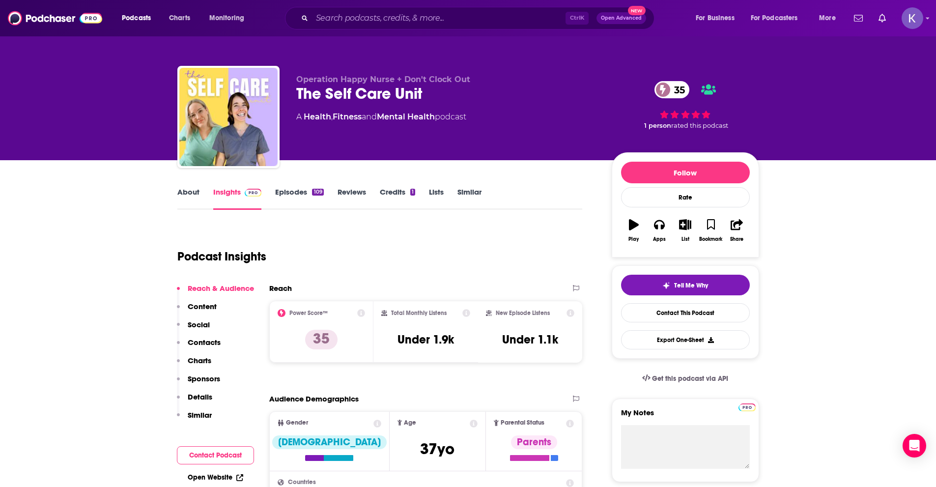
type input "https://www.podchaser.com/podcasts/calling-home-with-whitney-good-5470325"
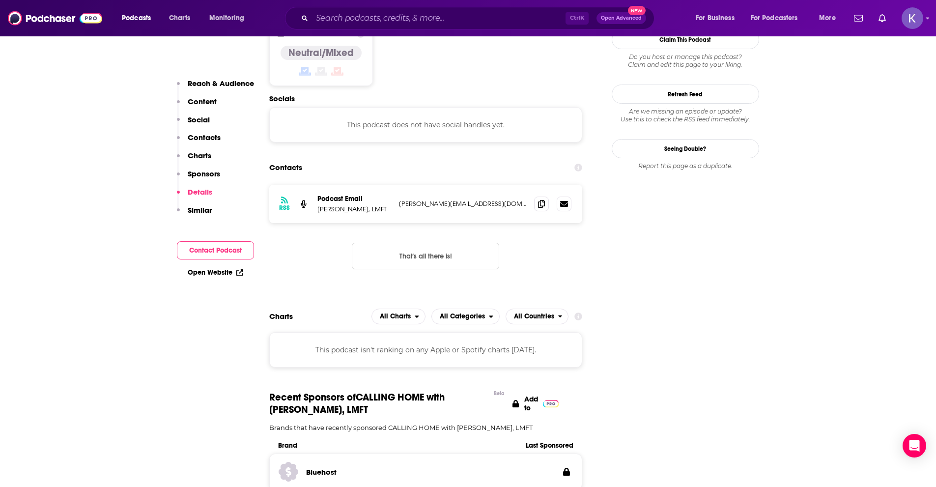
scroll to position [786, 0]
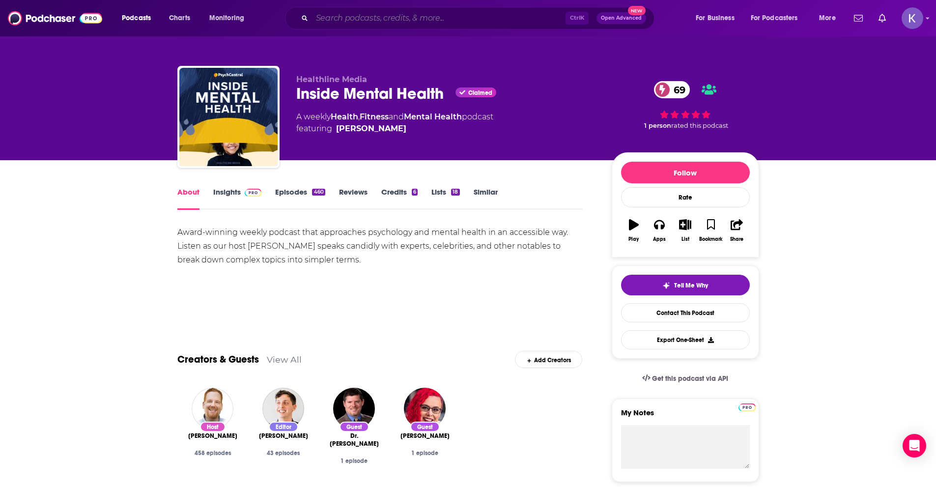
click at [363, 17] on input "Search podcasts, credits, & more..." at bounding box center [439, 18] width 254 height 16
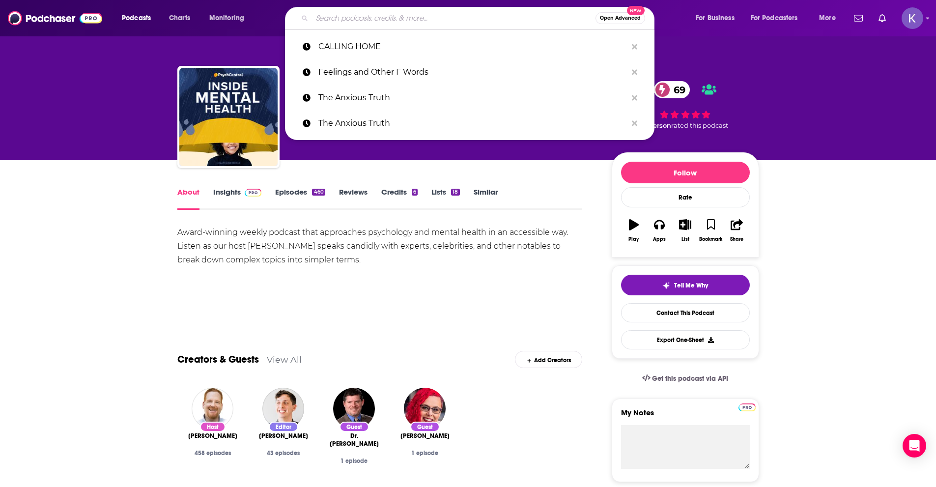
paste input "The Psychology of your 20s"
type input "The Psychology of your 20s"
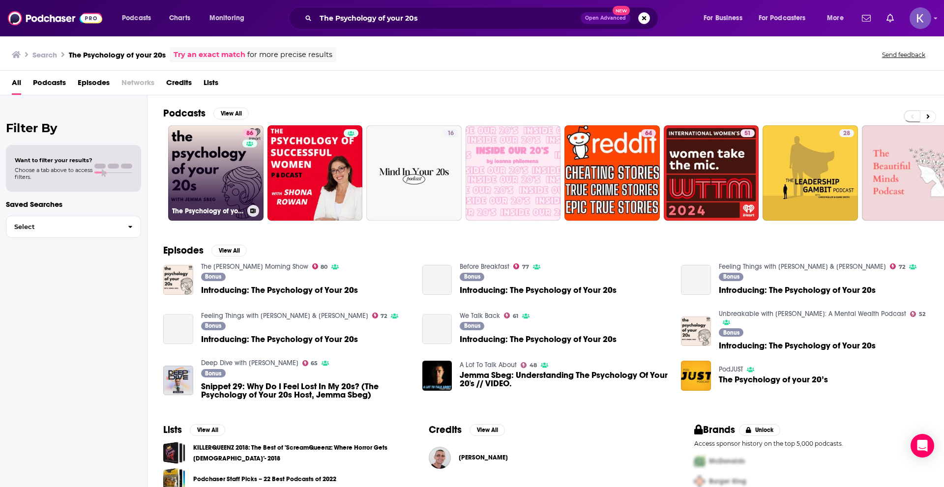
click at [230, 187] on link "86 The Psychology of your 20s" at bounding box center [215, 172] width 95 height 95
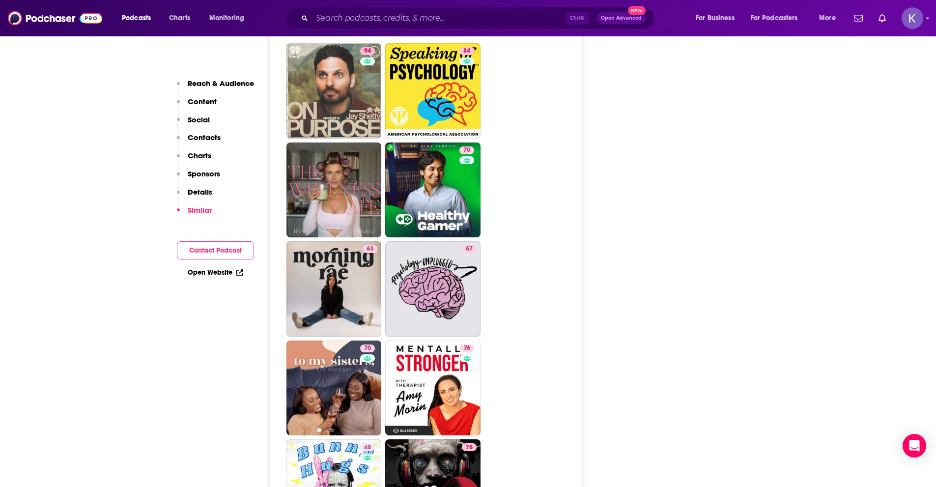
scroll to position [2163, 0]
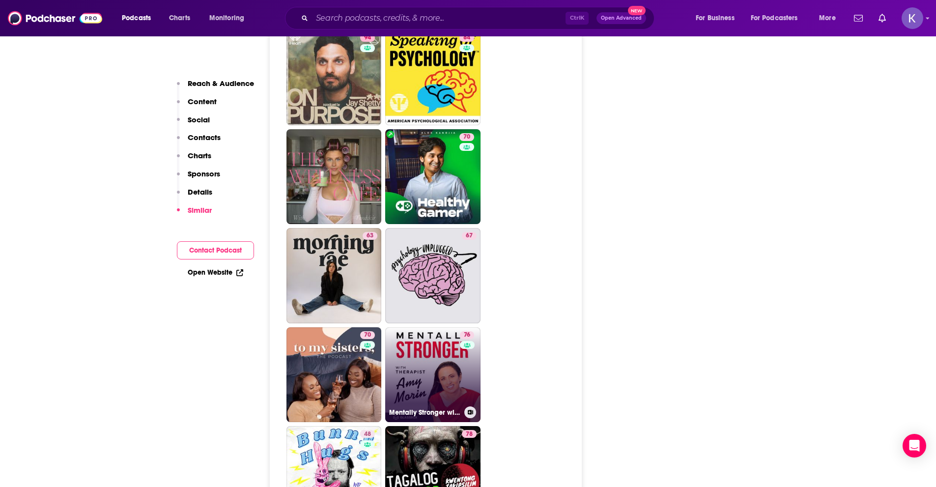
click at [447, 360] on link "76 Mentally Stronger with Therapist Amy Morin" at bounding box center [432, 374] width 95 height 95
type input "https://www.podchaser.com/podcasts/mentally-stronger-with-therapi-5328751"
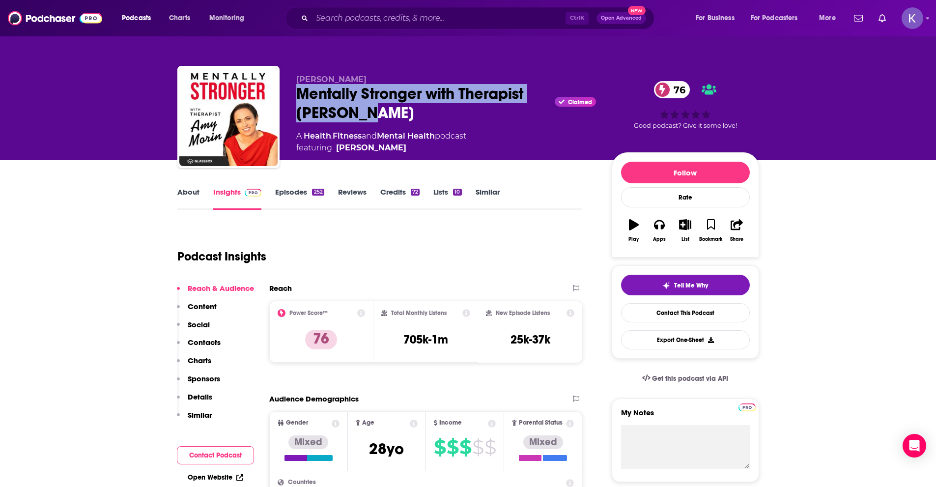
drag, startPoint x: 297, startPoint y: 95, endPoint x: 406, endPoint y: 108, distance: 109.4
click at [406, 108] on div "Mentally Stronger with Therapist Amy Morin Claimed 76" at bounding box center [446, 103] width 300 height 38
copy h2 "Mentally Stronger with Therapist Amy Morin"
click at [198, 193] on link "About" at bounding box center [188, 198] width 22 height 23
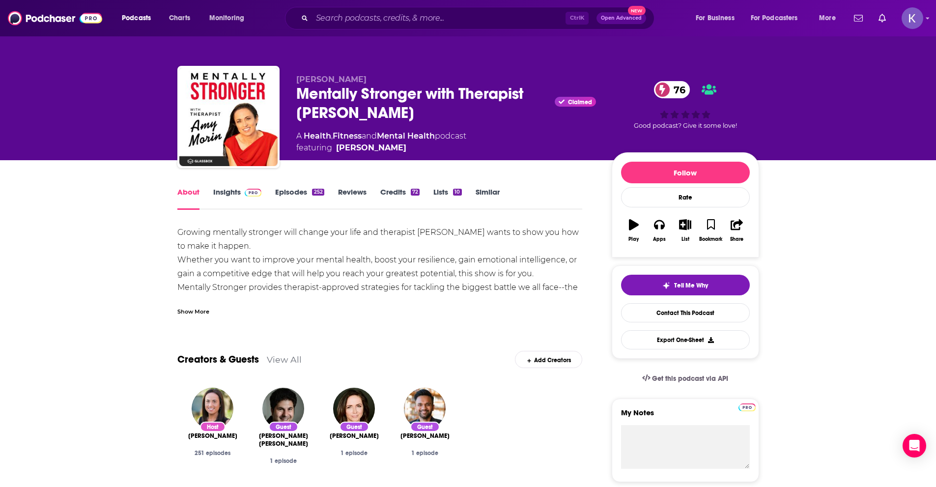
click at [202, 309] on div "Show More" at bounding box center [193, 310] width 32 height 9
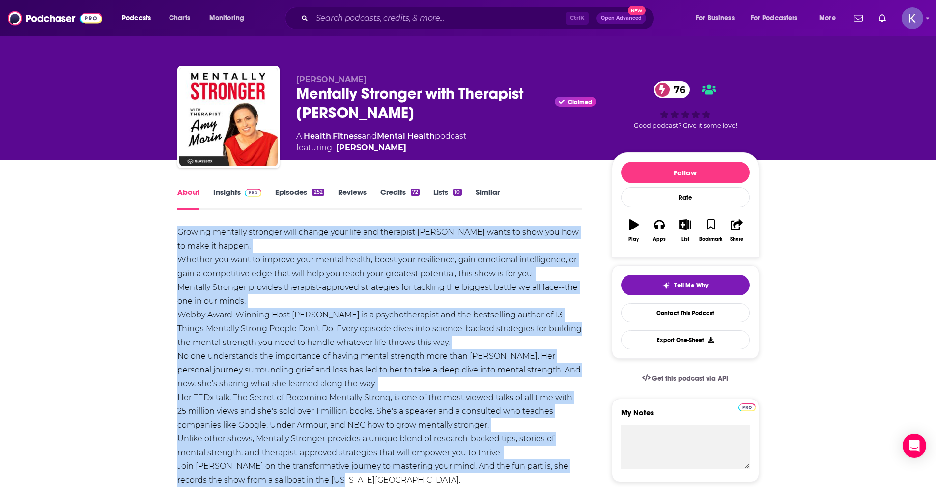
drag, startPoint x: 352, startPoint y: 235, endPoint x: 169, endPoint y: 234, distance: 183.3
copy div "Growing mentally stronger will change your life and therapist Amy Morin wants t…"
click at [230, 196] on link "Insights" at bounding box center [237, 198] width 49 height 23
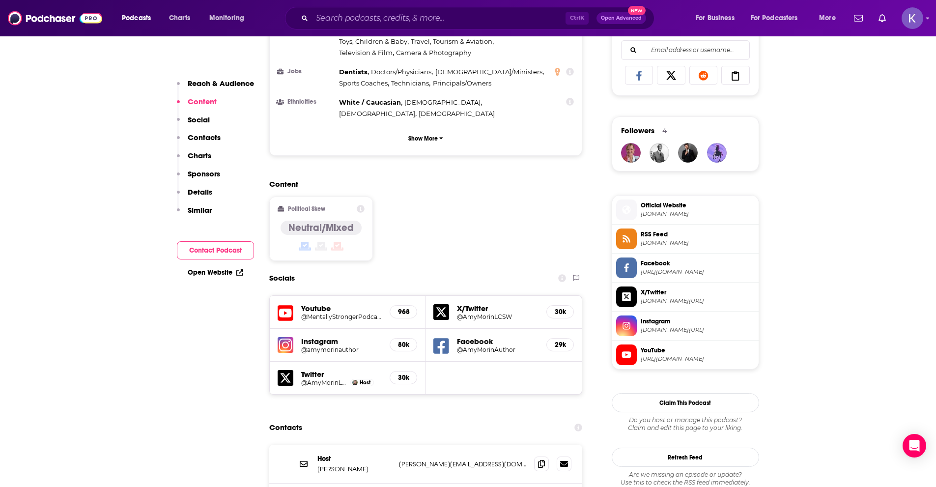
scroll to position [836, 0]
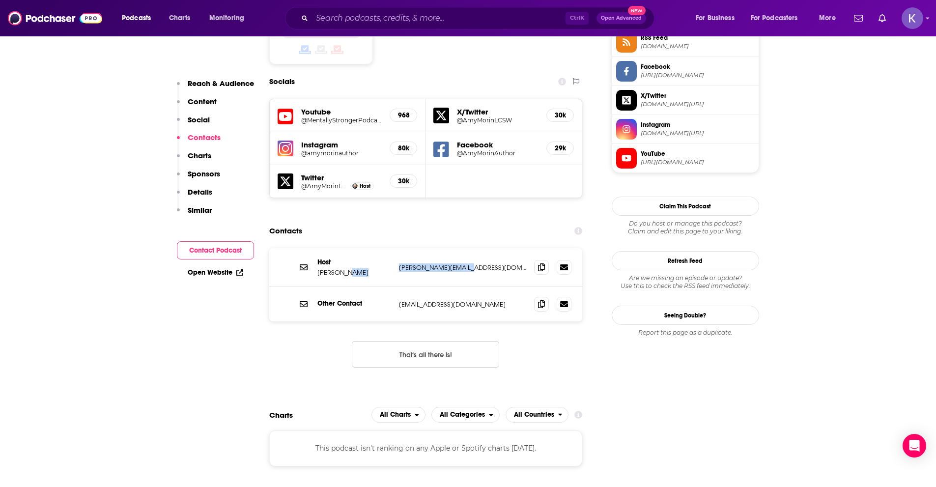
drag, startPoint x: 396, startPoint y: 224, endPoint x: 479, endPoint y: 227, distance: 82.6
click at [479, 248] on div "Host Amy Morin amy@amymorinlcsw.com amy@amymorinlcsw.com" at bounding box center [426, 267] width 314 height 39
copy div "amy@amymorinlcsw.com"
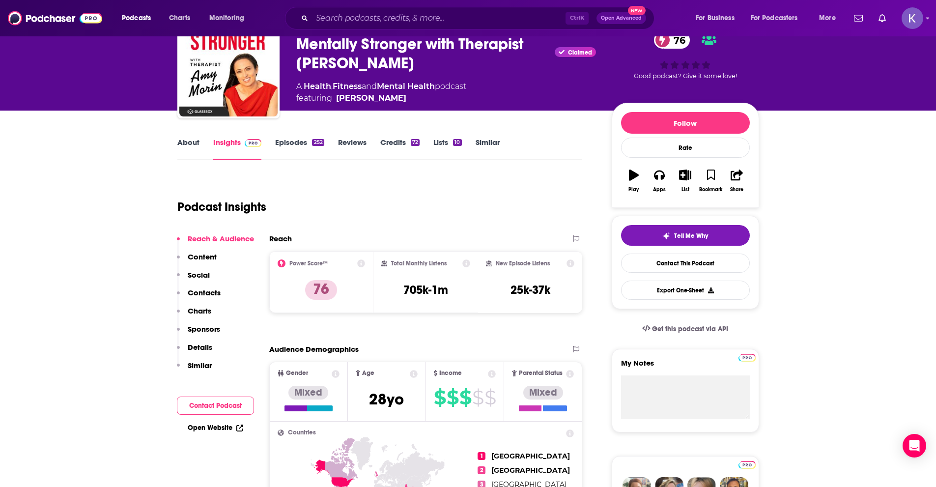
scroll to position [49, 0]
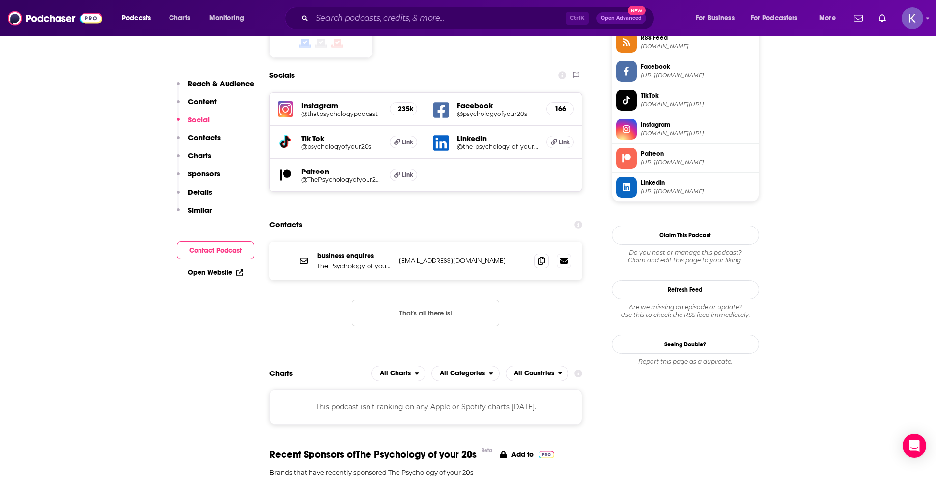
scroll to position [491, 0]
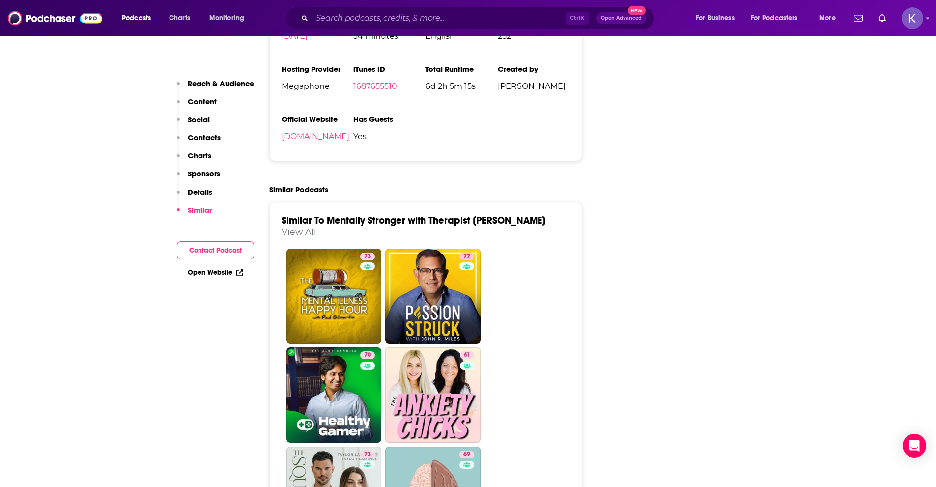
scroll to position [1671, 0]
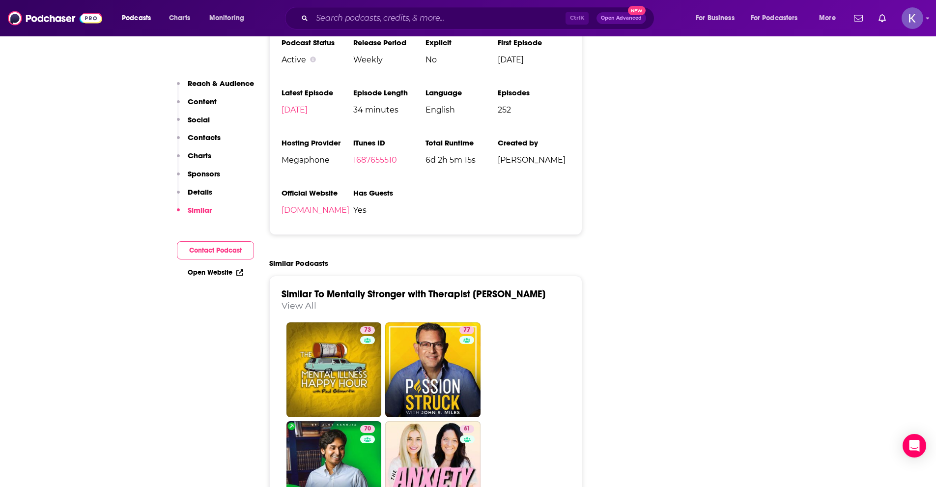
type input "https://www.podchaser.com/podcasts/the-psychology-of-your-20s-4295070"
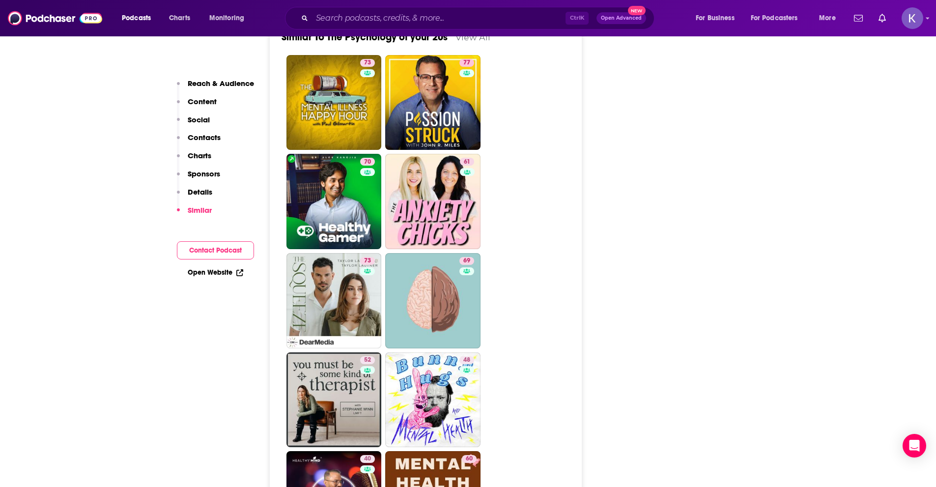
scroll to position [2310, 0]
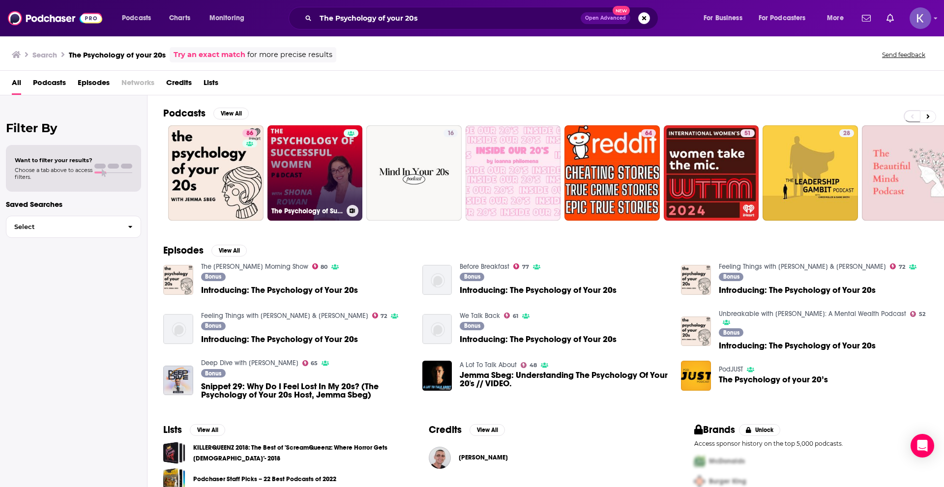
click at [324, 205] on div "The Psychology of Successful Women Podcast with Shona Rowan" at bounding box center [314, 211] width 87 height 12
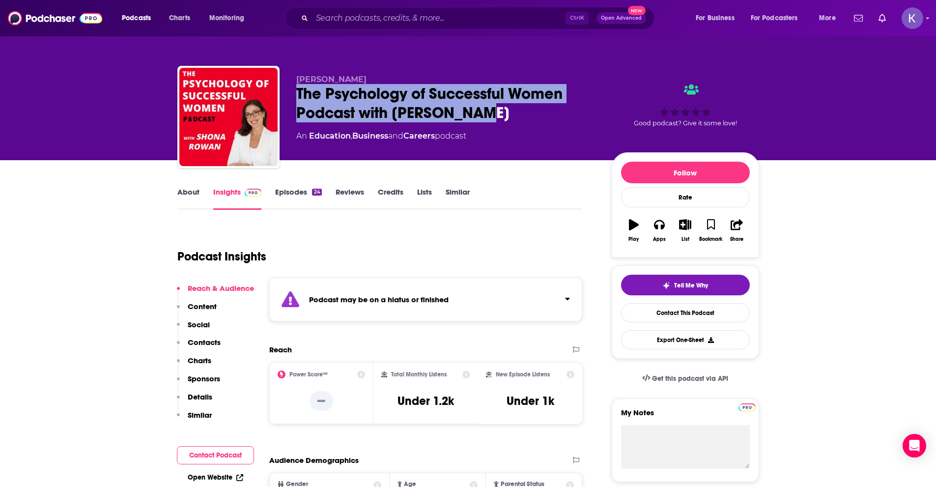
drag, startPoint x: 297, startPoint y: 90, endPoint x: 542, endPoint y: 121, distance: 246.7
click at [542, 121] on div "The Psychology of Successful Women Podcast with Shona Rowan" at bounding box center [446, 103] width 300 height 38
copy h2 "The Psychology of Successful Women Podcast with Shona Rowan"
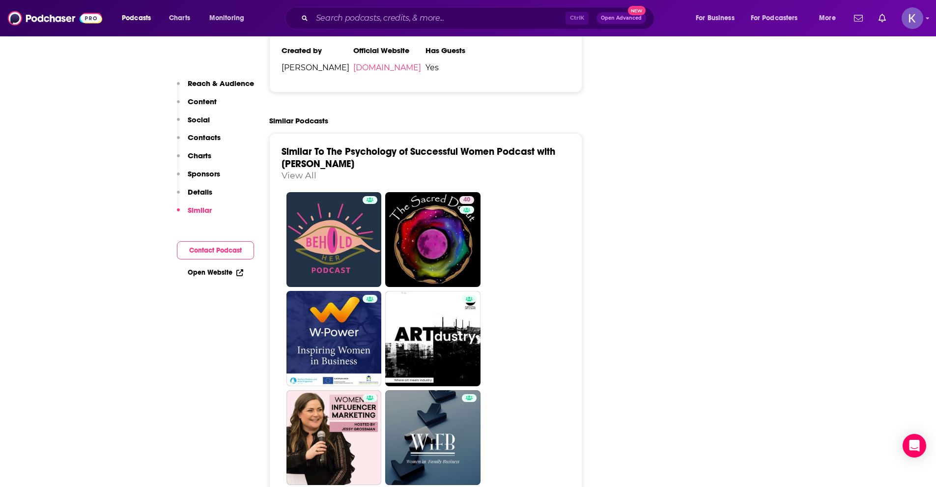
scroll to position [1327, 0]
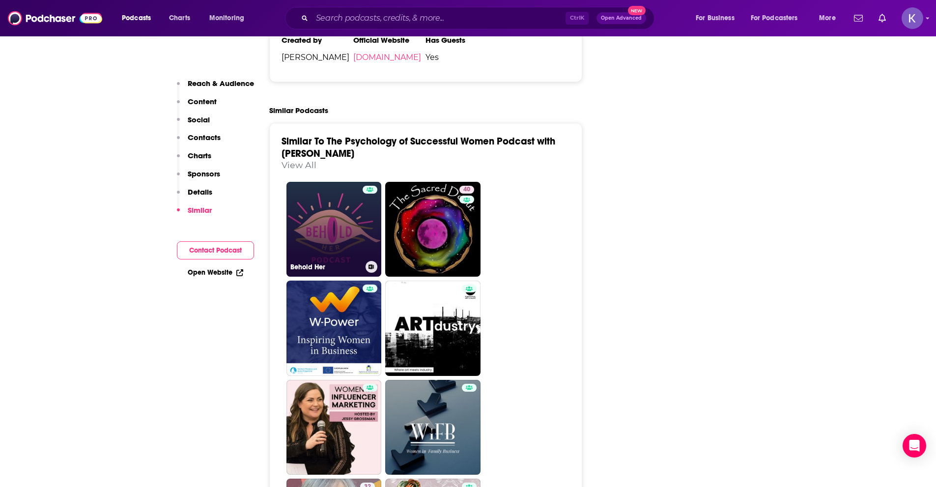
click at [354, 239] on link "Behold Her" at bounding box center [334, 229] width 95 height 95
type input "https://www.podchaser.com/podcasts/behold-her-1177331"
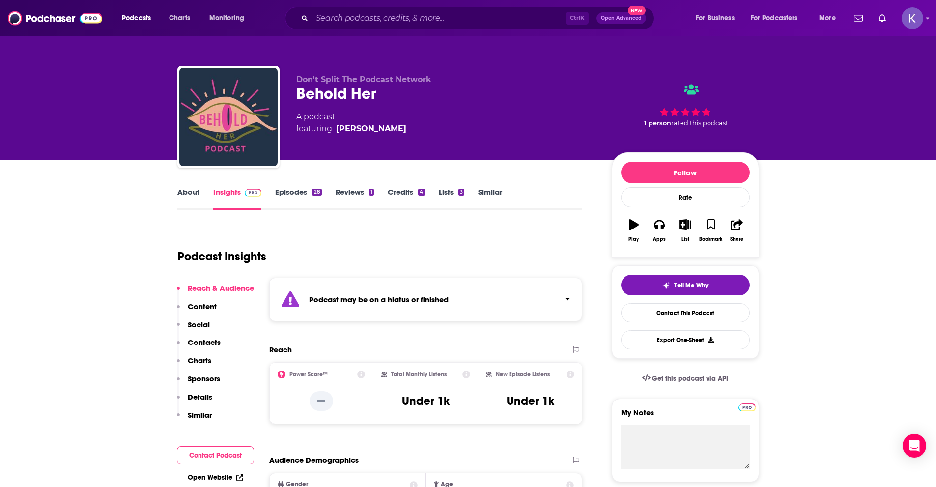
click at [189, 186] on div "About Insights Episodes 28 Reviews 1 Credits 4 Lists 3 Similar" at bounding box center [379, 198] width 405 height 24
click at [189, 187] on link "About" at bounding box center [188, 198] width 22 height 23
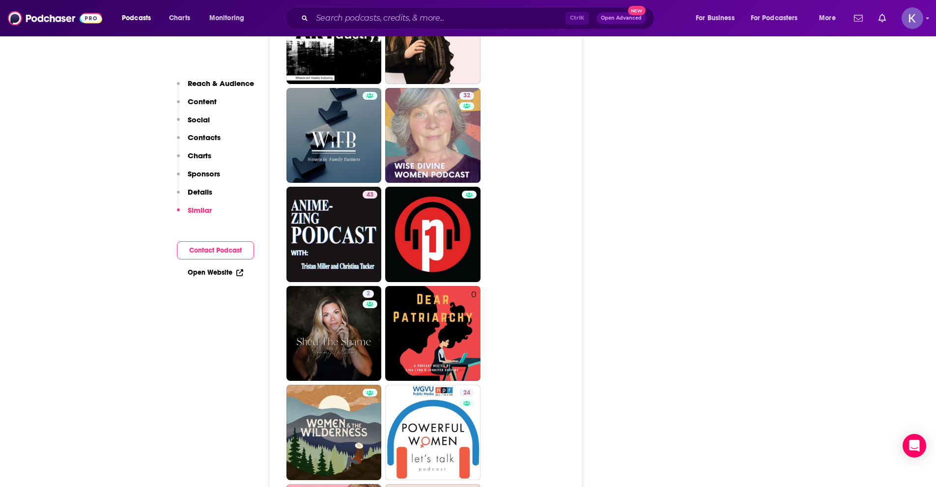
scroll to position [1622, 0]
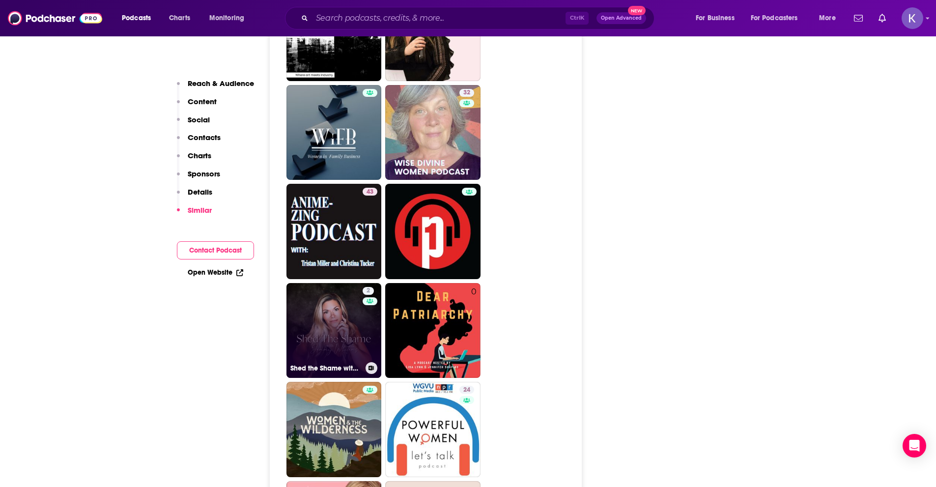
click at [331, 320] on link "2 Shed the Shame with Jenny Whitens" at bounding box center [334, 330] width 95 height 95
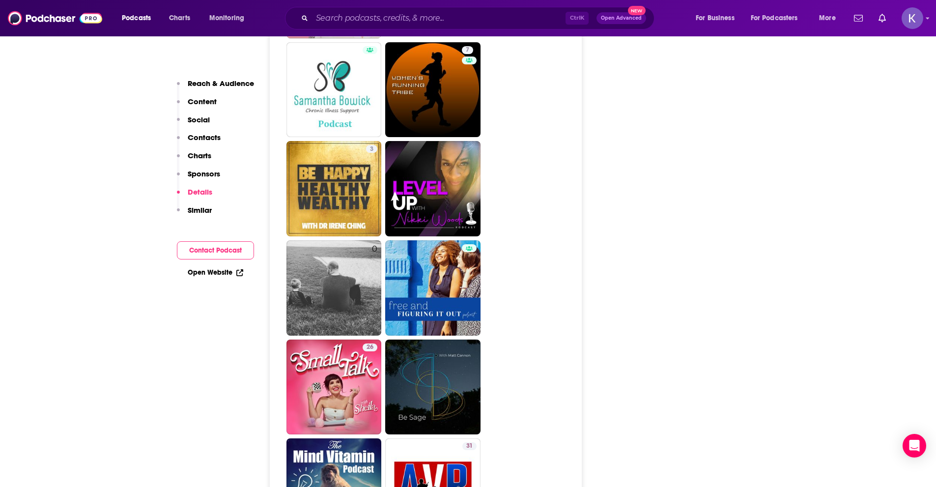
scroll to position [1868, 0]
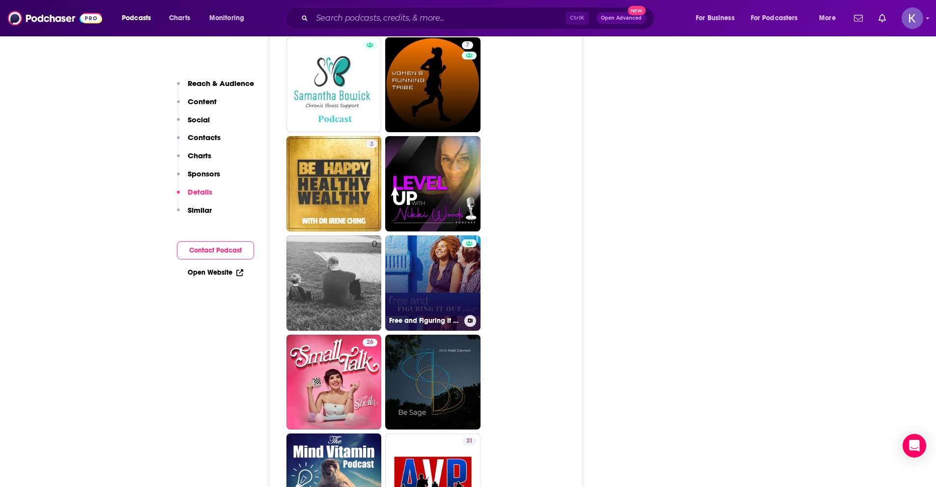
click at [407, 275] on link "Free and Figuring It Out" at bounding box center [432, 282] width 95 height 95
type input "https://www.podchaser.com/podcasts/free-and-figuring-it-out-770831"
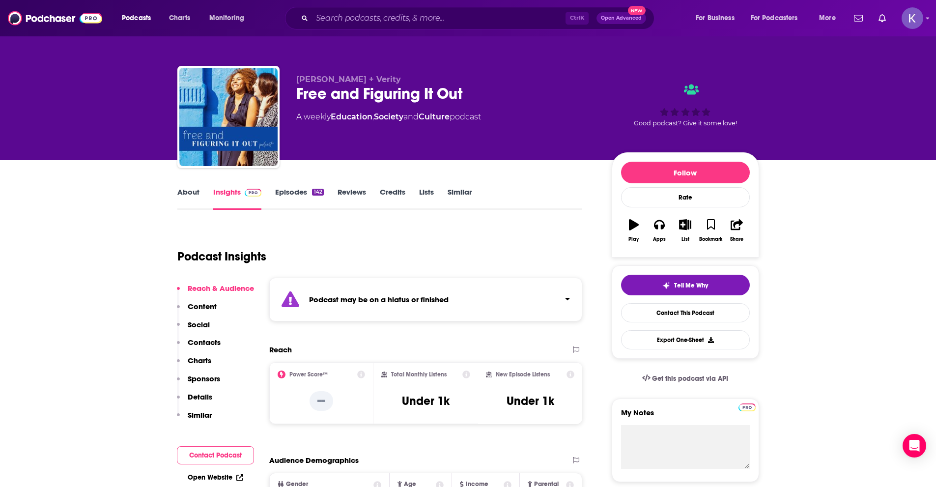
click at [180, 192] on link "About" at bounding box center [188, 198] width 22 height 23
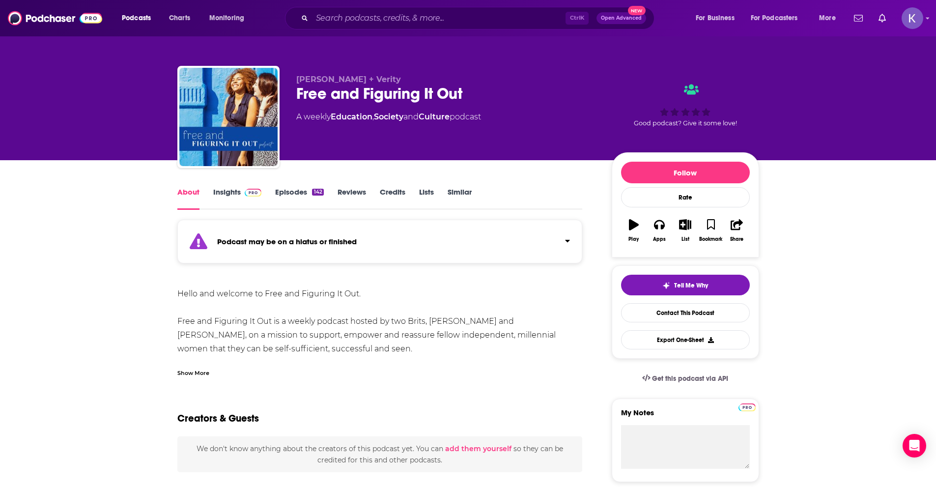
click at [204, 368] on div "Show More" at bounding box center [193, 372] width 32 height 9
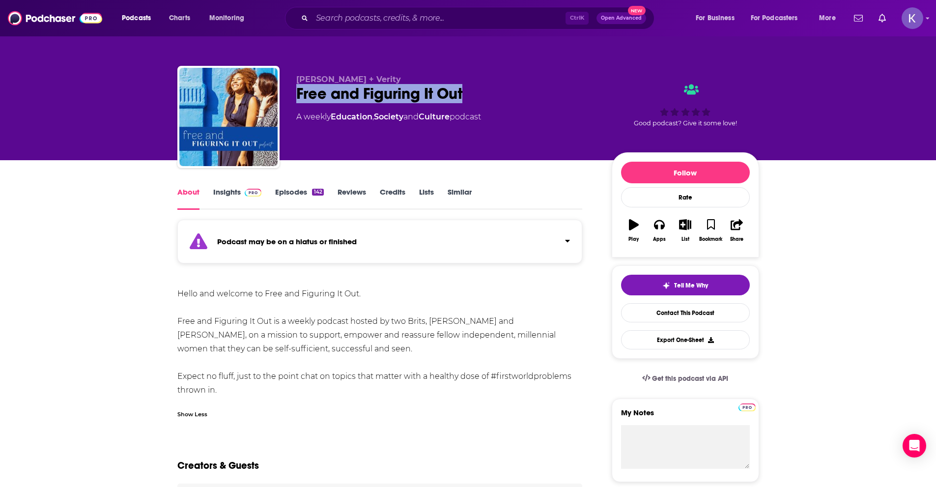
drag, startPoint x: 293, startPoint y: 96, endPoint x: 473, endPoint y: 90, distance: 180.0
click at [473, 90] on div "Charelle + Verity Free and Figuring It Out A weekly Education , Society and Cul…" at bounding box center [468, 119] width 582 height 106
copy h1 "Free and Figuring It Out"
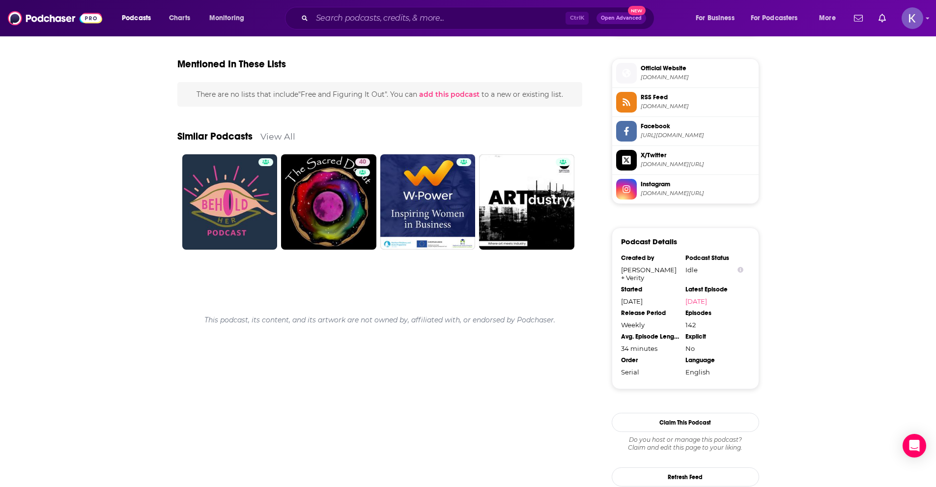
scroll to position [656, 0]
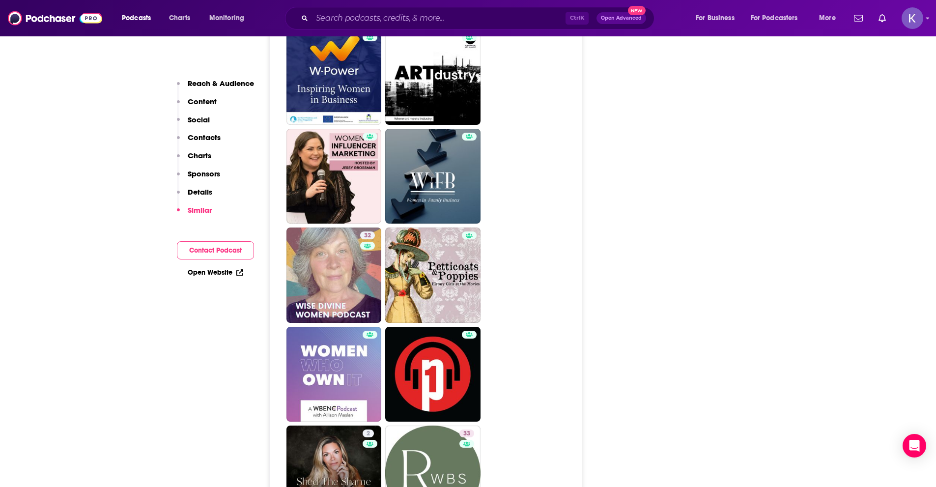
scroll to position [1622, 0]
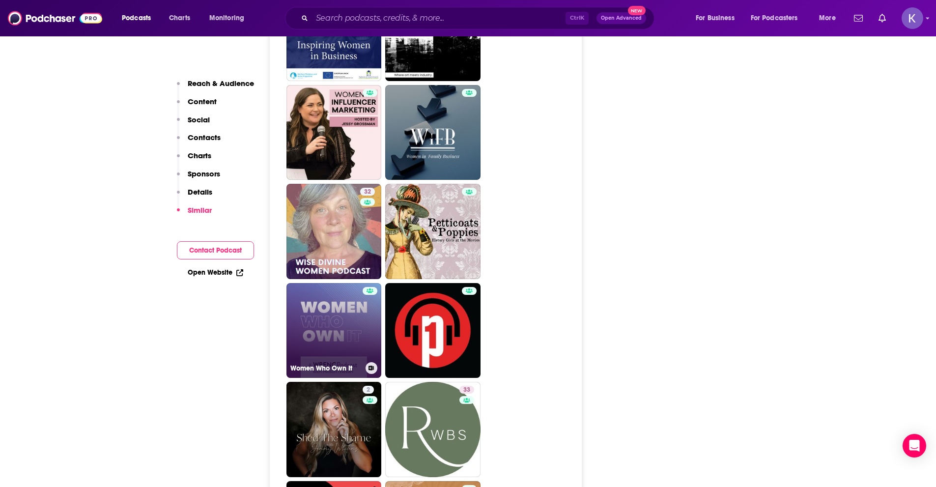
click at [309, 338] on link "Women Who Own It" at bounding box center [334, 330] width 95 height 95
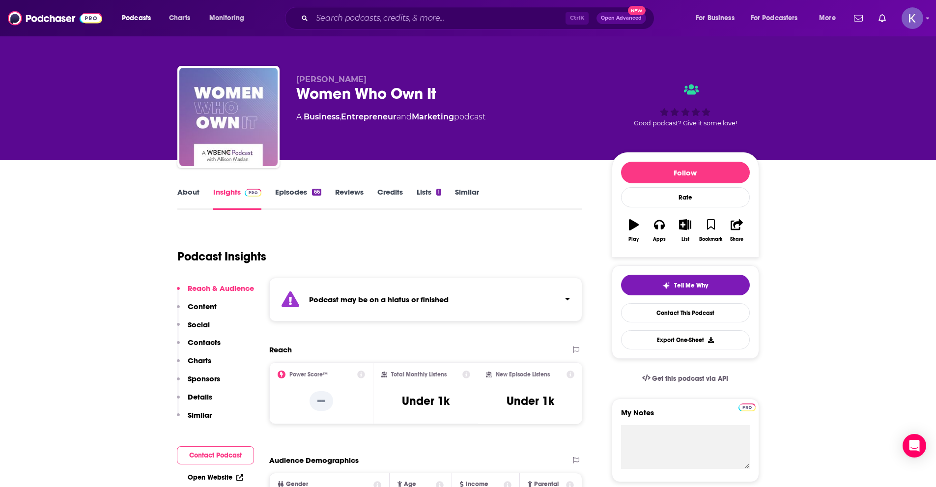
type input "https://www.podchaser.com/podcasts/the-psychology-of-successful-w-1470730"
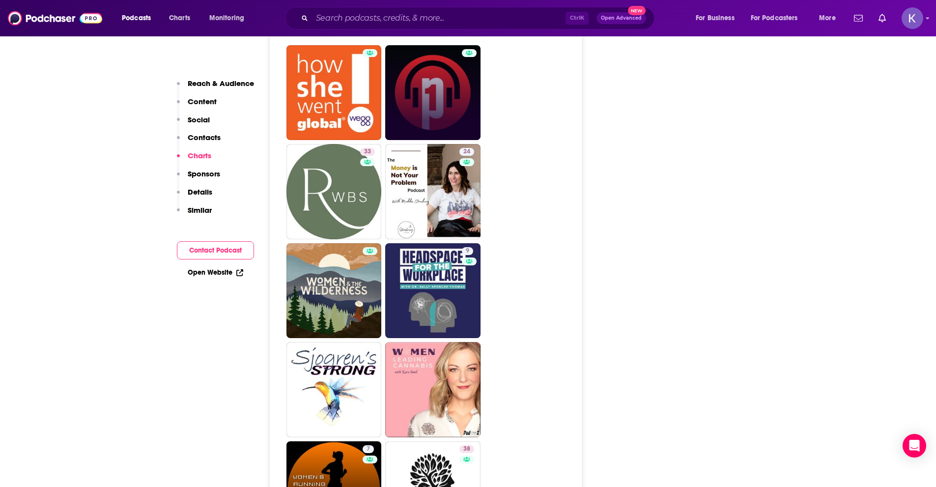
scroll to position [2064, 0]
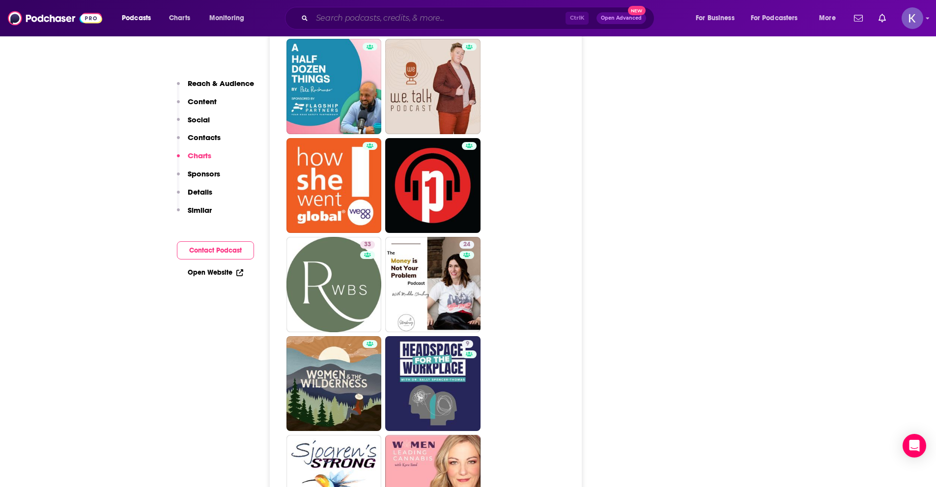
click at [389, 20] on input "Search podcasts, credits, & more..." at bounding box center [439, 18] width 254 height 16
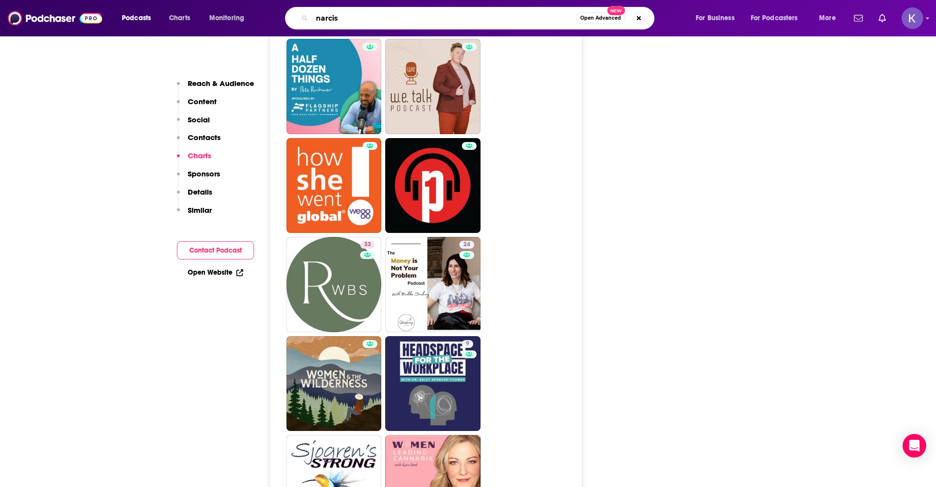
type input "narcist"
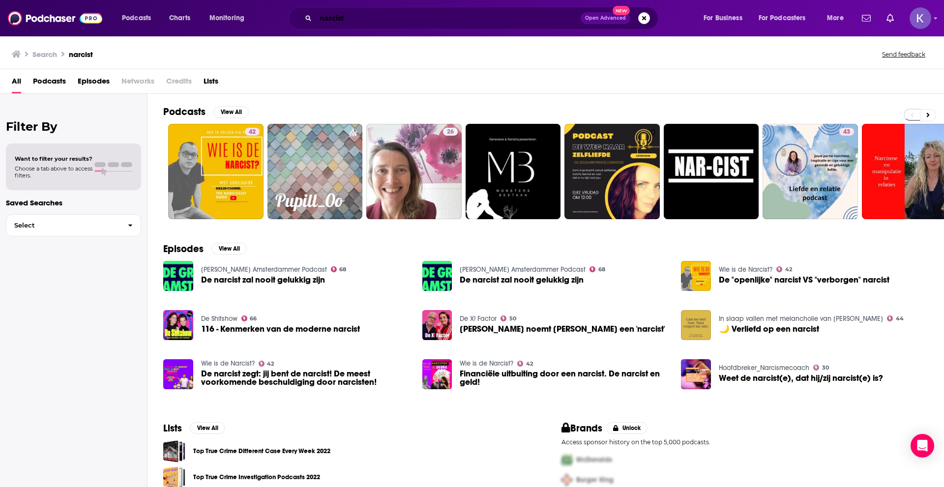
click at [339, 18] on input "narcist" at bounding box center [448, 18] width 265 height 16
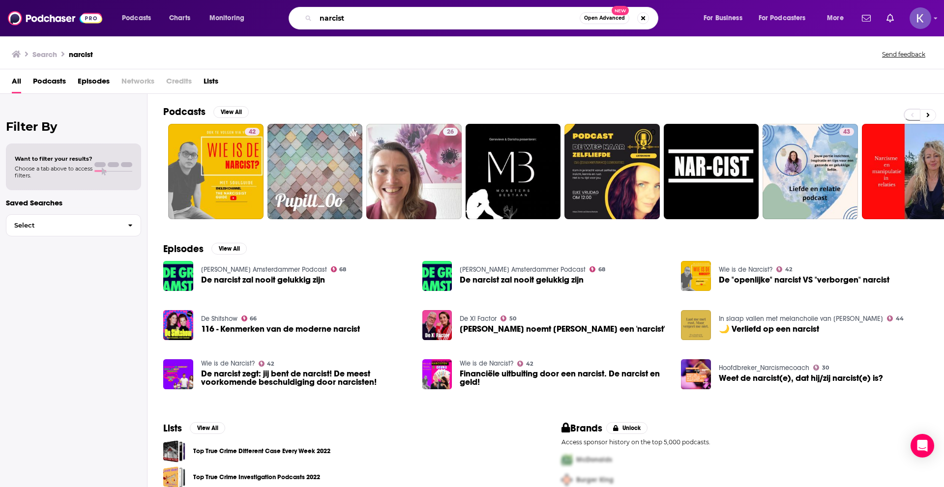
click at [336, 18] on input "narcist" at bounding box center [448, 18] width 264 height 16
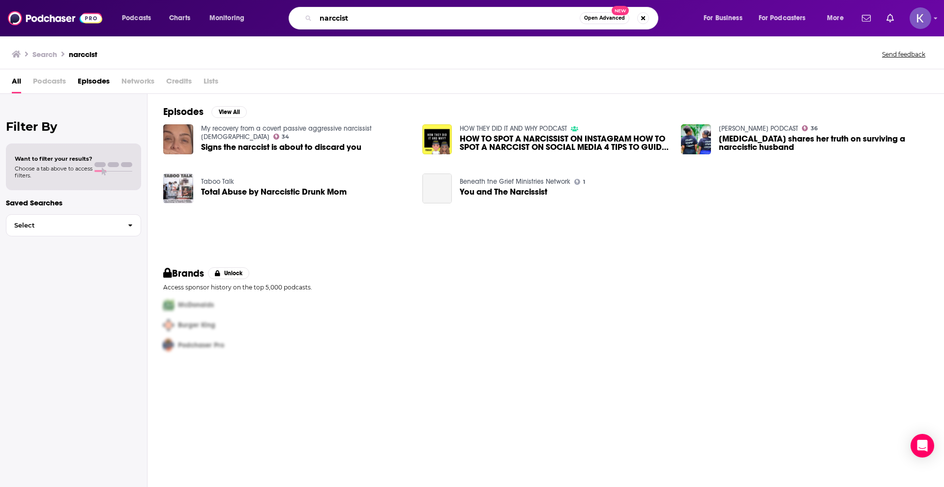
click at [337, 19] on input "narccist" at bounding box center [448, 18] width 264 height 16
click at [418, 23] on input "narcicist" at bounding box center [448, 18] width 264 height 16
type input "narcists"
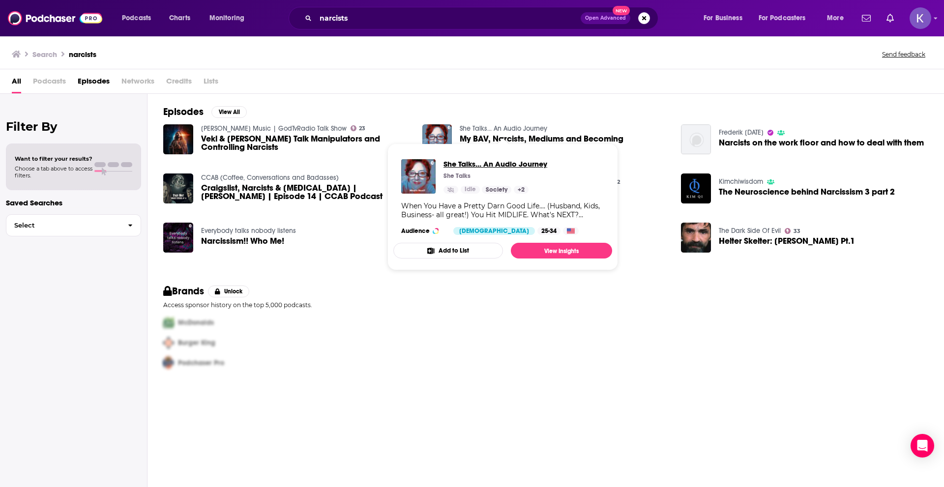
click at [472, 162] on span "She Talks... An Audio Journey" at bounding box center [495, 163] width 104 height 9
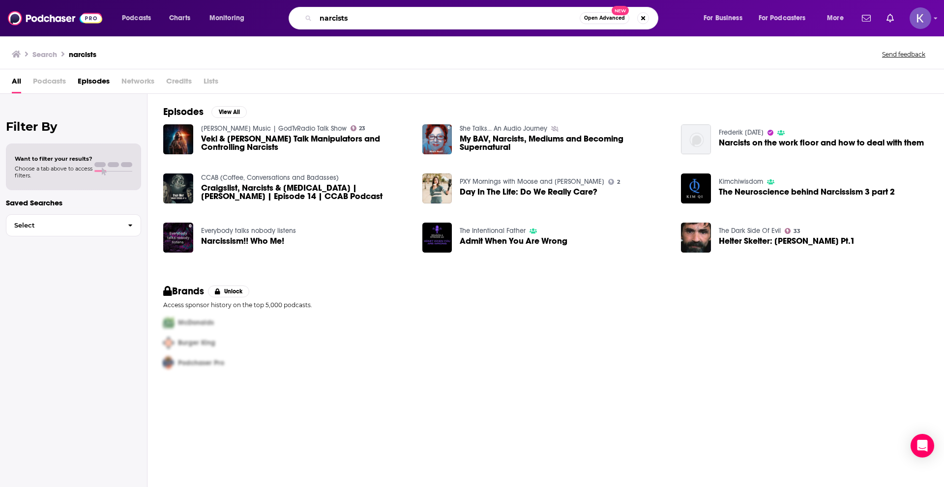
click at [350, 17] on input "narcists" at bounding box center [448, 18] width 264 height 16
type input "narcissism"
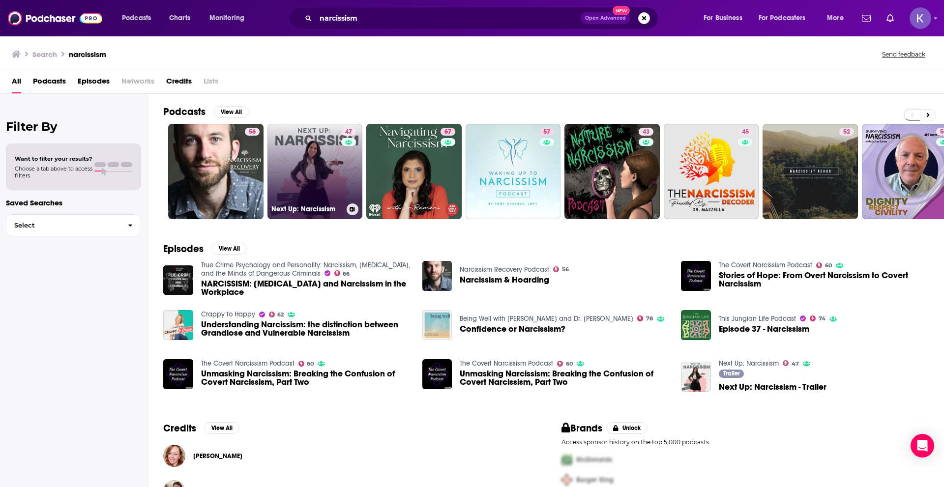
click at [328, 194] on link "47 Next Up: Narcissism" at bounding box center [314, 171] width 95 height 95
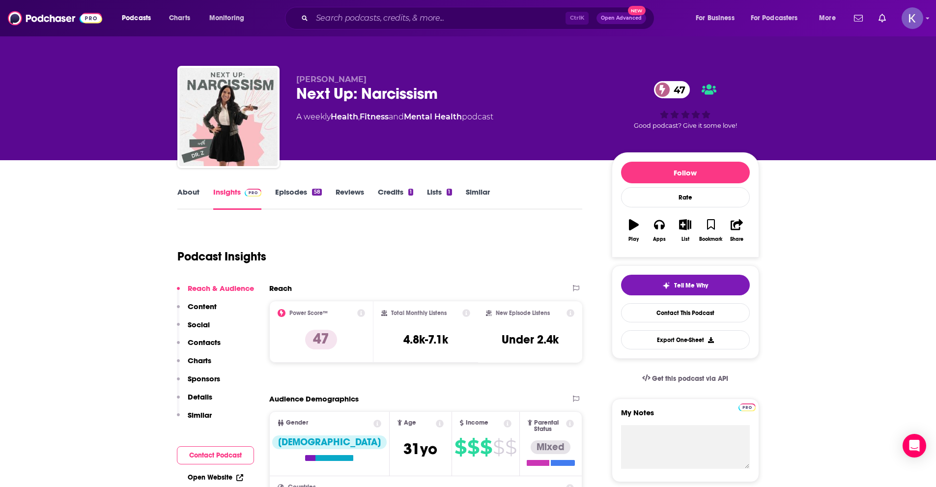
click at [190, 190] on link "About" at bounding box center [188, 198] width 22 height 23
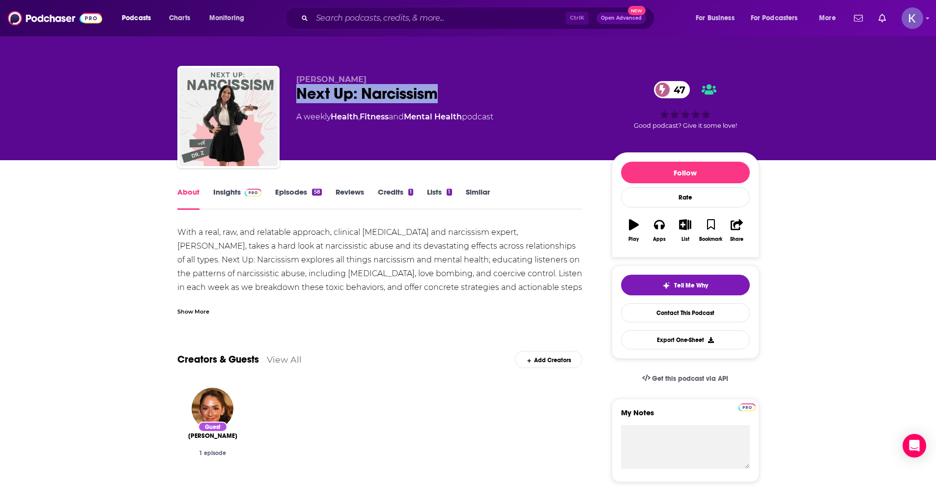
drag, startPoint x: 294, startPoint y: 96, endPoint x: 445, endPoint y: 91, distance: 151.0
click at [445, 91] on div "Dr. Jaime Zuckerman Next Up: Narcissism 47 A weekly Health , Fitness and Mental…" at bounding box center [468, 119] width 582 height 106
copy h1 "Next Up: Narcissism"
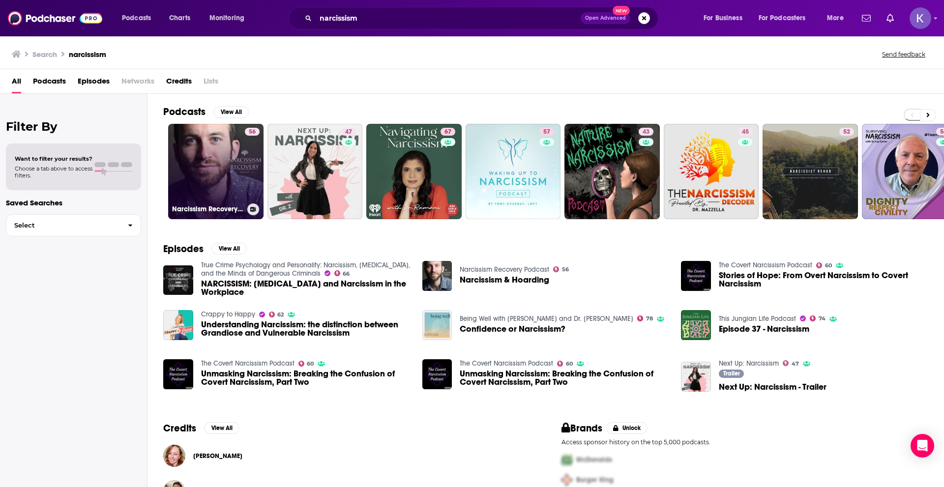
click at [224, 176] on link "56 Narcissism Recovery Podcast" at bounding box center [215, 171] width 95 height 95
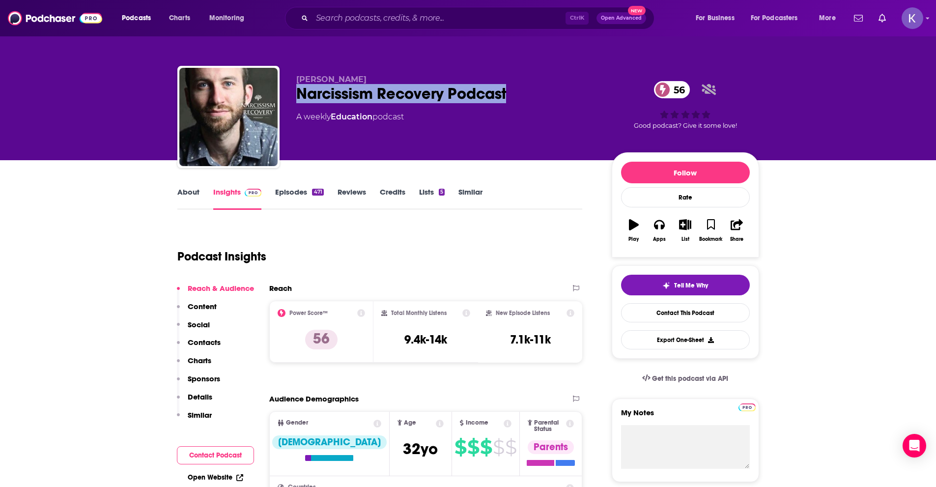
drag, startPoint x: 294, startPoint y: 93, endPoint x: 523, endPoint y: 99, distance: 229.6
click at [523, 99] on div "Yitz Epstein Narcissism Recovery Podcast 56 A weekly Education podcast 56 Good …" at bounding box center [468, 119] width 582 height 106
copy h2 "Narcissism Recovery Podcast"
click at [189, 191] on link "About" at bounding box center [188, 198] width 22 height 23
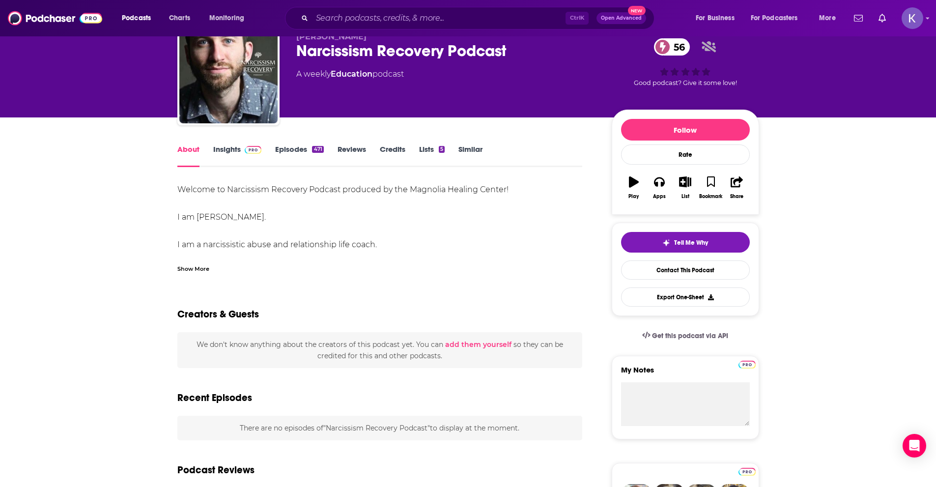
scroll to position [49, 0]
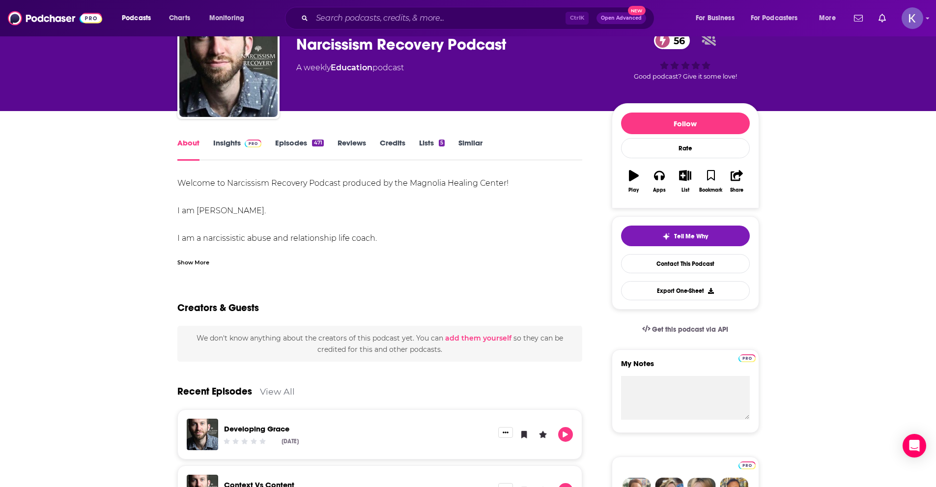
click at [194, 265] on div "Show More" at bounding box center [193, 261] width 32 height 9
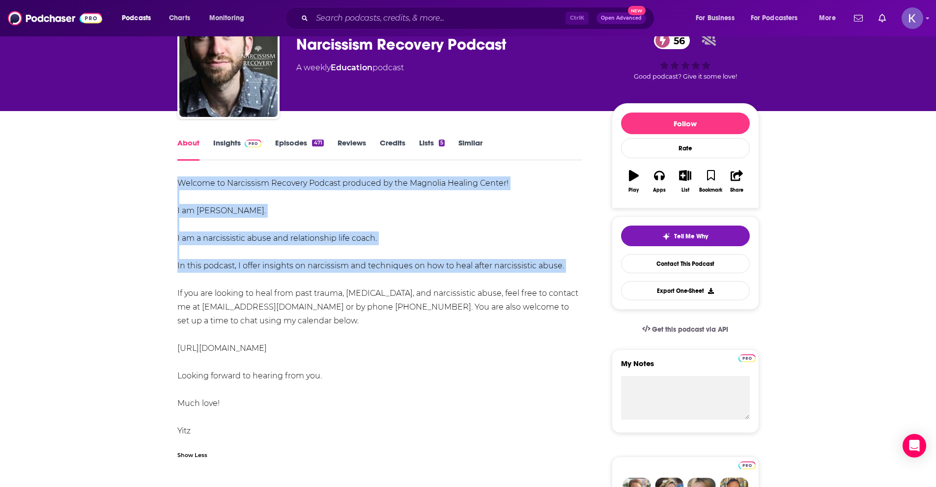
drag, startPoint x: 176, startPoint y: 187, endPoint x: 402, endPoint y: 281, distance: 244.5
copy div "Welcome to Narcissism Recovery Podcast produced by the Magnolia Healing Center!…"
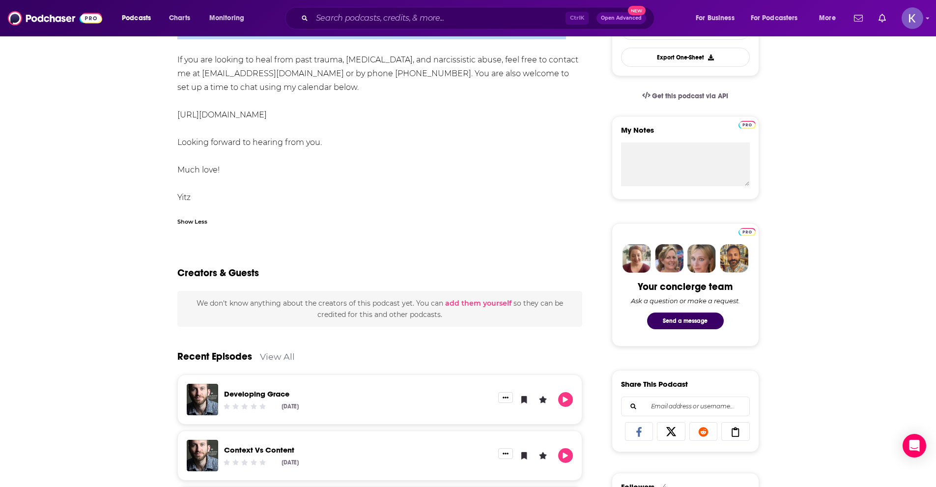
scroll to position [98, 0]
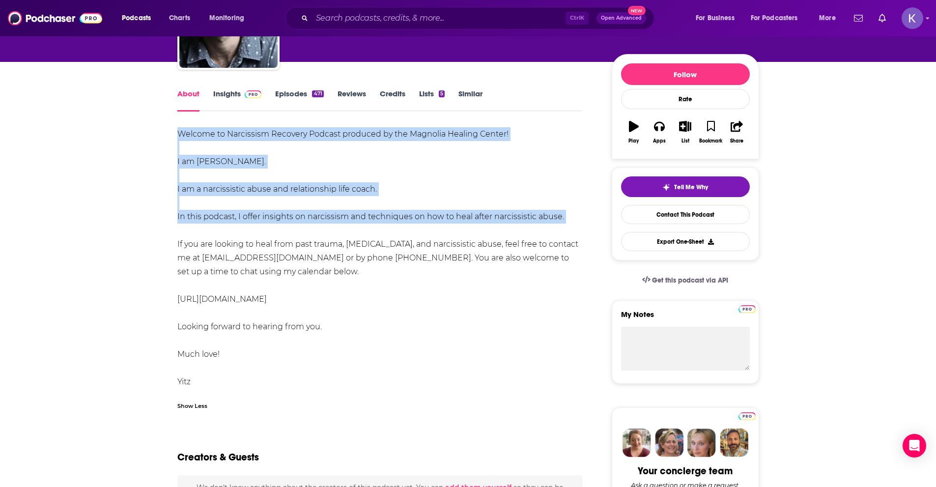
click at [218, 96] on link "Insights" at bounding box center [237, 100] width 49 height 23
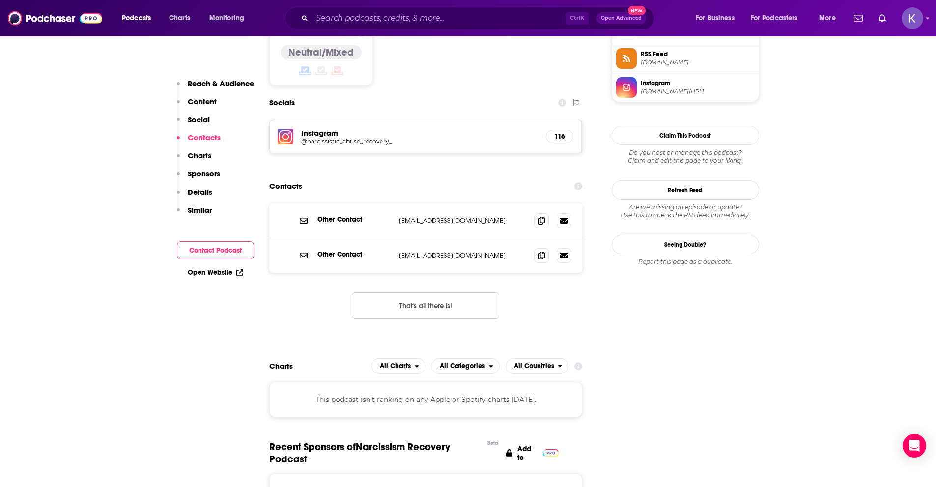
scroll to position [836, 0]
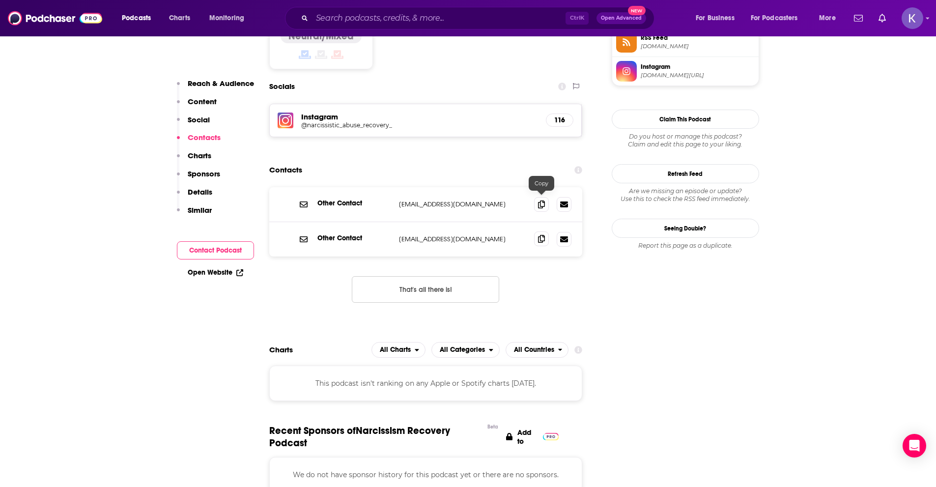
click at [541, 235] on icon at bounding box center [541, 239] width 7 height 8
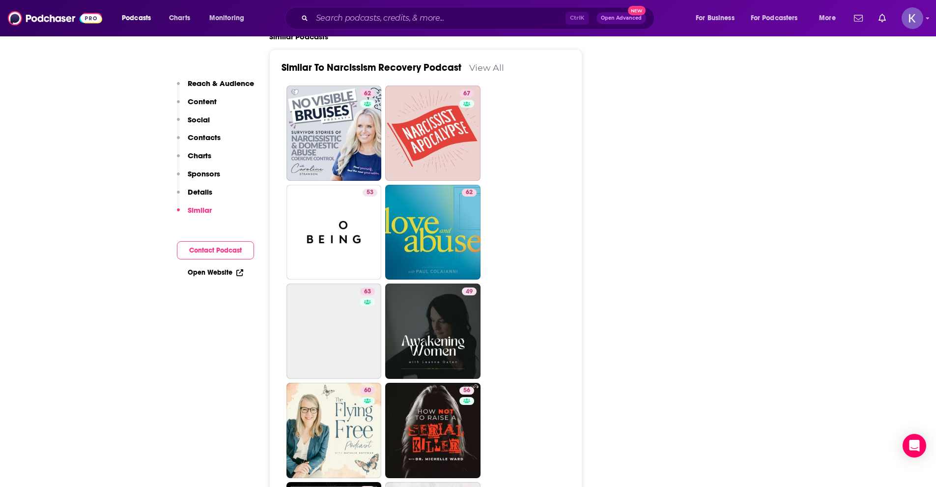
scroll to position [1573, 0]
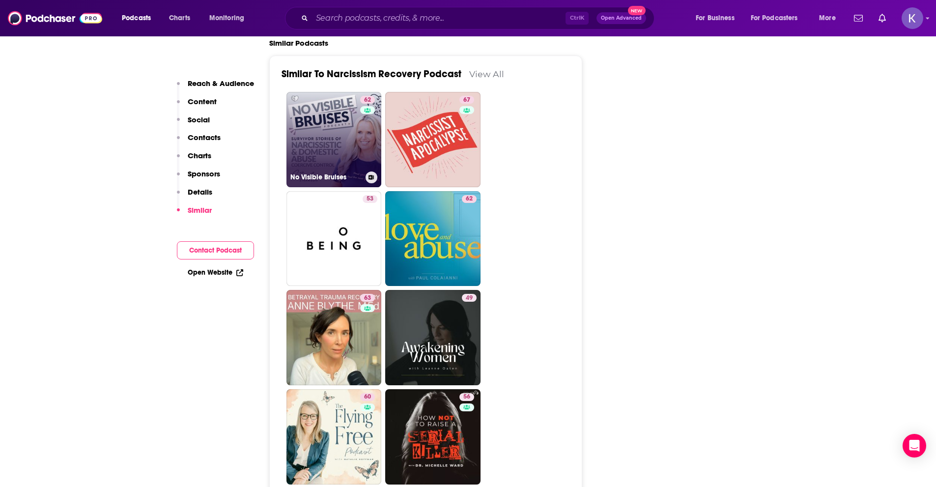
click at [323, 122] on link "62 No Visible Bruises" at bounding box center [334, 139] width 95 height 95
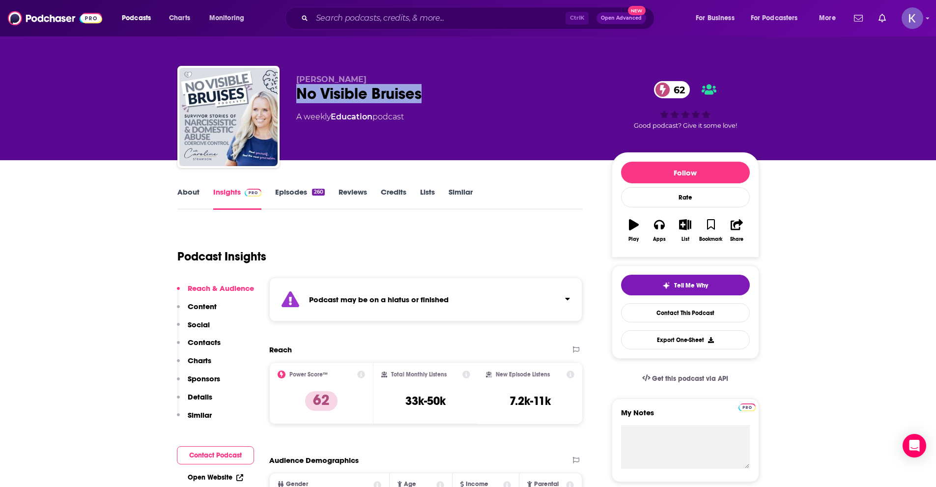
drag, startPoint x: 302, startPoint y: 90, endPoint x: 466, endPoint y: 100, distance: 164.5
click at [466, 100] on div "Caroline Strawson No Visible Bruises 62 A weekly Education podcast 62 Good podc…" at bounding box center [468, 119] width 582 height 106
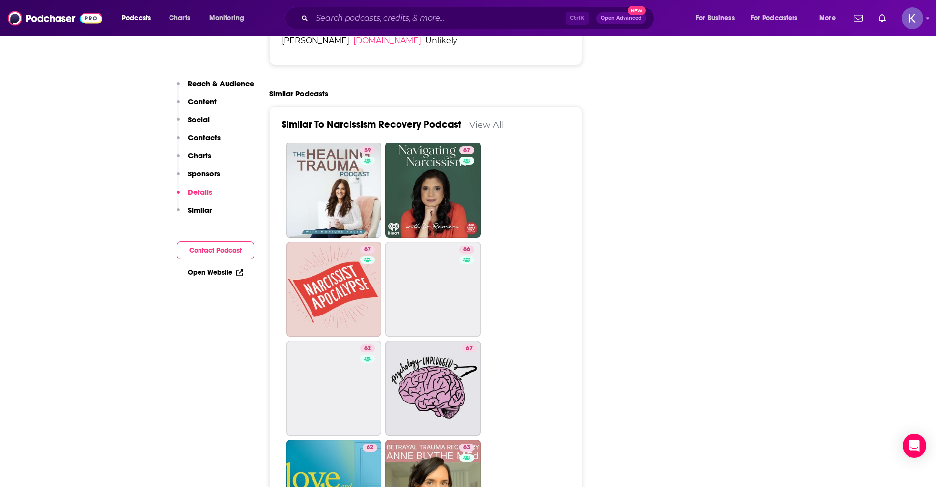
scroll to position [1524, 0]
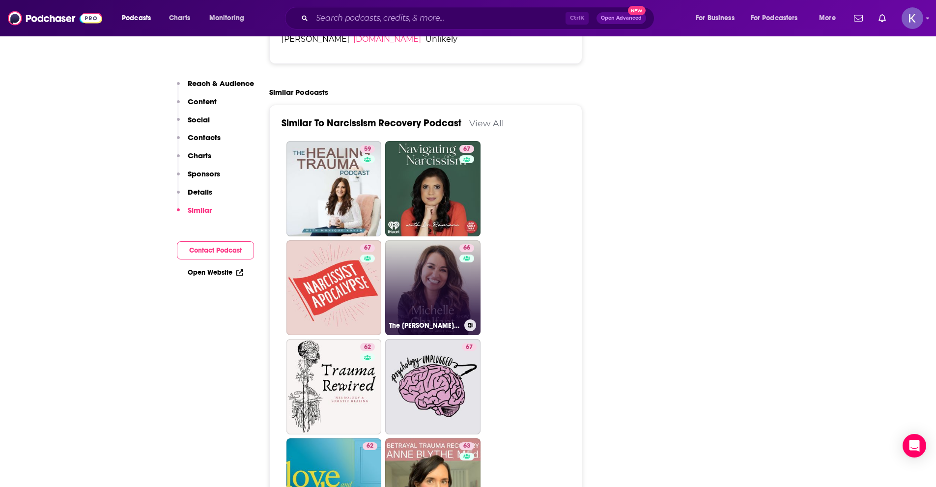
click at [425, 271] on link "66 The Michelle Chalfant Show — Life from the Adult Chair" at bounding box center [432, 287] width 95 height 95
type input "https://www.podchaser.com/podcasts/the-michelle-chalfant-show-lif-36089"
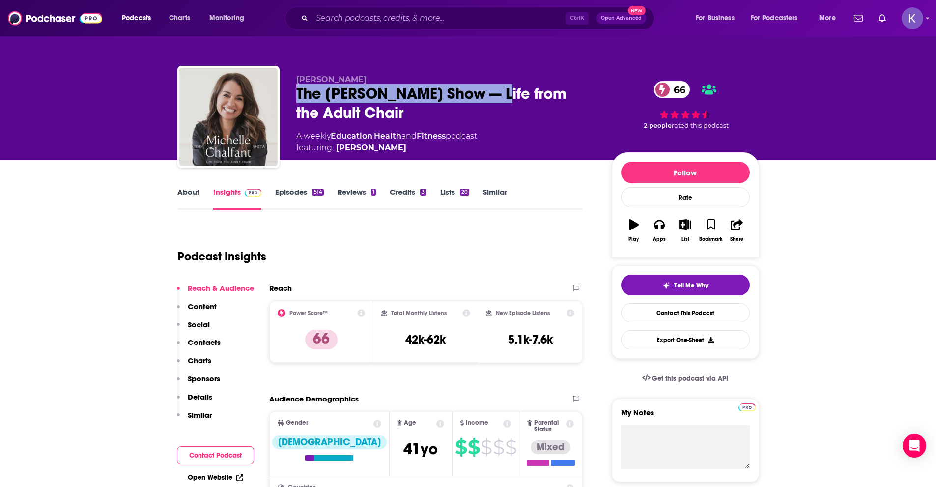
drag, startPoint x: 294, startPoint y: 94, endPoint x: 495, endPoint y: 92, distance: 200.5
click at [495, 92] on div "Michelle Chalfant The Michelle Chalfant Show — Life from the Adult Chair 66 A w…" at bounding box center [468, 119] width 582 height 106
click at [178, 188] on link "About" at bounding box center [188, 198] width 22 height 23
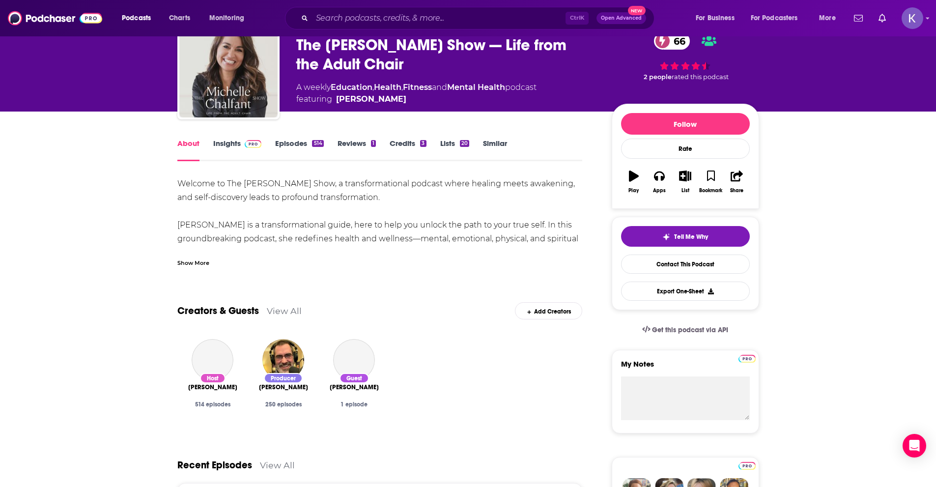
scroll to position [49, 0]
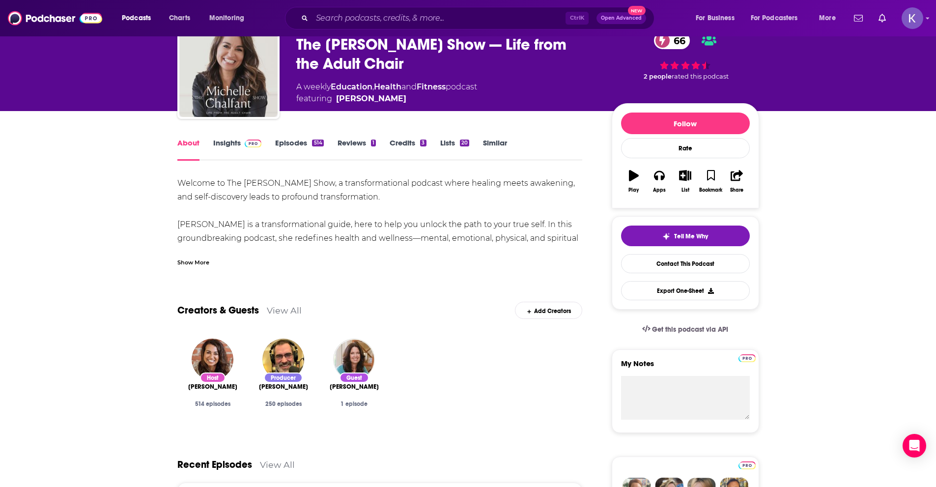
click at [205, 258] on div "Show More" at bounding box center [193, 261] width 32 height 9
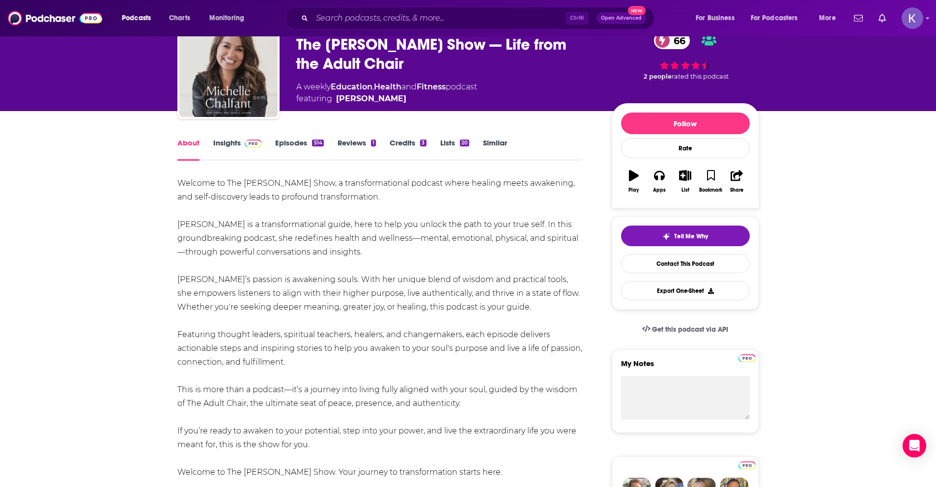
drag, startPoint x: 170, startPoint y: 187, endPoint x: 368, endPoint y: 365, distance: 265.9
click at [230, 146] on link "Insights" at bounding box center [237, 149] width 49 height 23
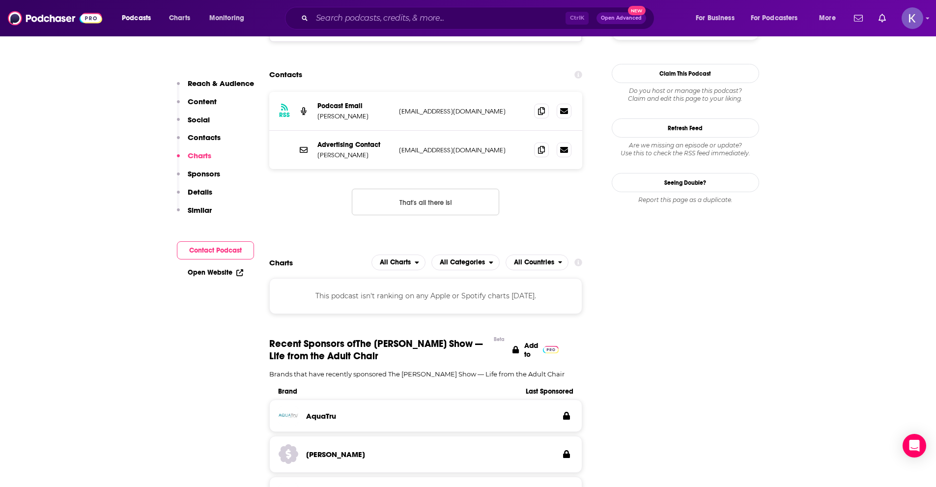
scroll to position [885, 0]
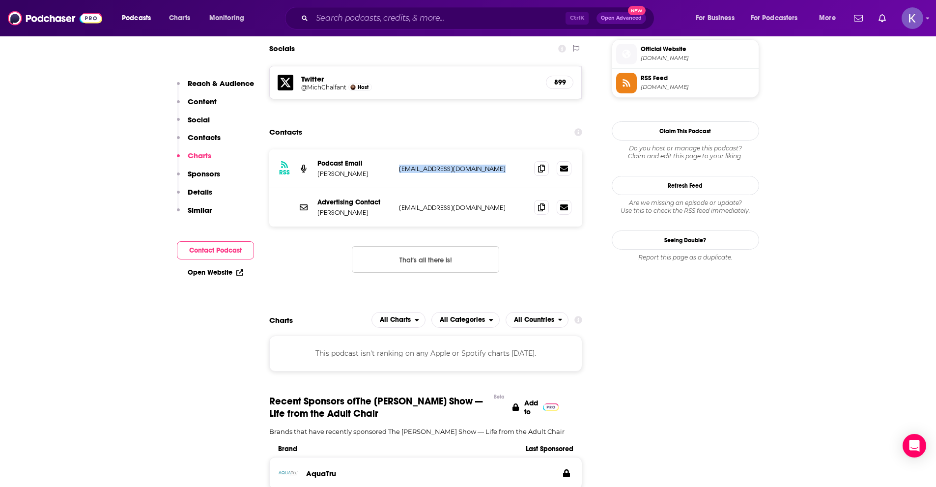
drag, startPoint x: 398, startPoint y: 110, endPoint x: 505, endPoint y: 114, distance: 106.7
click at [505, 149] on div "RSS Podcast Email Michelle Chalfant podcast@michellechalfant.com podcast@michel…" at bounding box center [426, 168] width 314 height 39
drag, startPoint x: 317, startPoint y: 113, endPoint x: 343, endPoint y: 112, distance: 26.1
click at [343, 149] on div "RSS Podcast Email Michelle Chalfant podcast@michellechalfant.com podcast@michel…" at bounding box center [426, 168] width 314 height 39
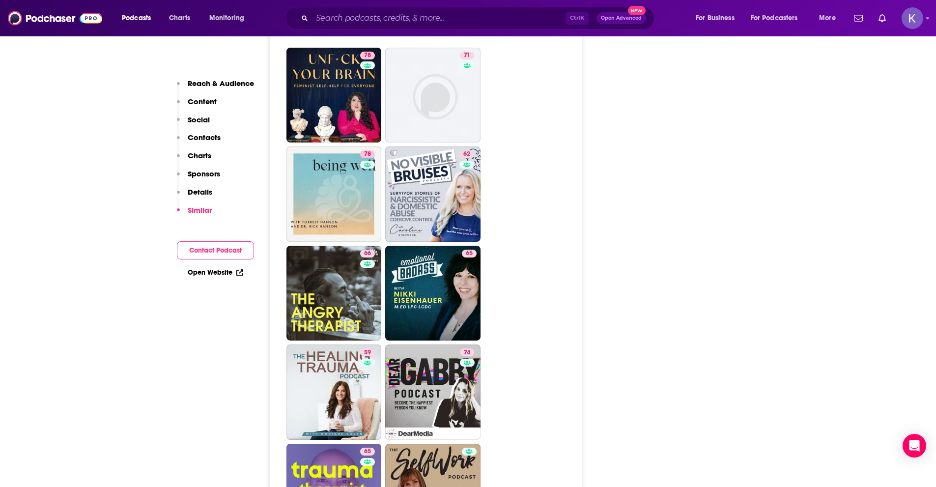
scroll to position [1966, 0]
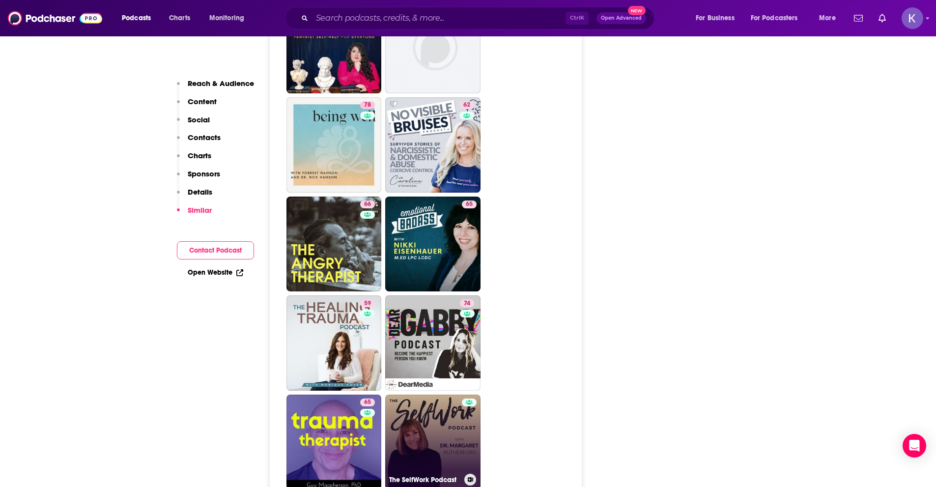
click at [459, 395] on link "The SelfWork Podcast" at bounding box center [432, 442] width 95 height 95
type input "https://www.podchaser.com/podcasts/the-selfwork-podcast-216951"
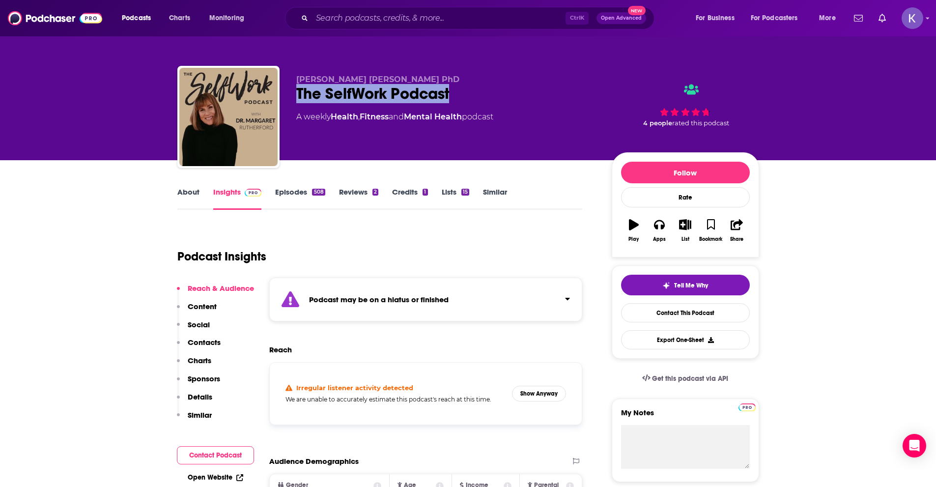
drag, startPoint x: 294, startPoint y: 98, endPoint x: 463, endPoint y: 98, distance: 169.1
click at [463, 98] on div "Margaret Robinson Rutherford PhD The SelfWork Podcast A weekly Health , Fitness…" at bounding box center [468, 119] width 582 height 106
click at [189, 193] on link "About" at bounding box center [188, 198] width 22 height 23
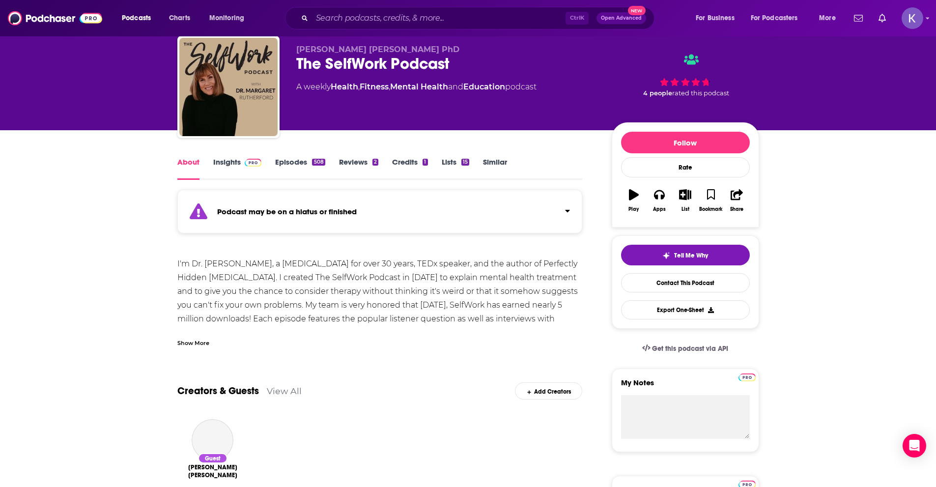
scroll to position [49, 0]
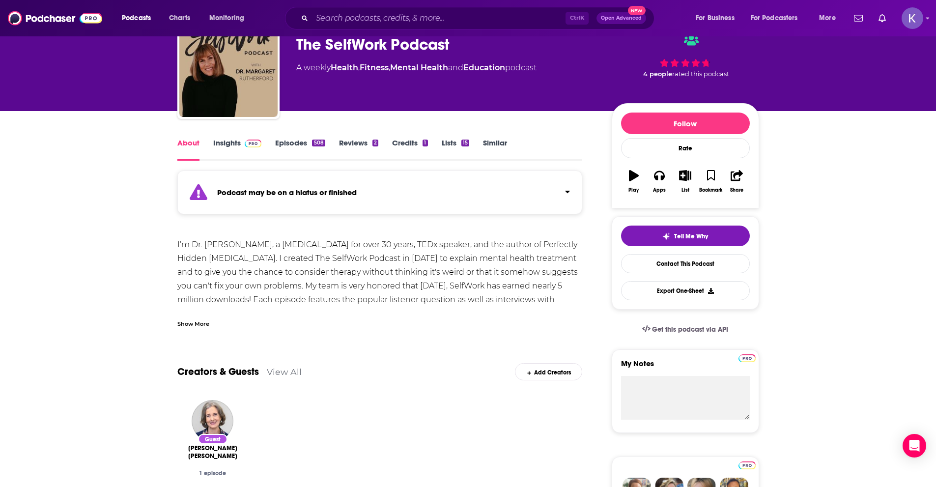
click at [193, 319] on div "Show More" at bounding box center [193, 322] width 32 height 9
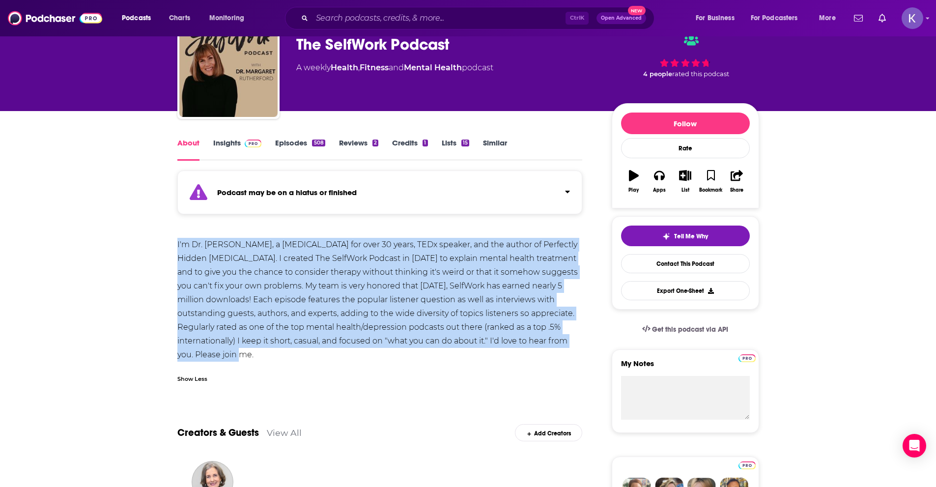
drag, startPoint x: 176, startPoint y: 241, endPoint x: 279, endPoint y: 355, distance: 153.5
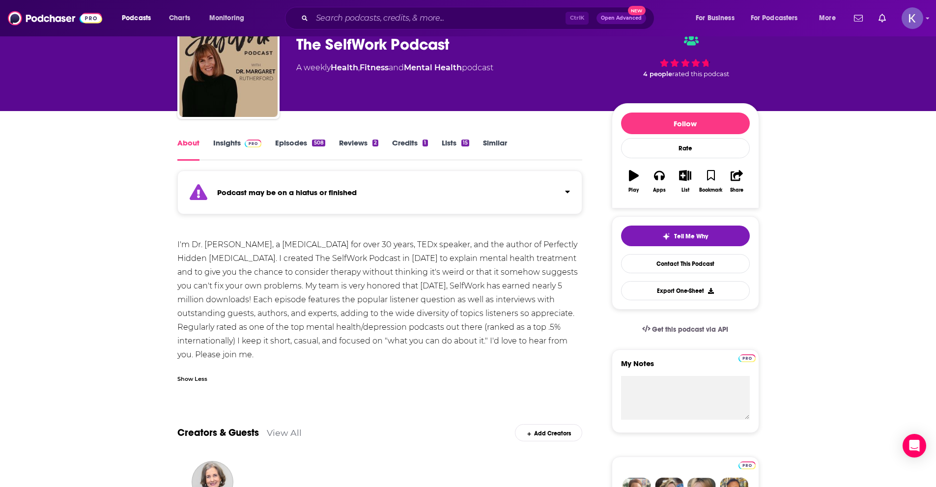
click at [217, 149] on link "Insights" at bounding box center [237, 149] width 49 height 23
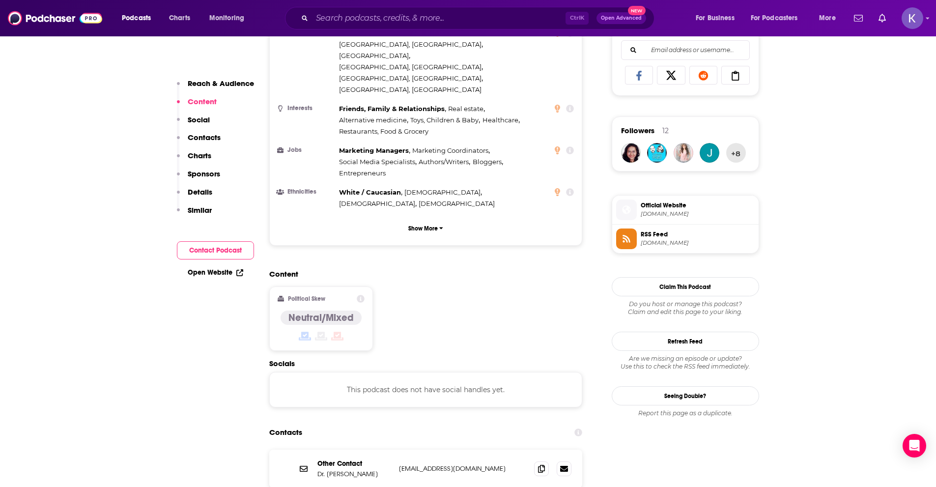
scroll to position [836, 0]
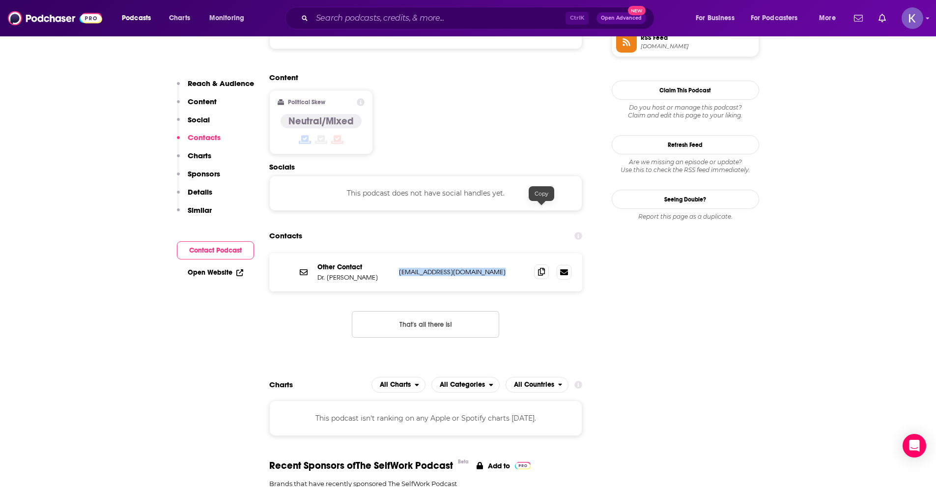
drag, startPoint x: 399, startPoint y: 212, endPoint x: 535, endPoint y: 214, distance: 136.2
click at [535, 253] on div "Other Contact Dr. Margaret Rutherford askdrmargaret@drmargaretrutherford.com as…" at bounding box center [426, 272] width 314 height 38
click at [540, 268] on icon at bounding box center [541, 272] width 7 height 8
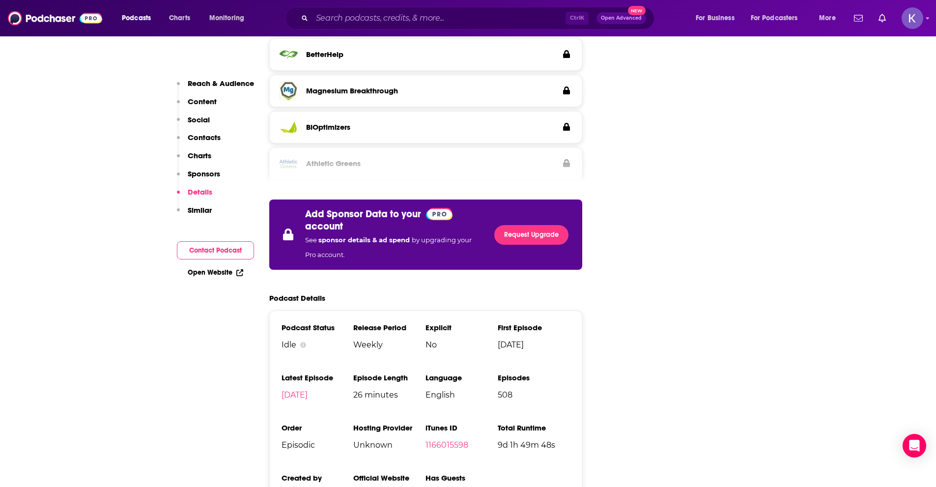
scroll to position [1425, 0]
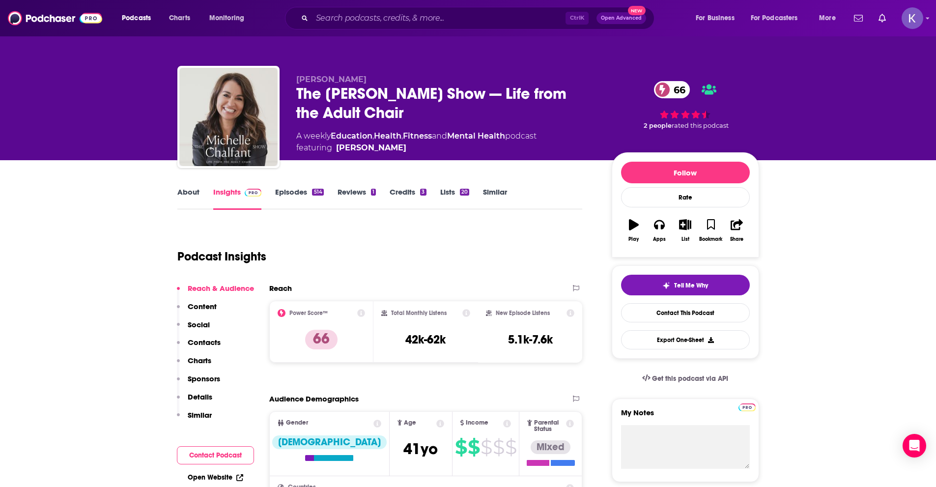
type input "https://www.podchaser.com/podcasts/the-michelle-chalfant-show-lif-36089"
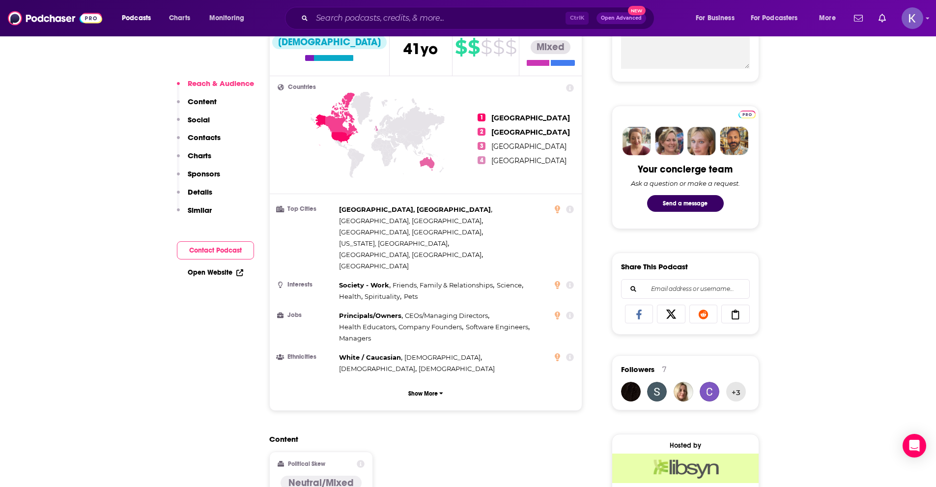
scroll to position [393, 0]
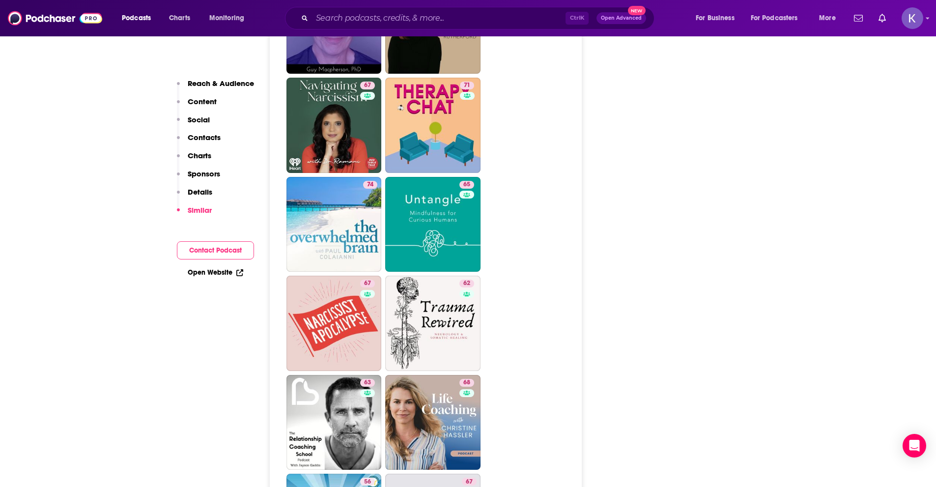
scroll to position [2163, 0]
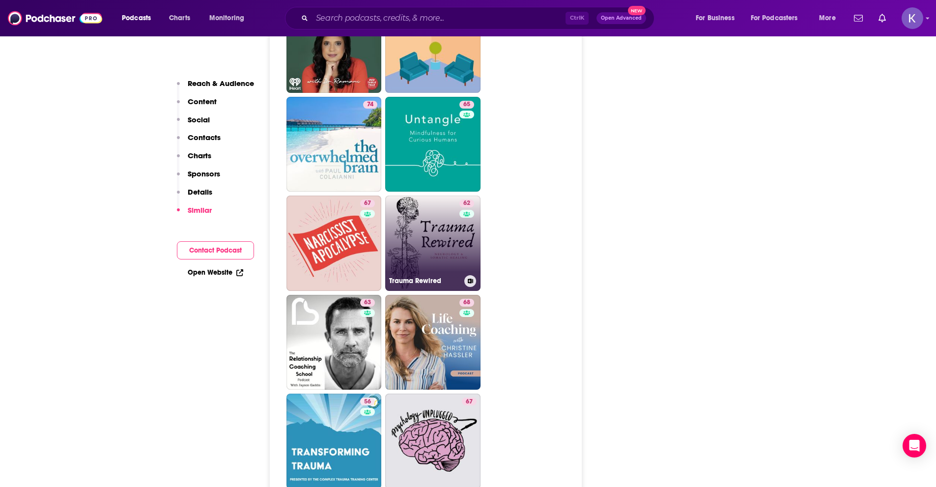
click at [452, 227] on link "62 Trauma Rewired" at bounding box center [432, 243] width 95 height 95
type input "https://www.podchaser.com/podcasts/trauma-rewired-1524561"
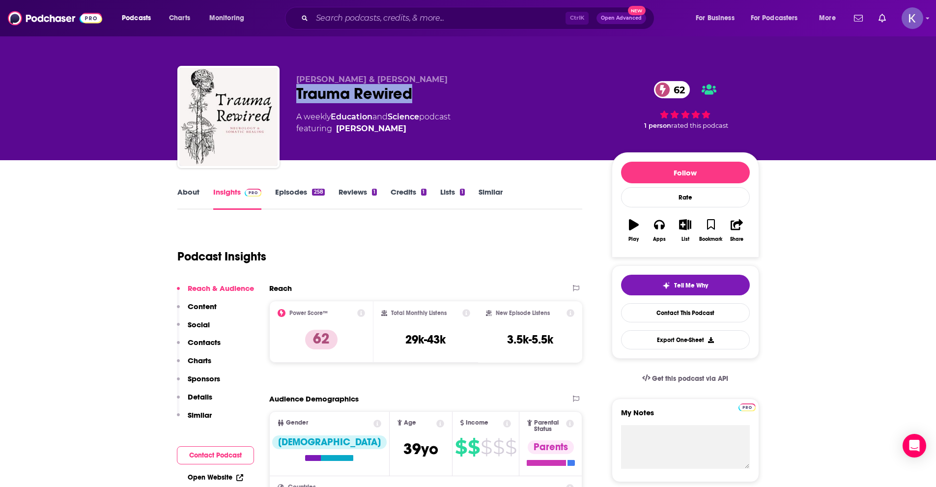
drag, startPoint x: 293, startPoint y: 95, endPoint x: 414, endPoint y: 95, distance: 120.9
click at [414, 95] on div "Jennifer Wallace & Elisabeth Kristof Trauma Rewired 62 A weekly Education and S…" at bounding box center [468, 119] width 582 height 106
drag, startPoint x: 294, startPoint y: 93, endPoint x: 425, endPoint y: 100, distance: 130.4
click at [425, 100] on div "Jennifer Wallace & Elisabeth Kristof Trauma Rewired 62 A weekly Education and S…" at bounding box center [468, 119] width 582 height 106
click at [189, 199] on link "About" at bounding box center [188, 198] width 22 height 23
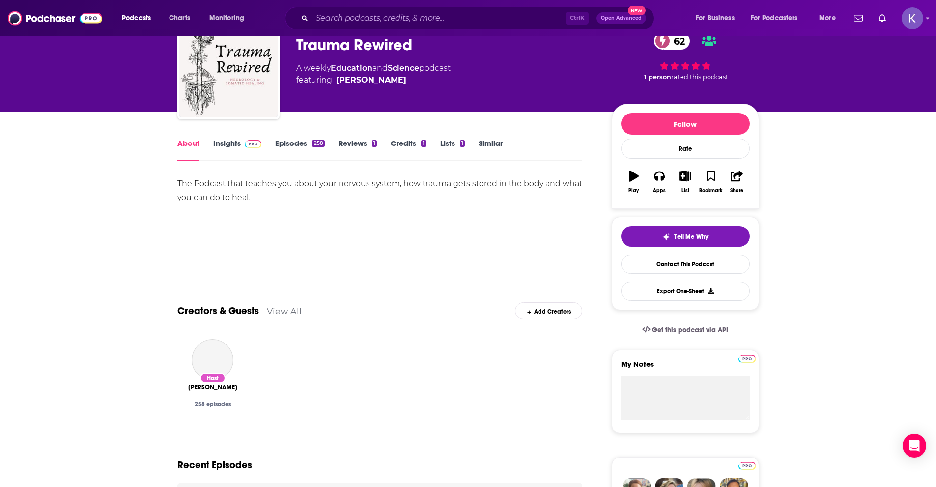
scroll to position [49, 0]
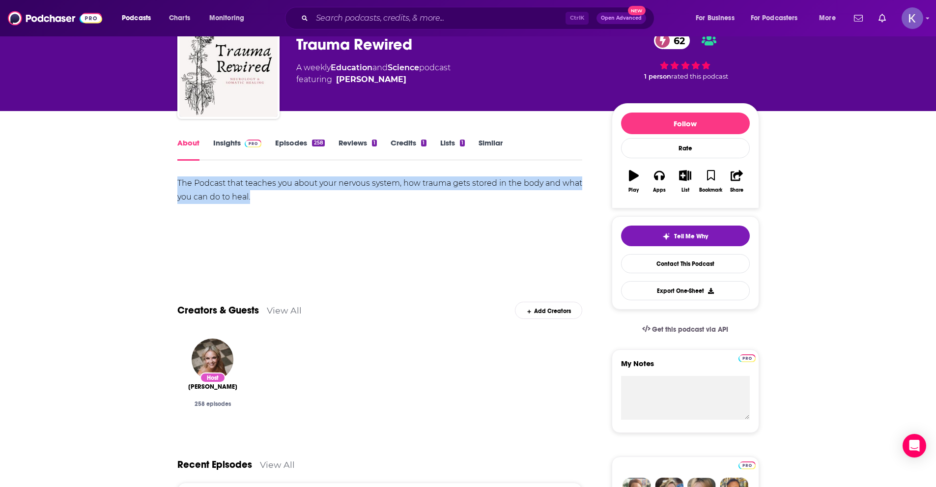
drag, startPoint x: 252, startPoint y: 200, endPoint x: 168, endPoint y: 185, distance: 85.8
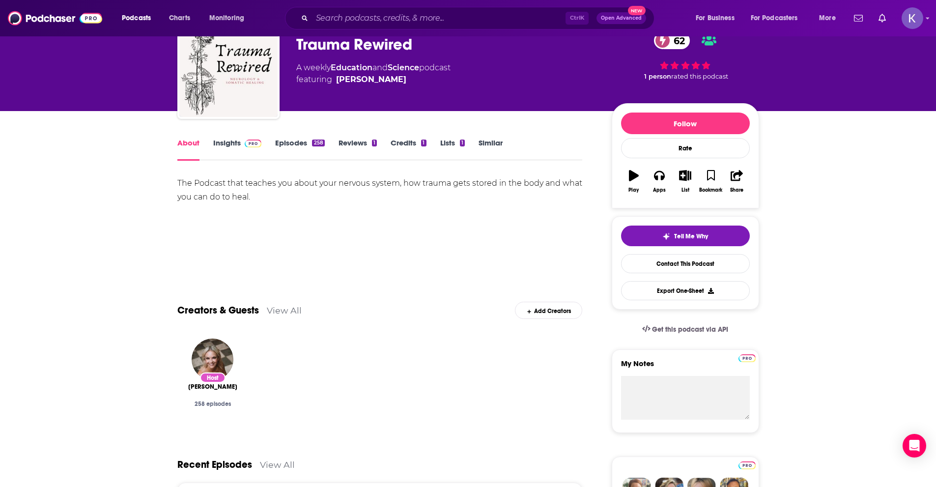
click at [222, 141] on link "Insights" at bounding box center [237, 149] width 49 height 23
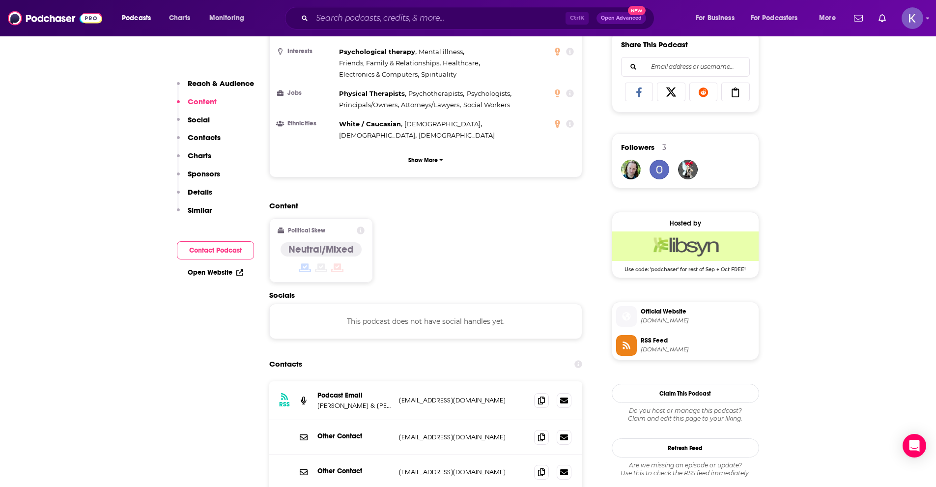
scroll to position [737, 0]
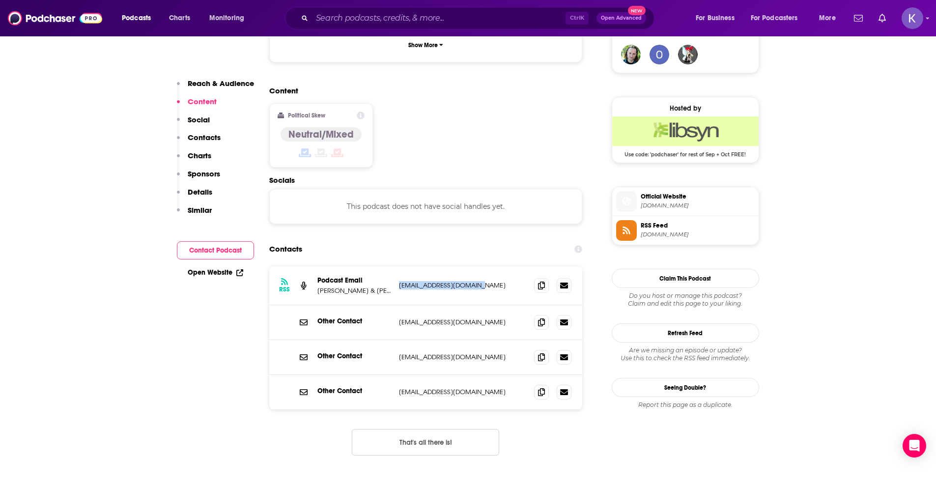
drag, startPoint x: 398, startPoint y: 235, endPoint x: 486, endPoint y: 244, distance: 88.4
click at [486, 266] on div "RSS Podcast Email Jennifer Wallace & Elisabeth Kristof traumarewired@gmail.com …" at bounding box center [426, 285] width 314 height 39
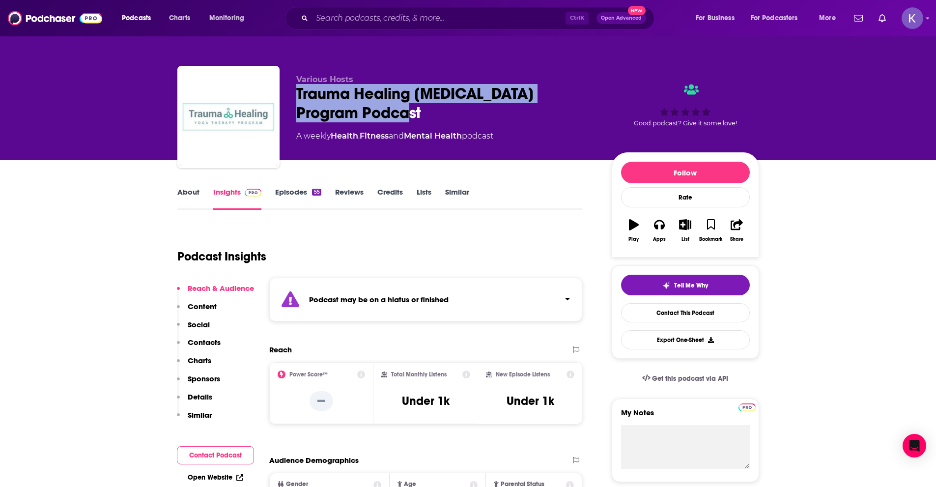
drag, startPoint x: 360, startPoint y: 114, endPoint x: 297, endPoint y: 99, distance: 64.1
click at [297, 99] on div "Trauma Healing Yoga Therapy Program Podcast" at bounding box center [446, 103] width 300 height 38
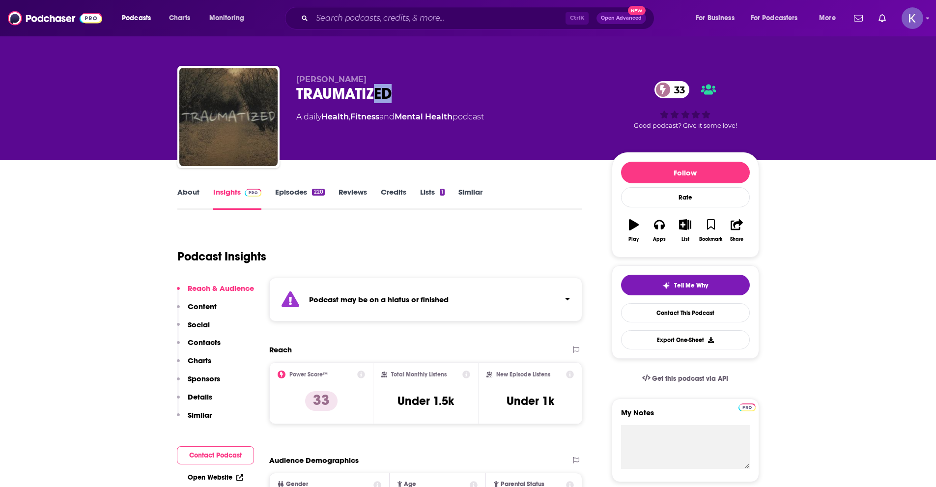
drag, startPoint x: 402, startPoint y: 90, endPoint x: 376, endPoint y: 92, distance: 26.1
click at [376, 92] on div "TRAUMATIZED 33" at bounding box center [446, 93] width 300 height 19
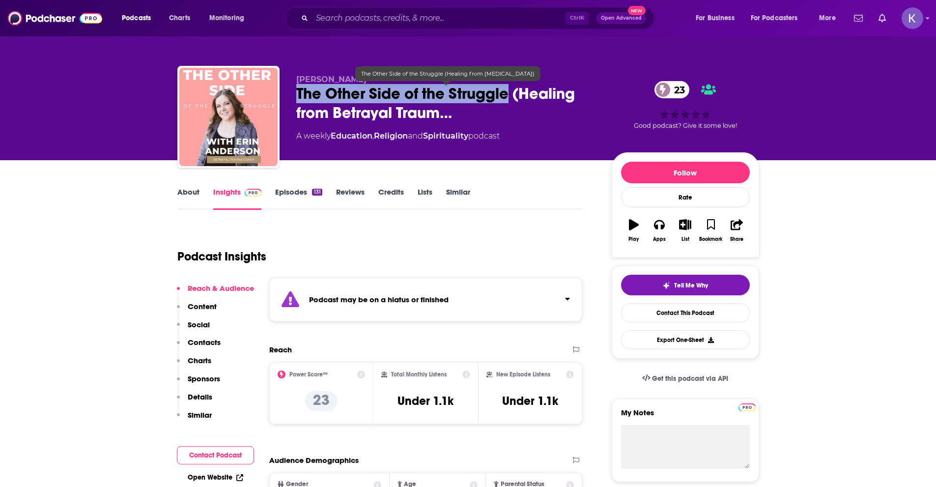
drag, startPoint x: 298, startPoint y: 93, endPoint x: 510, endPoint y: 94, distance: 211.3
click at [510, 94] on span "The Other Side of the Struggle (Healing from Betrayal Traum…" at bounding box center [446, 103] width 300 height 38
copy h2 "The Other Side of the Struggle"
